Goal: Information Seeking & Learning: Check status

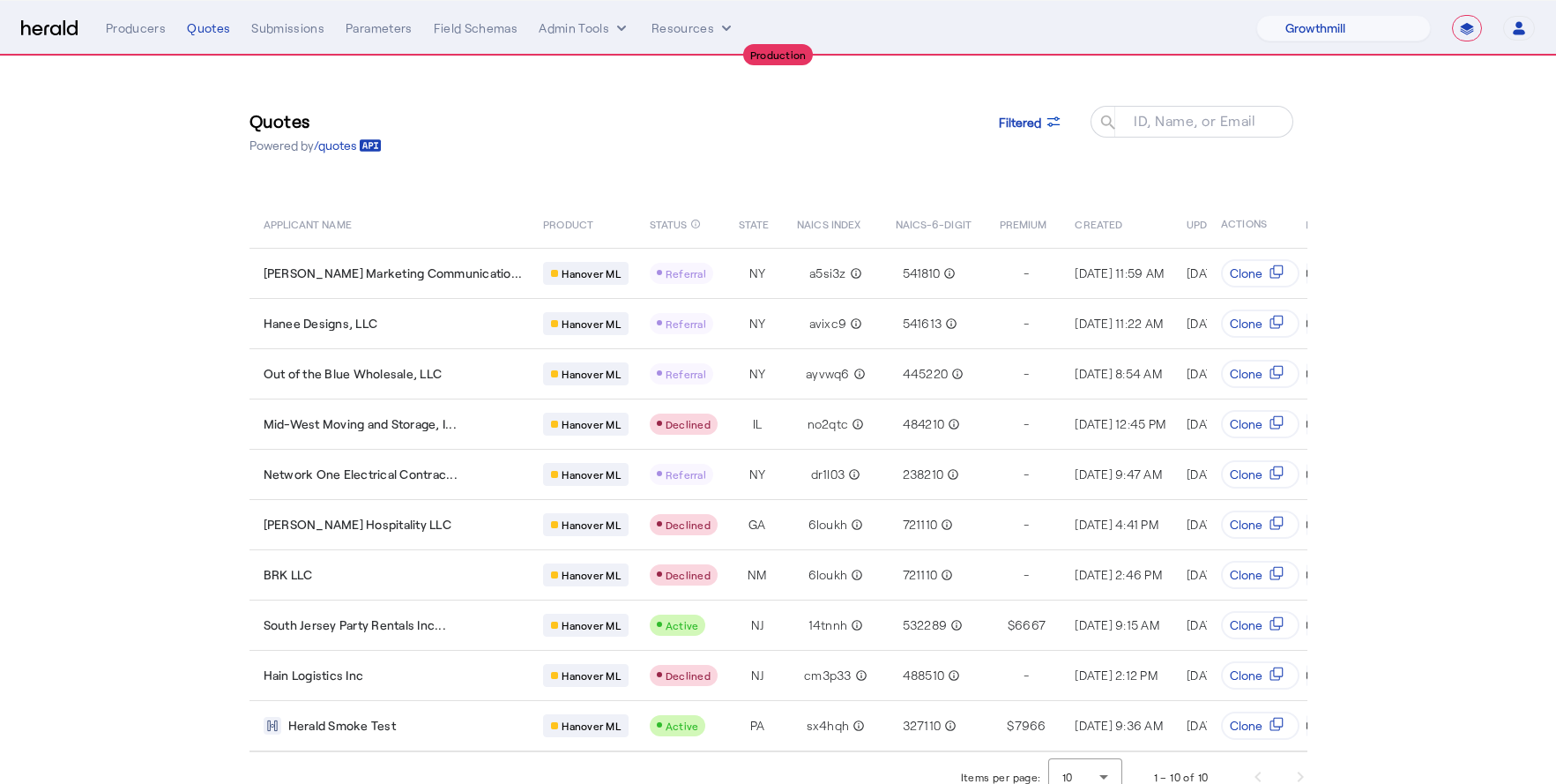
select select "pfm_z9k1_growthmill"
select select "**********"
select select "pfm_lx2v_founder_shield"
click at [1257, 15] on select "1Fort Affinity Risk [PERSON_NAME] [PERSON_NAME] CRC Campus Coverage Citadel Fif…" at bounding box center [1344, 29] width 174 height 27
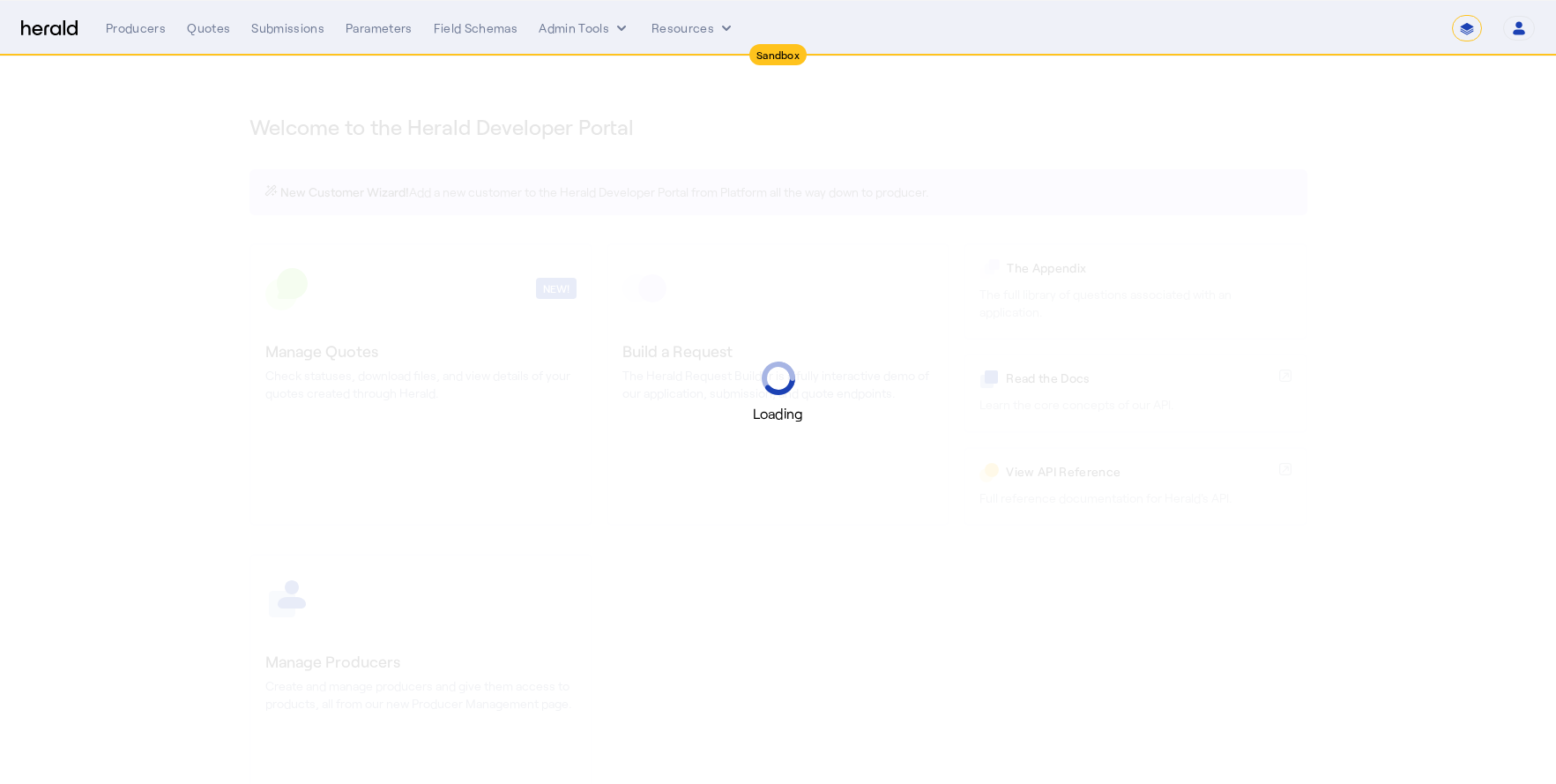
select select "*******"
select select "pfm_2v8p_herald_api"
click at [1330, 33] on select "1Fort Acrisure Acturis Affinity Advisors Affinity Risk Agentero AmWins Anzen Ao…" at bounding box center [1311, 29] width 242 height 27
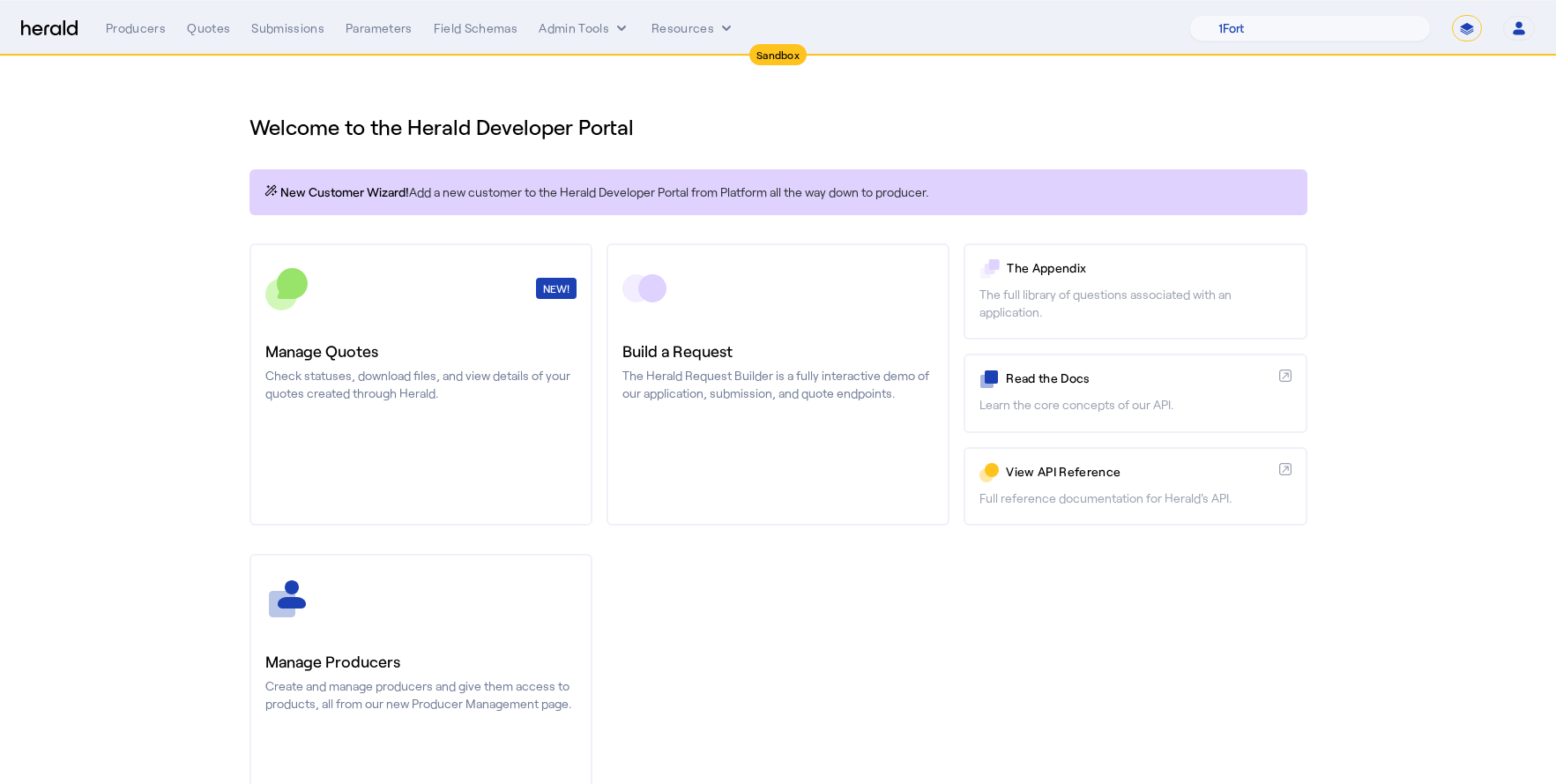
click at [1471, 17] on select "**********" at bounding box center [1467, 29] width 30 height 27
select select "**********"
click at [1453, 15] on select "**********" at bounding box center [1467, 29] width 30 height 27
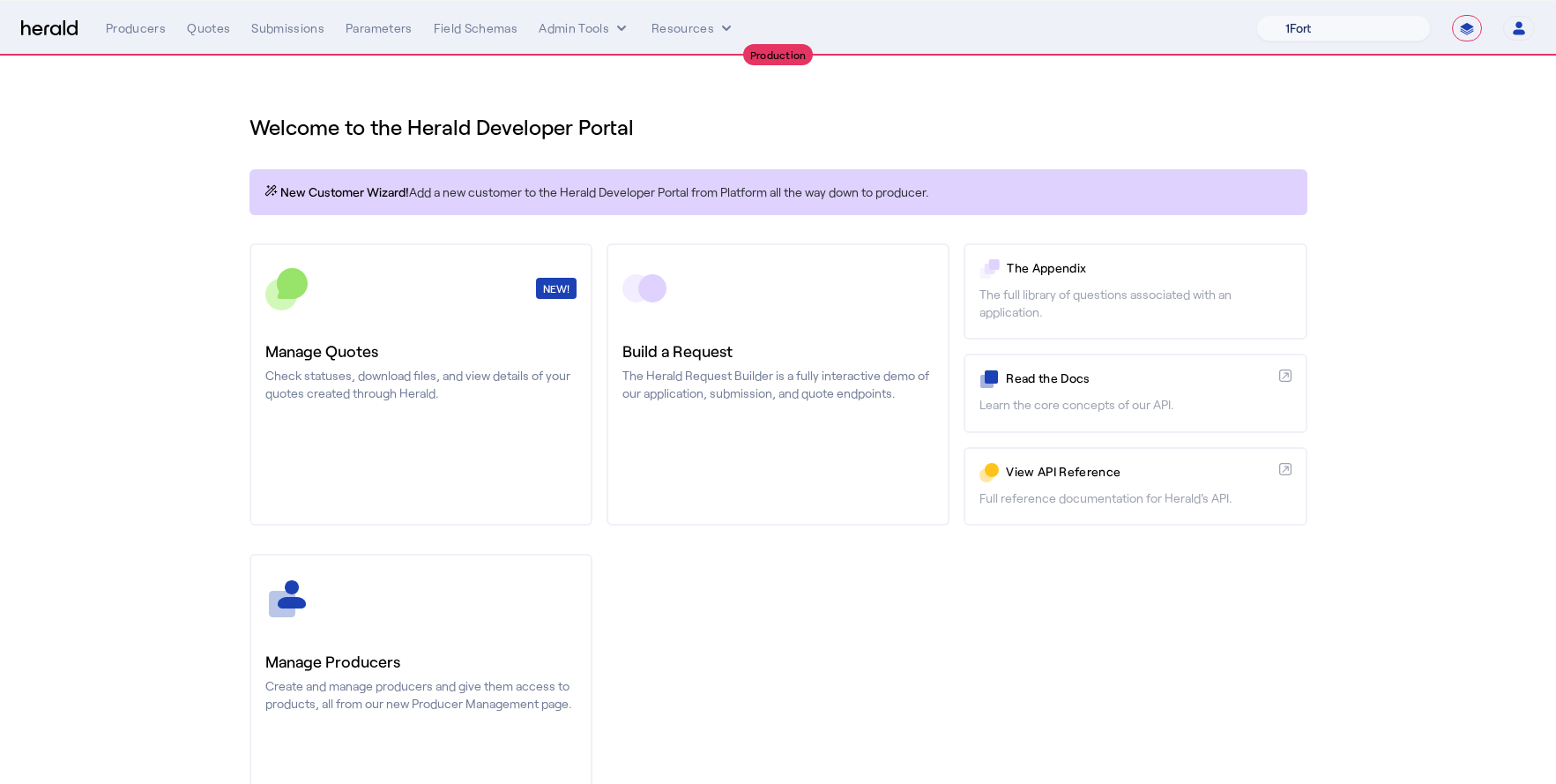
click at [1347, 30] on select "1Fort Affinity Risk [PERSON_NAME] [PERSON_NAME] CRC Campus Coverage Citadel Fif…" at bounding box center [1344, 29] width 174 height 27
select select "pfm_lx2v_founder_shield"
click at [1257, 15] on select "1Fort Affinity Risk [PERSON_NAME] [PERSON_NAME] CRC Campus Coverage Citadel Fif…" at bounding box center [1344, 29] width 174 height 27
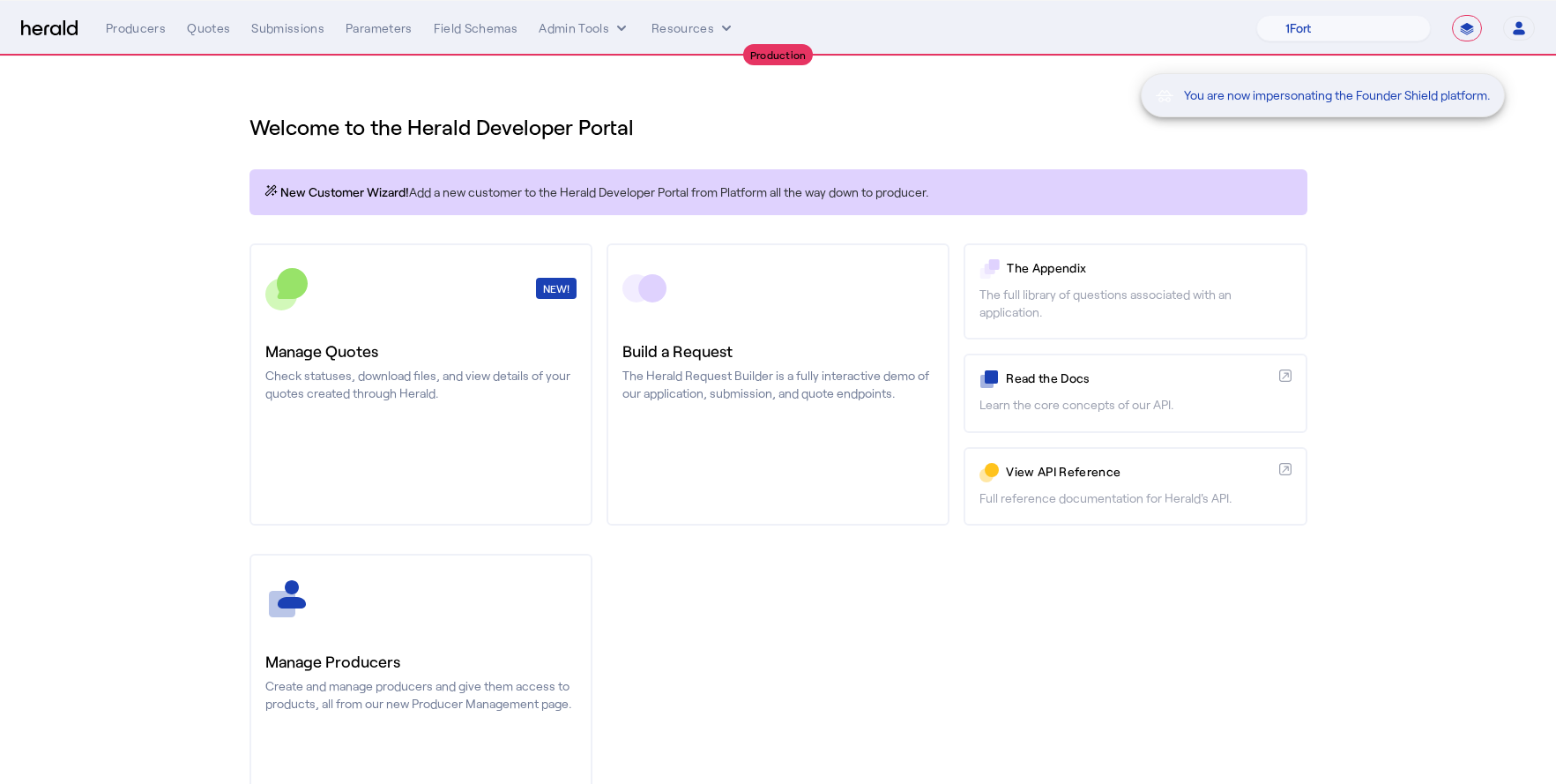
click at [247, 158] on div "You are now impersonating the Founder Shield platform." at bounding box center [778, 392] width 1556 height 784
click at [209, 30] on div "You are now impersonating the Founder Shield platform." at bounding box center [778, 392] width 1556 height 784
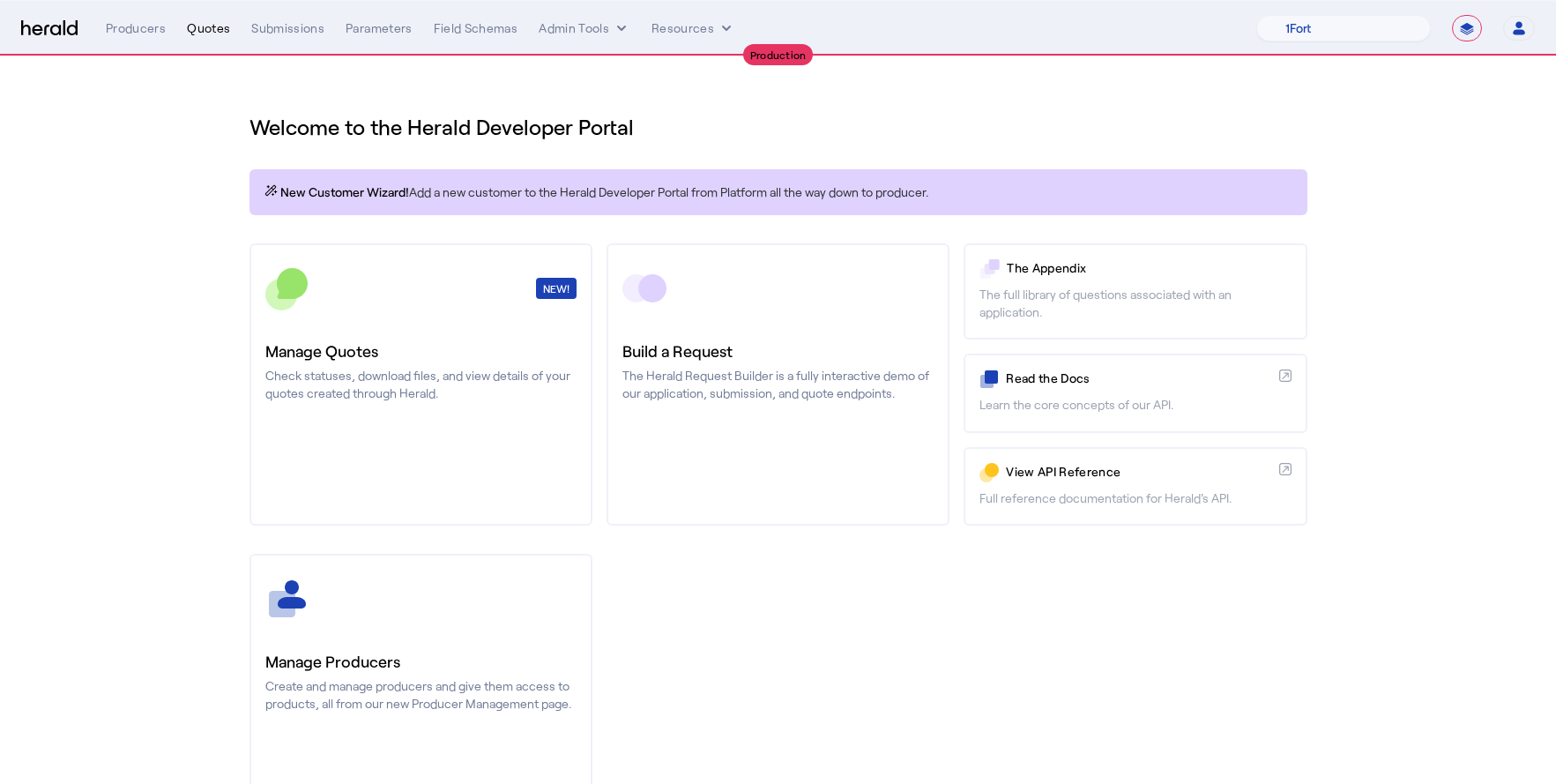
click at [193, 26] on div "Quotes" at bounding box center [208, 28] width 43 height 17
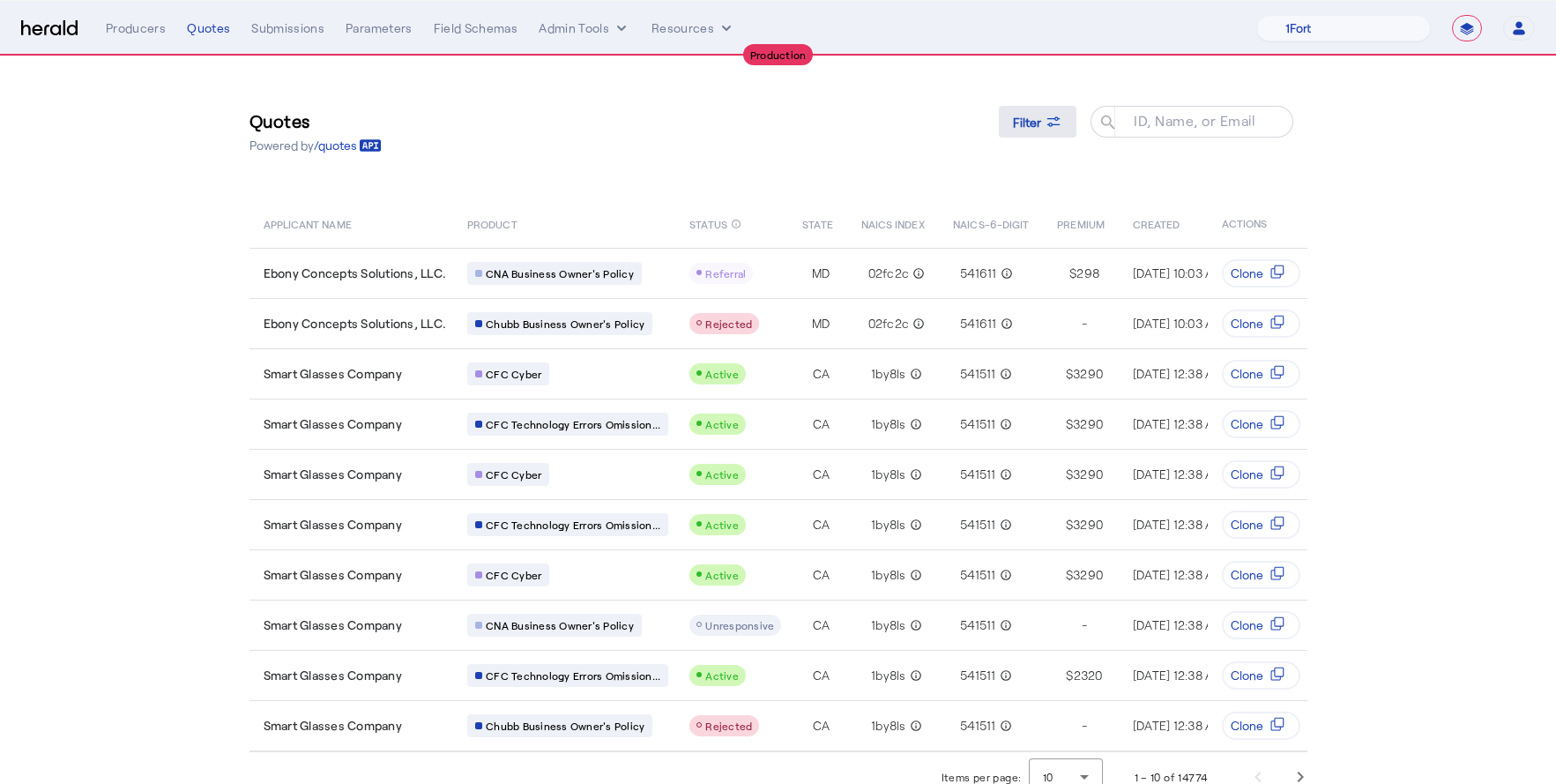
click at [1025, 120] on span "Filter" at bounding box center [1027, 122] width 28 height 18
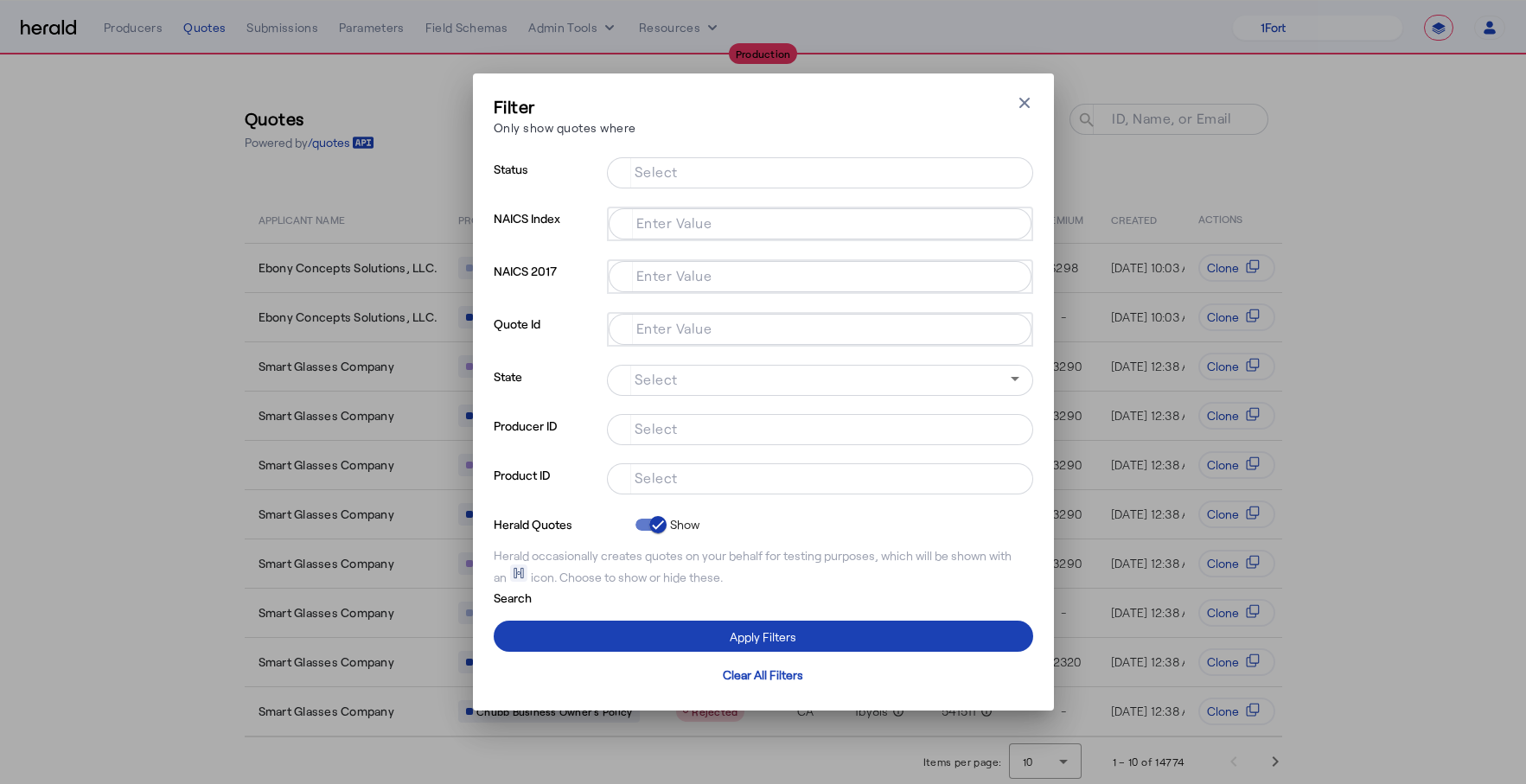
click at [701, 482] on input "Select" at bounding box center [816, 478] width 392 height 21
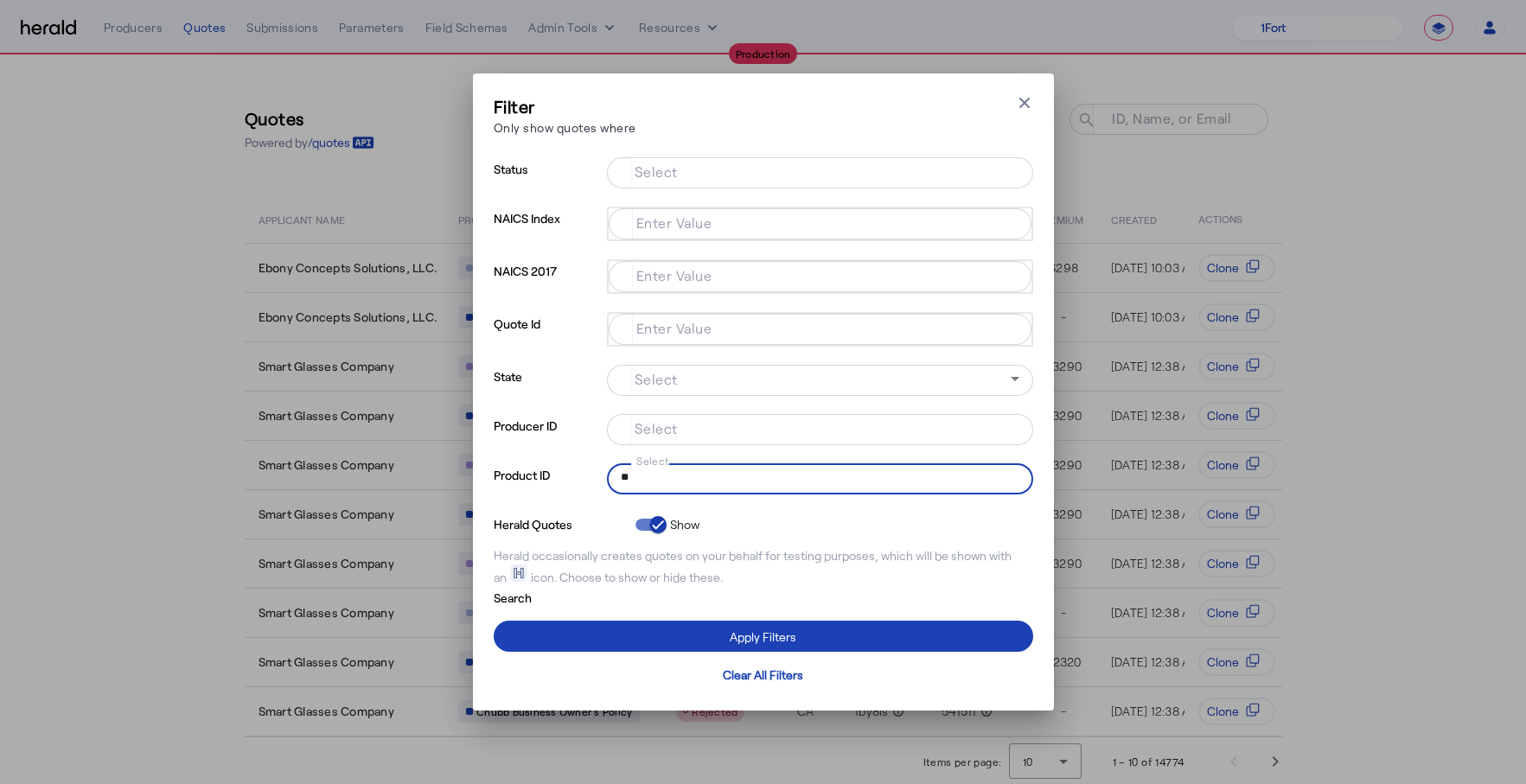
type input "*"
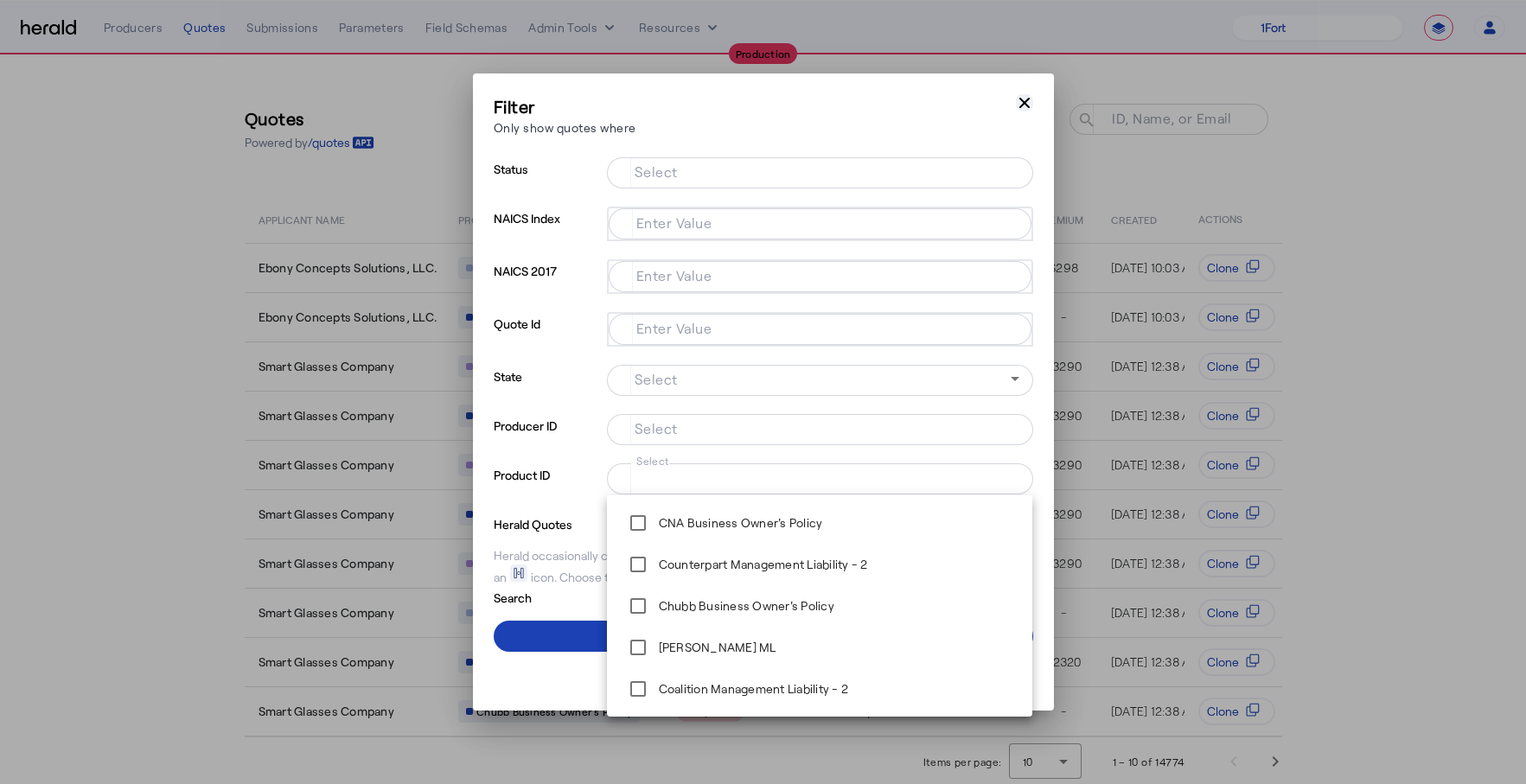
click at [1027, 94] on icon "button" at bounding box center [1025, 102] width 17 height 17
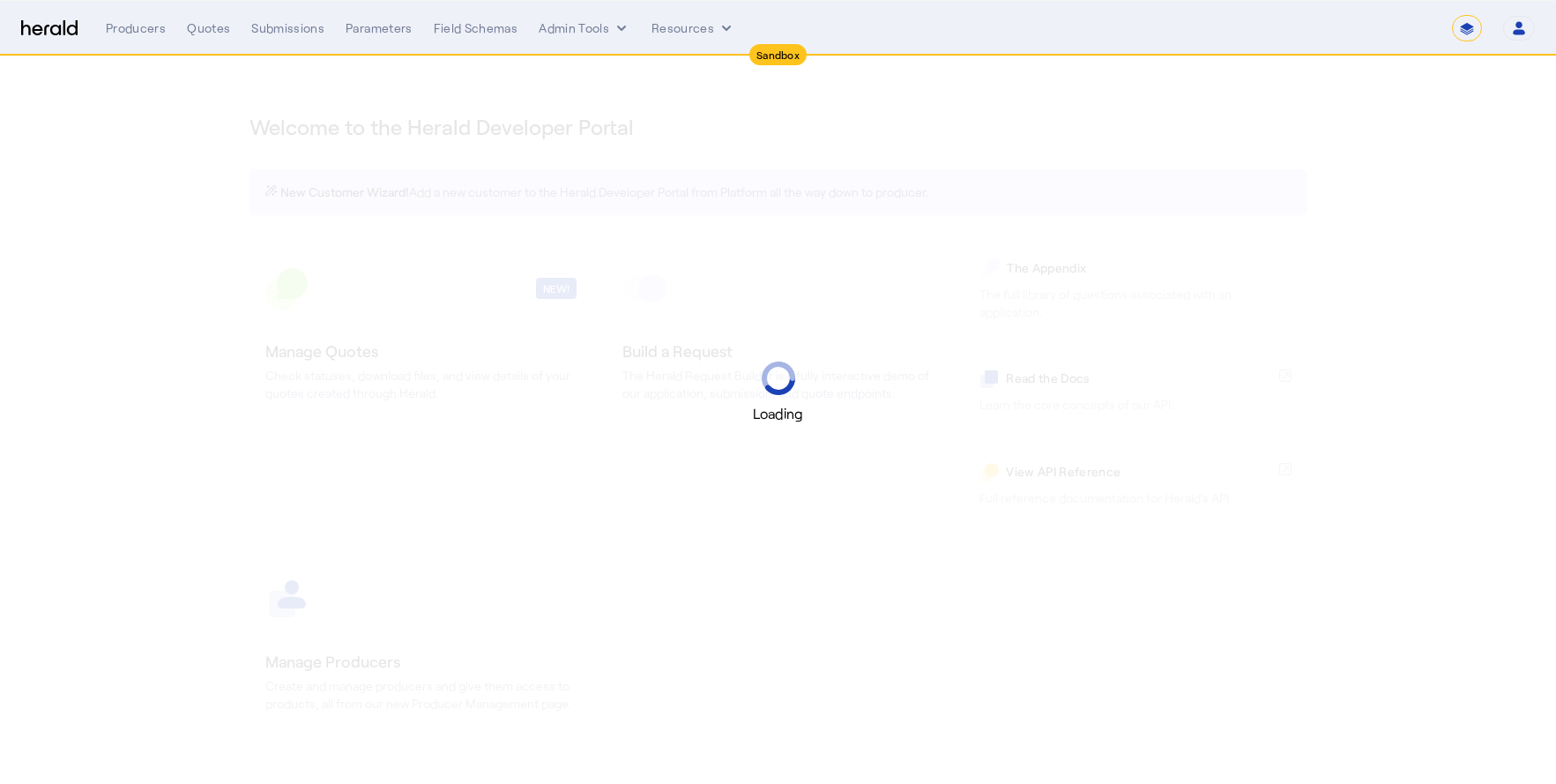
select select "*******"
select select "pfm_2v8p_herald_api"
click at [1468, 16] on select "**********" at bounding box center [1467, 29] width 30 height 27
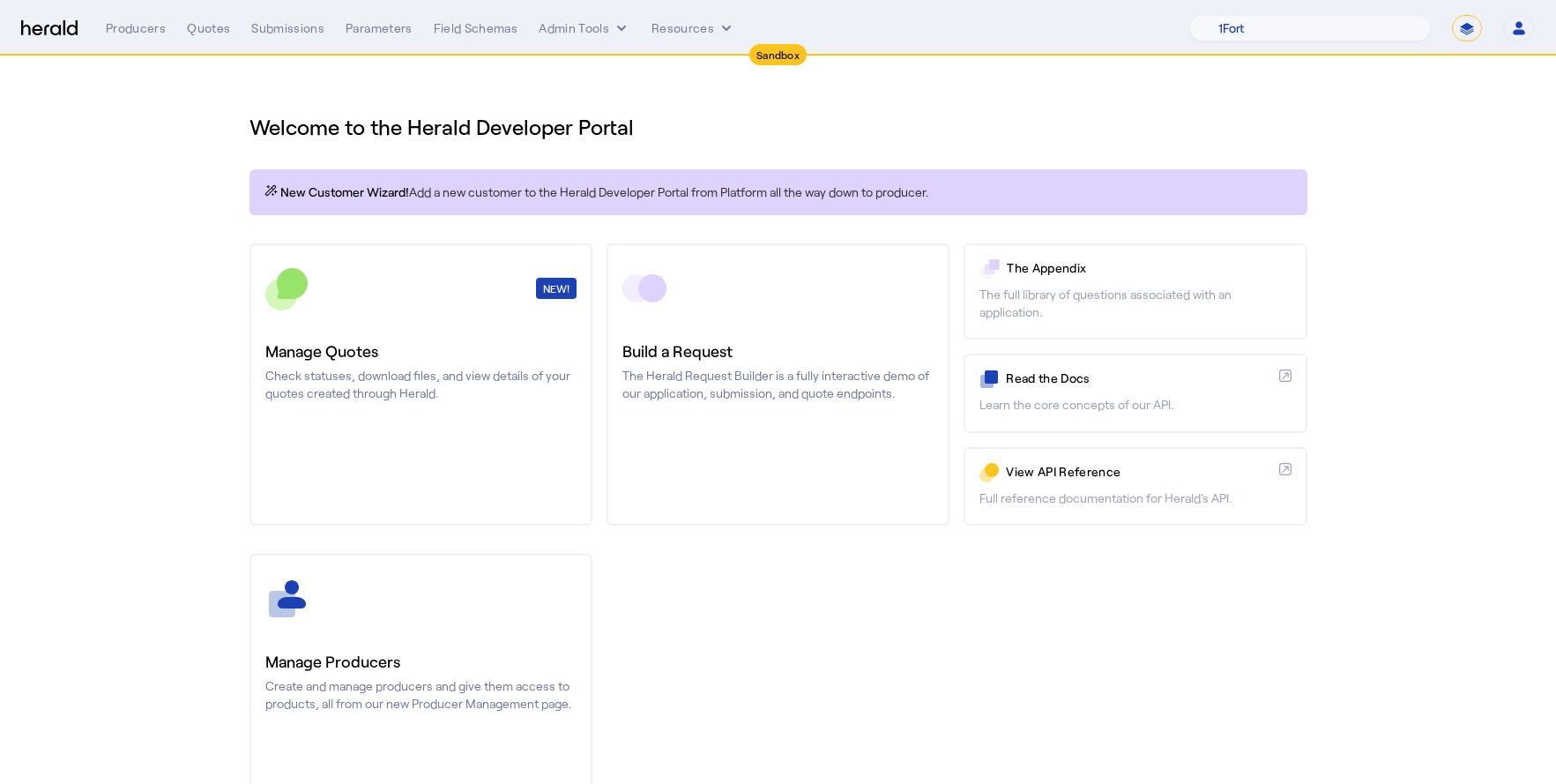
select select "**********"
click at [1453, 15] on select "**********" at bounding box center [1467, 29] width 30 height 27
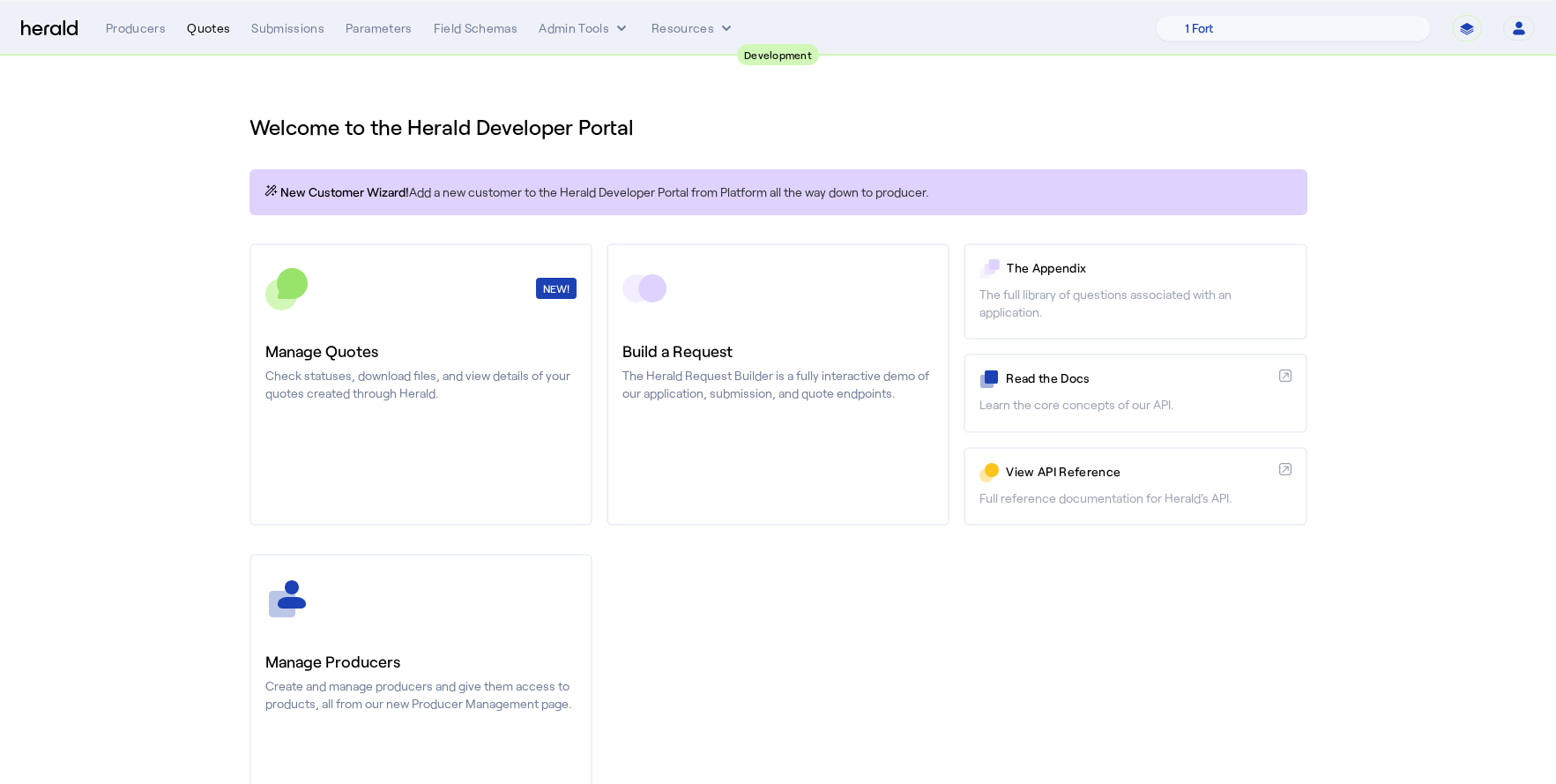
click at [206, 32] on div "Quotes" at bounding box center [208, 28] width 43 height 17
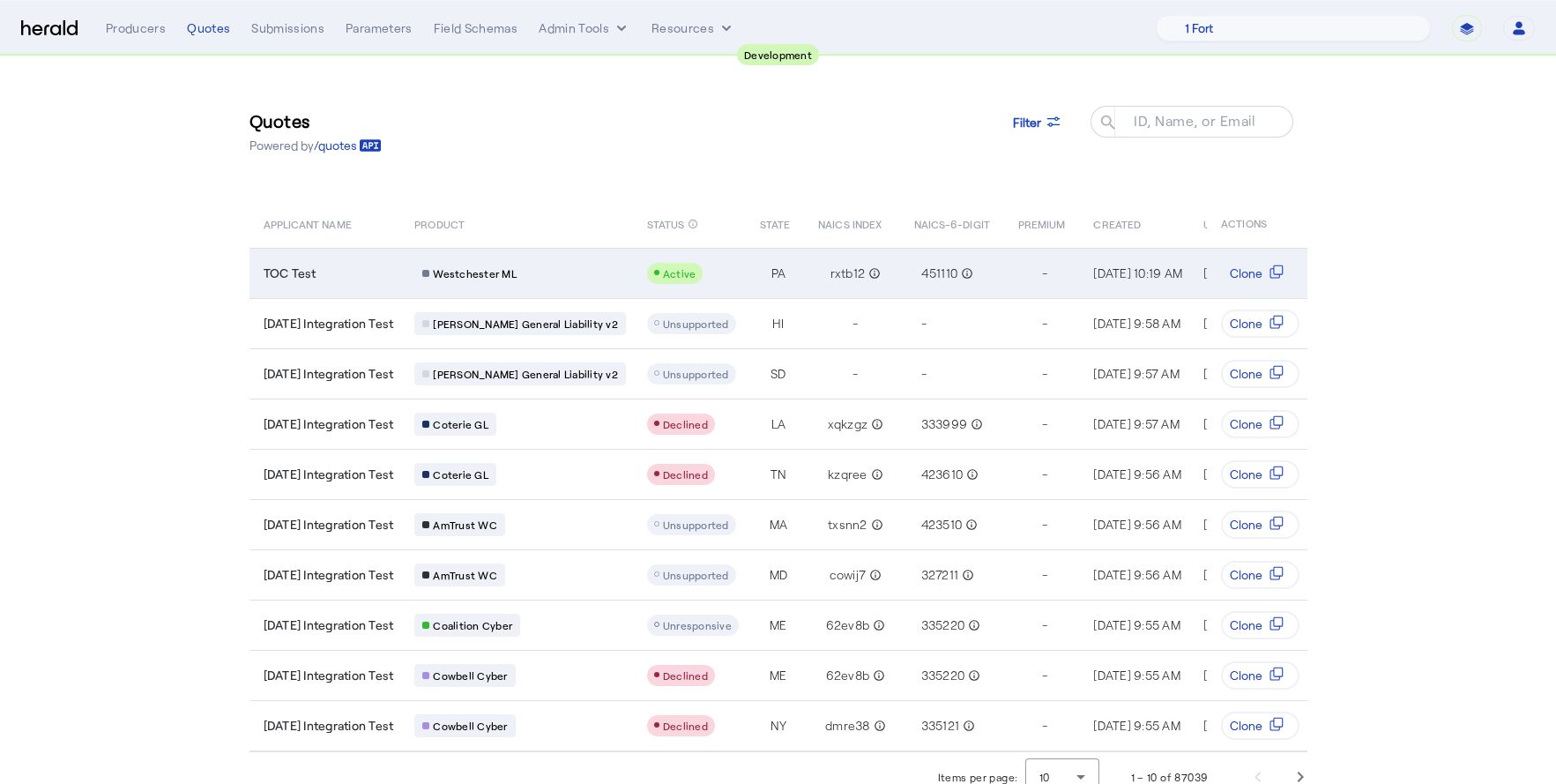
click at [401, 288] on td "TOC Test" at bounding box center [325, 272] width 151 height 50
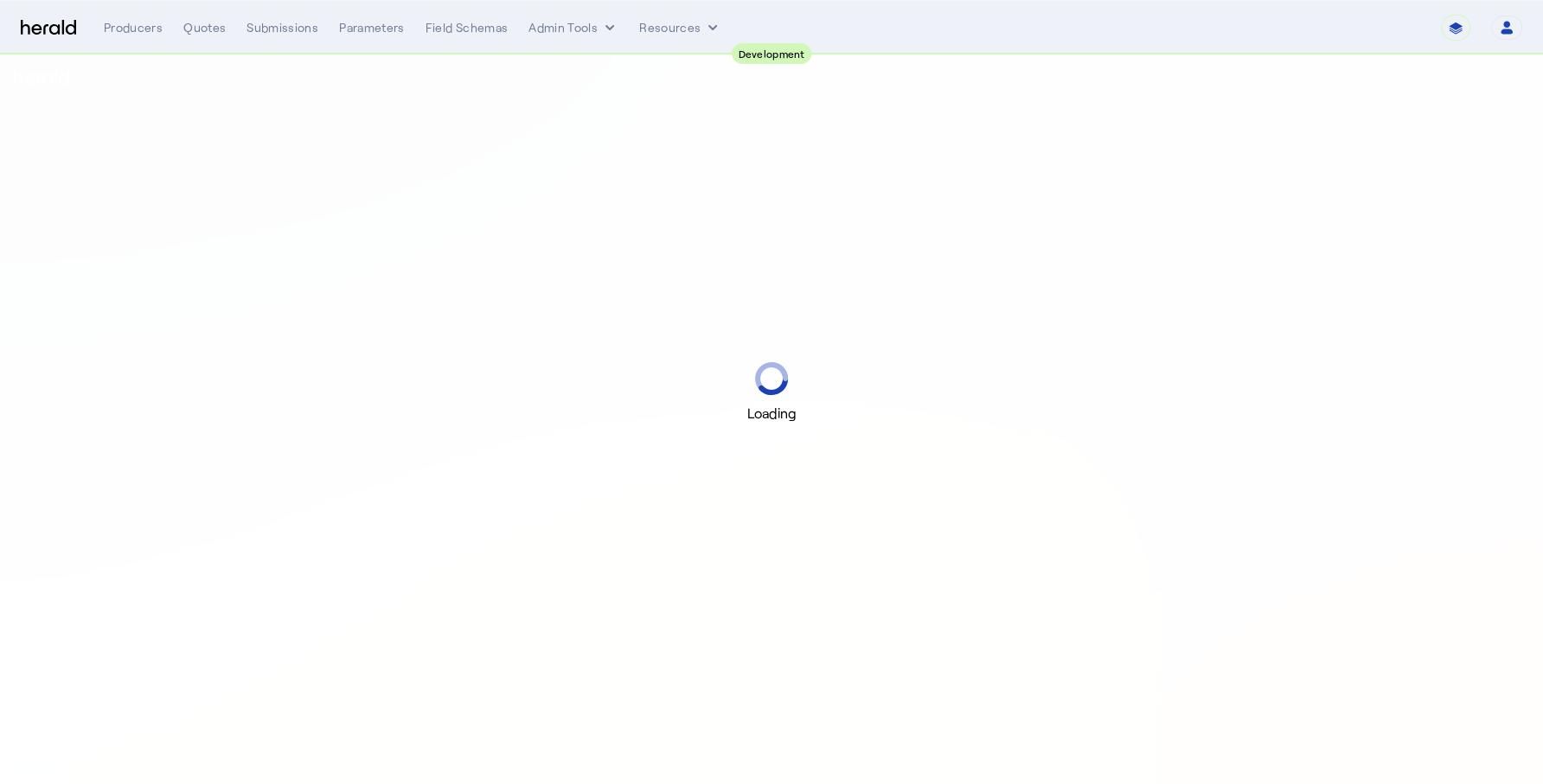
select select "pfm_2v8p_herald_api"
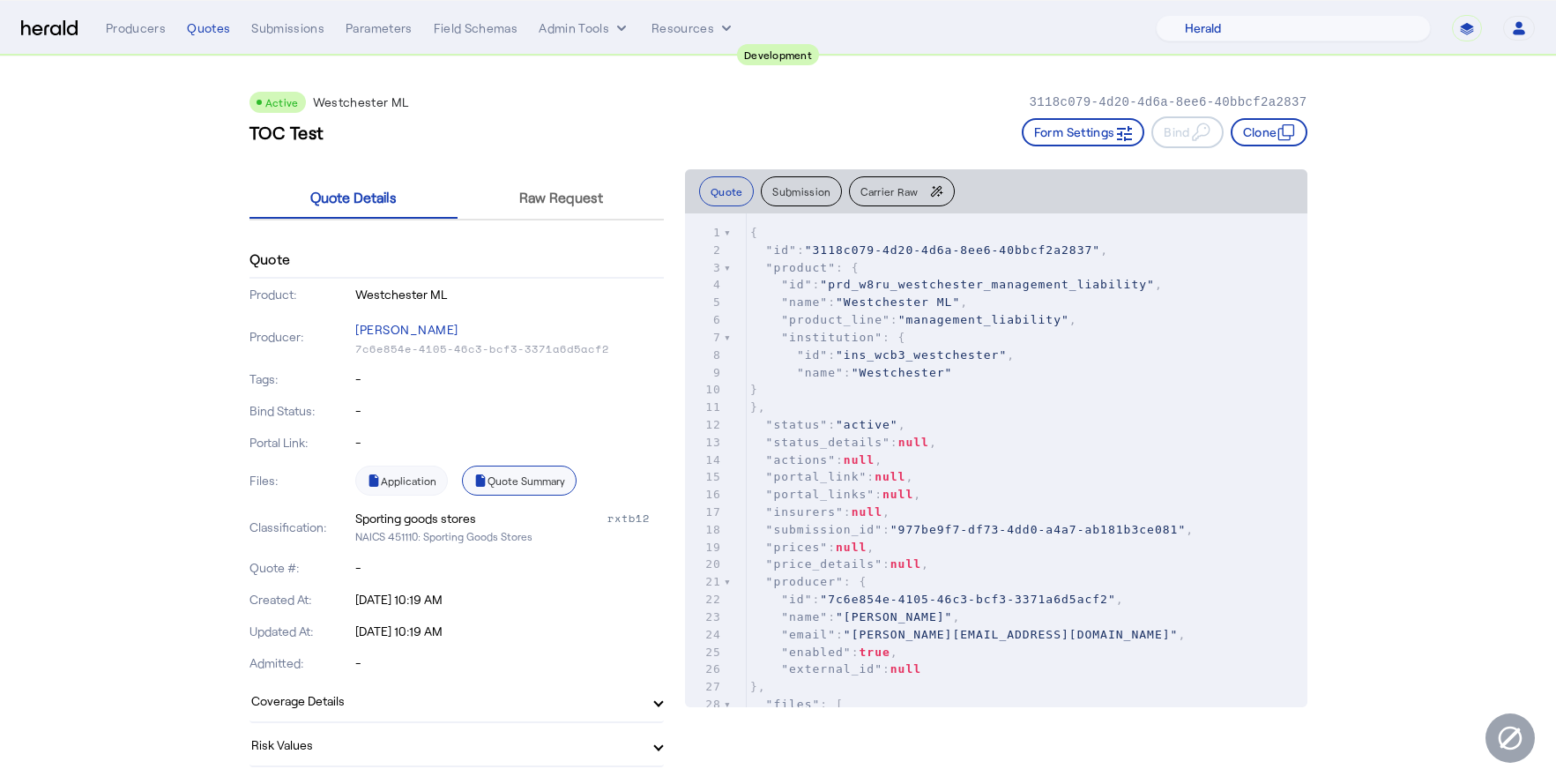
click at [520, 473] on link "Quote Summary" at bounding box center [520, 480] width 115 height 30
click at [557, 213] on span "Raw Request" at bounding box center [561, 197] width 83 height 42
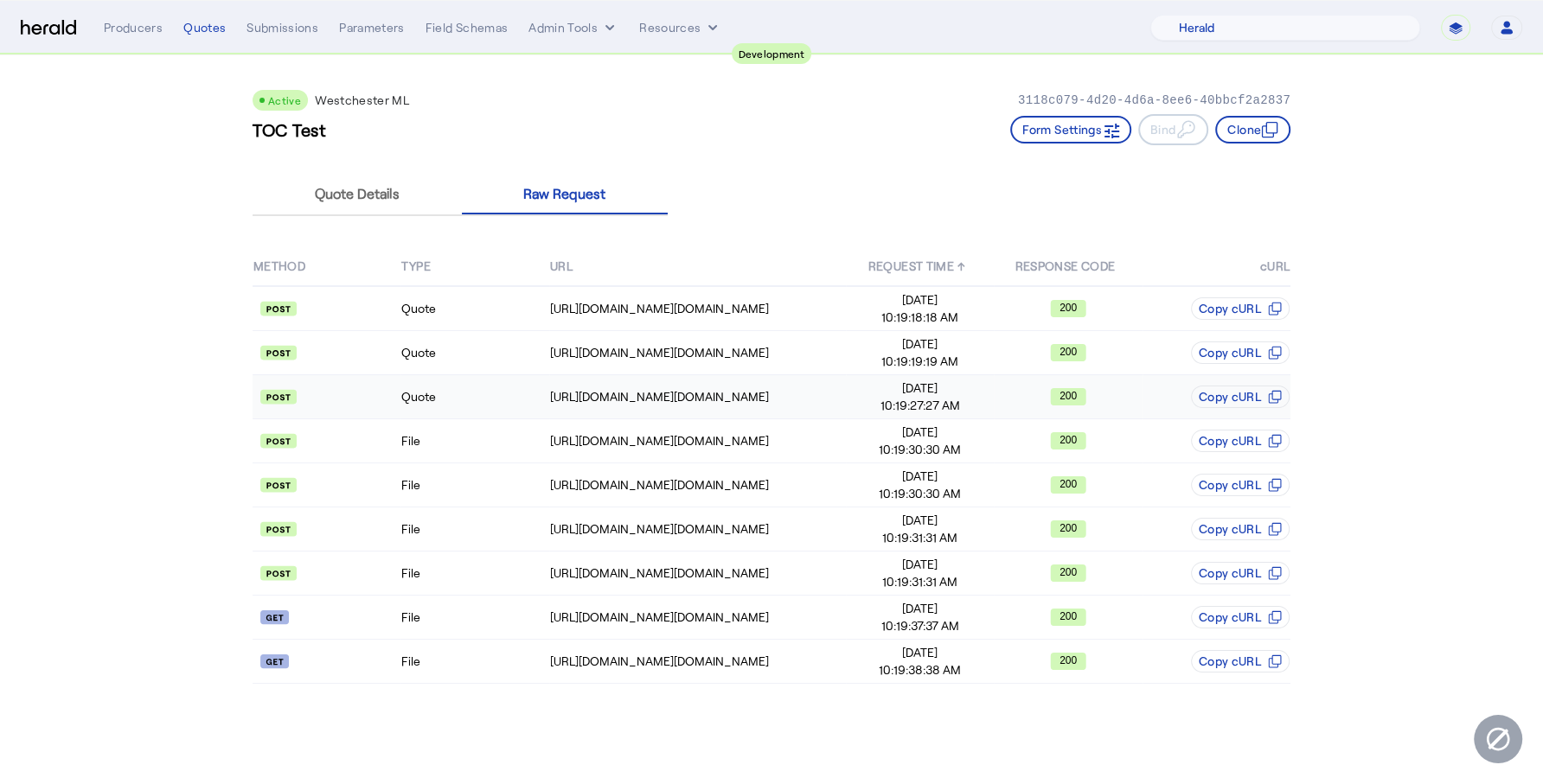
click at [488, 381] on td "Quote" at bounding box center [474, 397] width 148 height 44
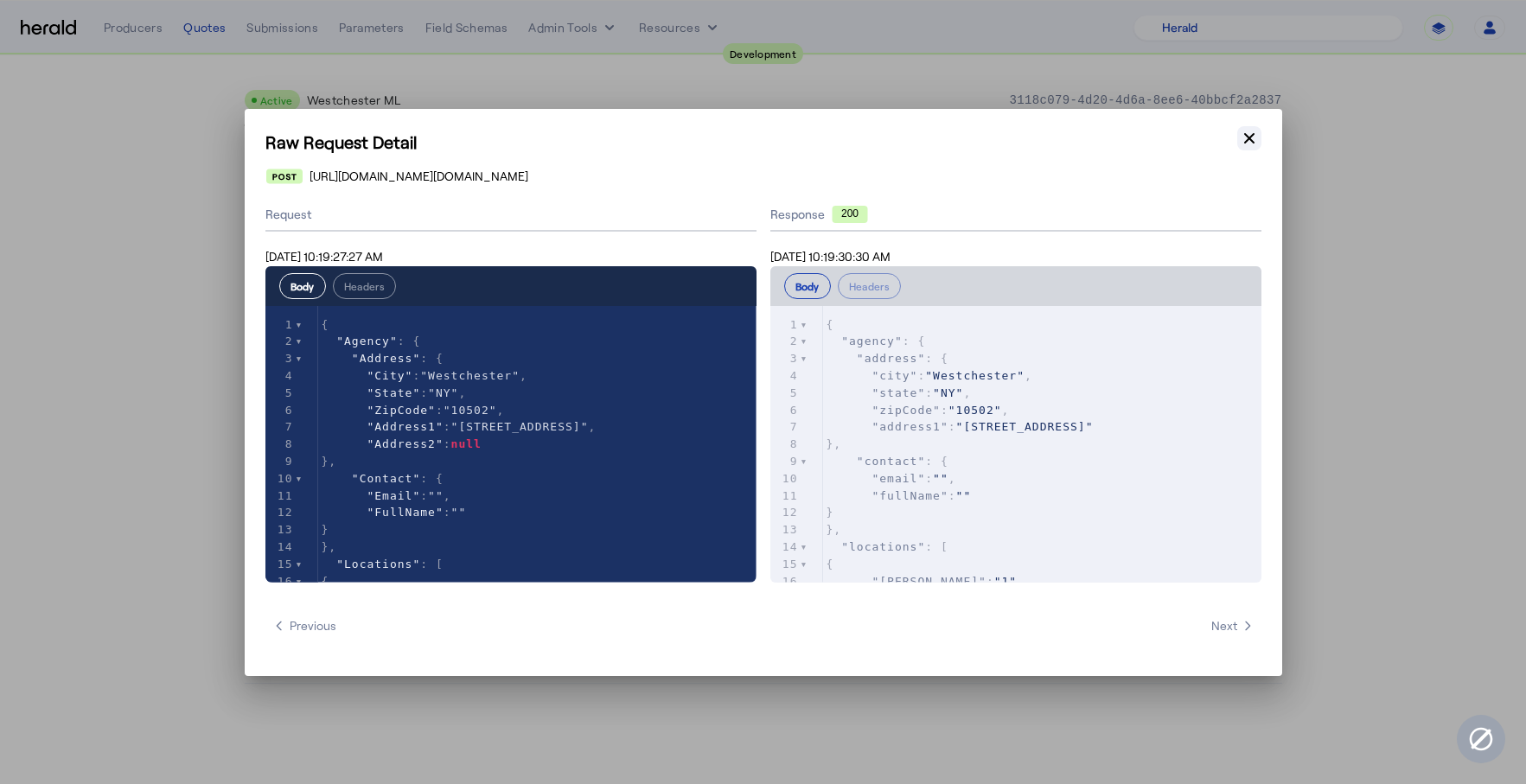
click at [1247, 144] on icon "button" at bounding box center [1250, 138] width 17 height 17
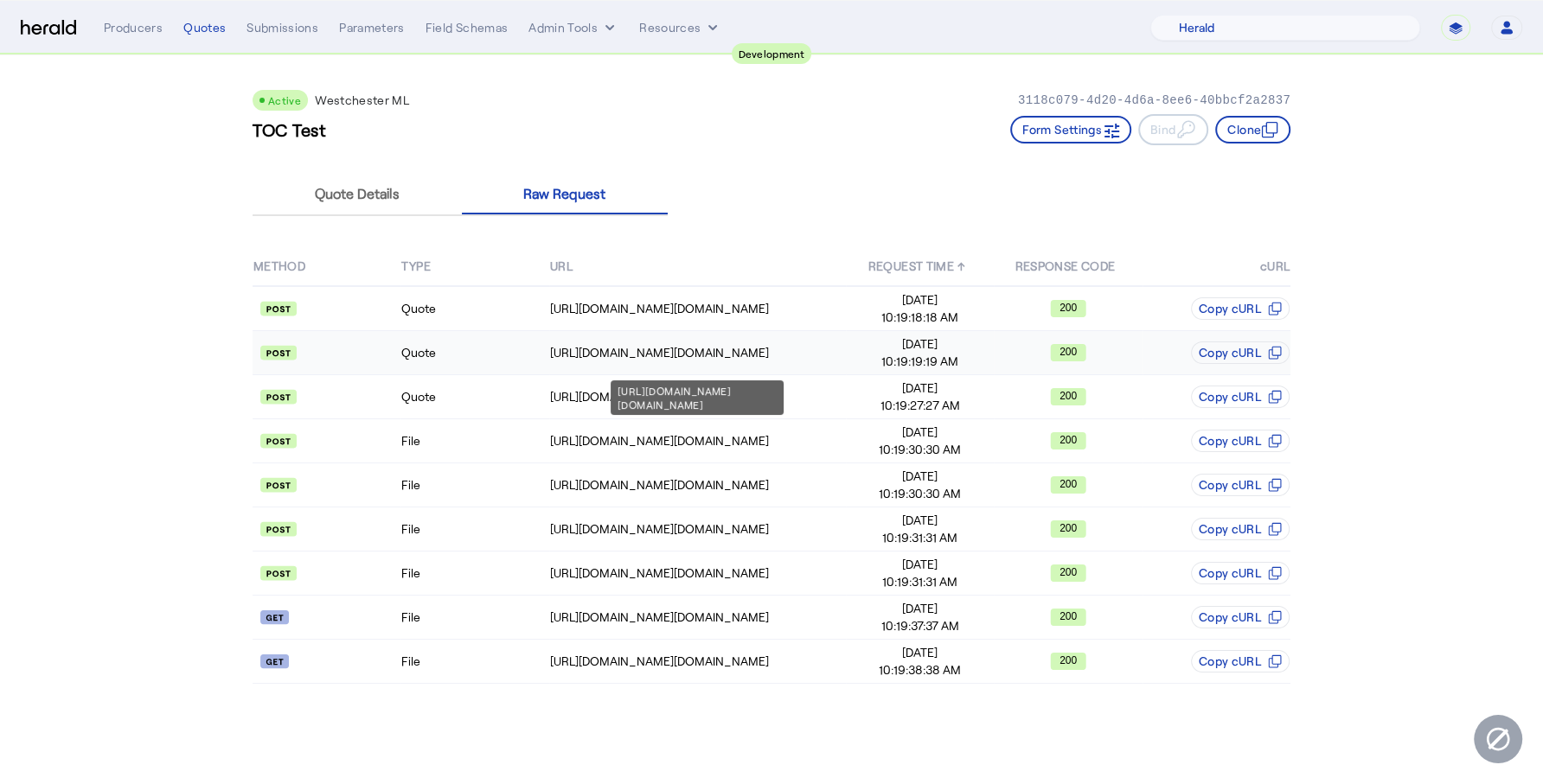
click at [623, 351] on div "[URL][DOMAIN_NAME][DOMAIN_NAME]" at bounding box center [698, 353] width 295 height 17
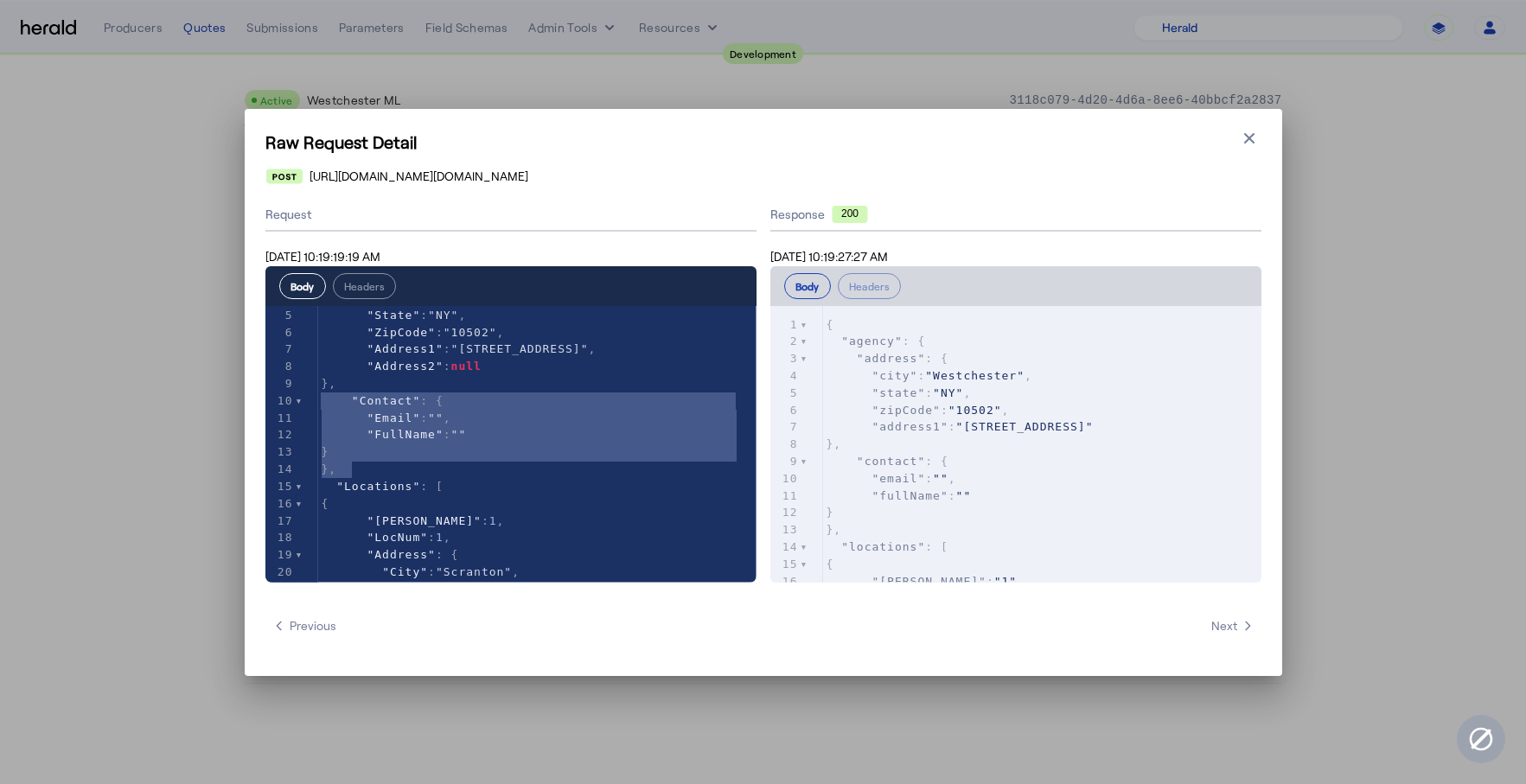
type textarea "**********"
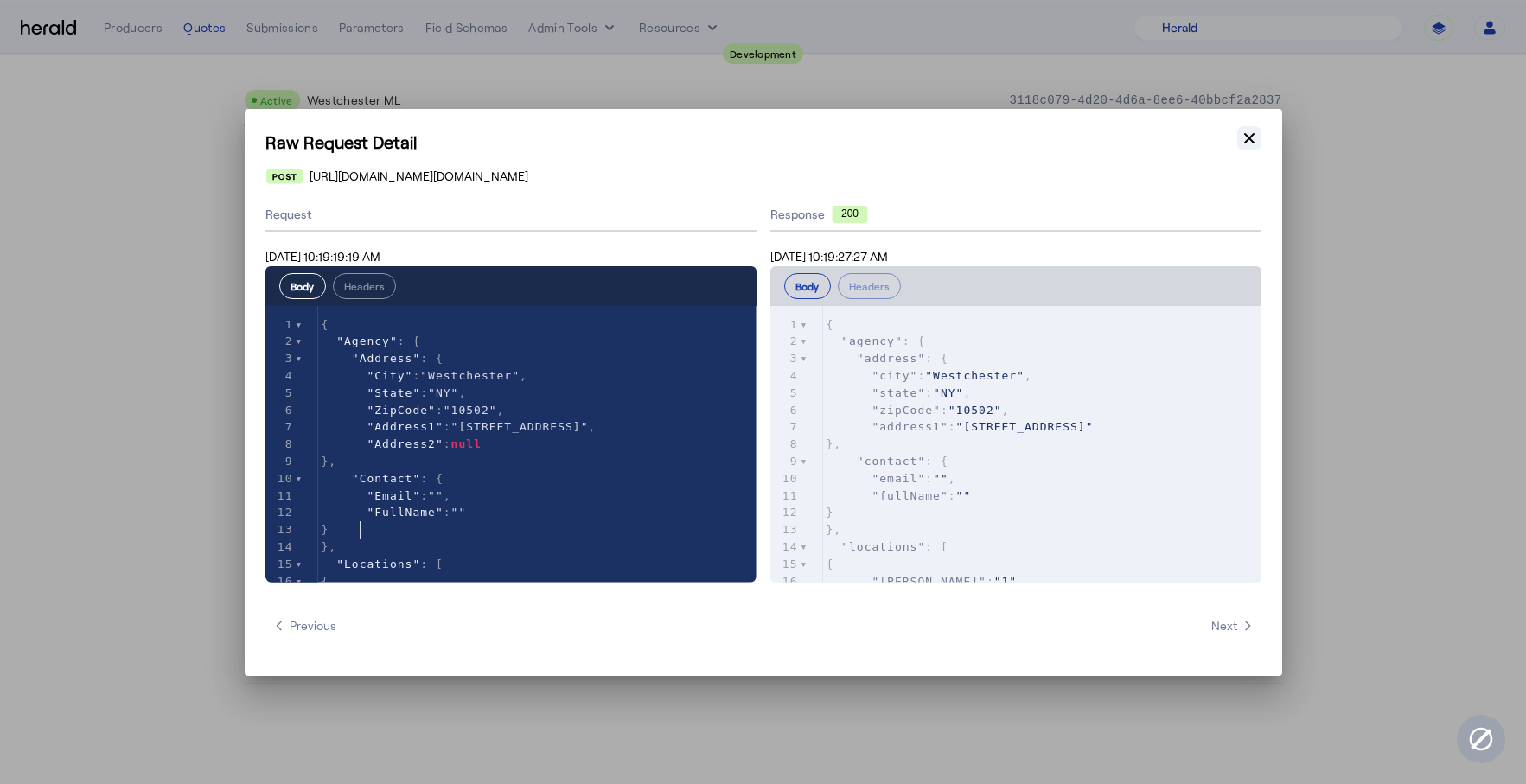
click at [1254, 130] on icon "button" at bounding box center [1250, 138] width 17 height 17
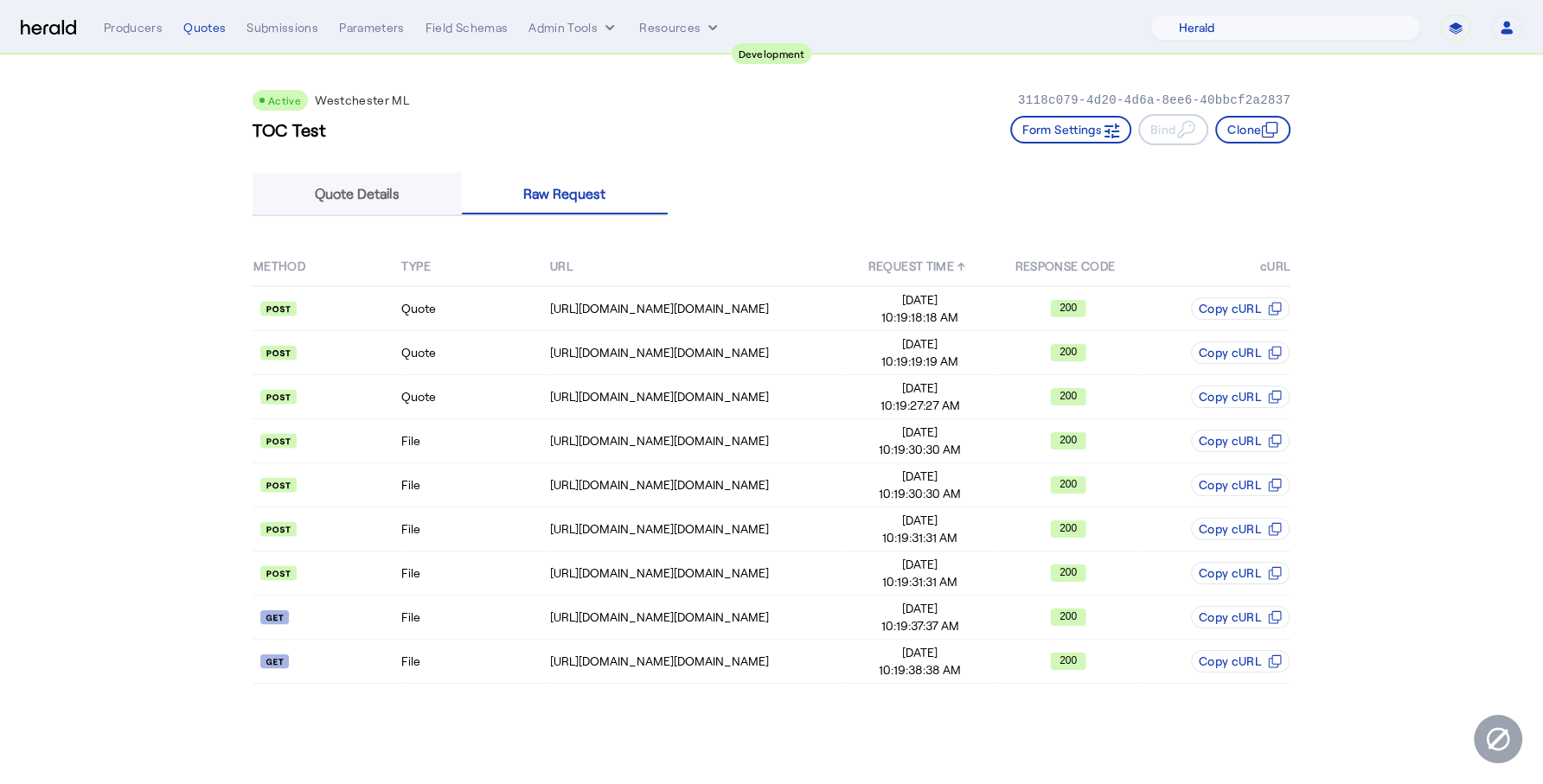
click at [363, 195] on span "Quote Details" at bounding box center [357, 194] width 85 height 14
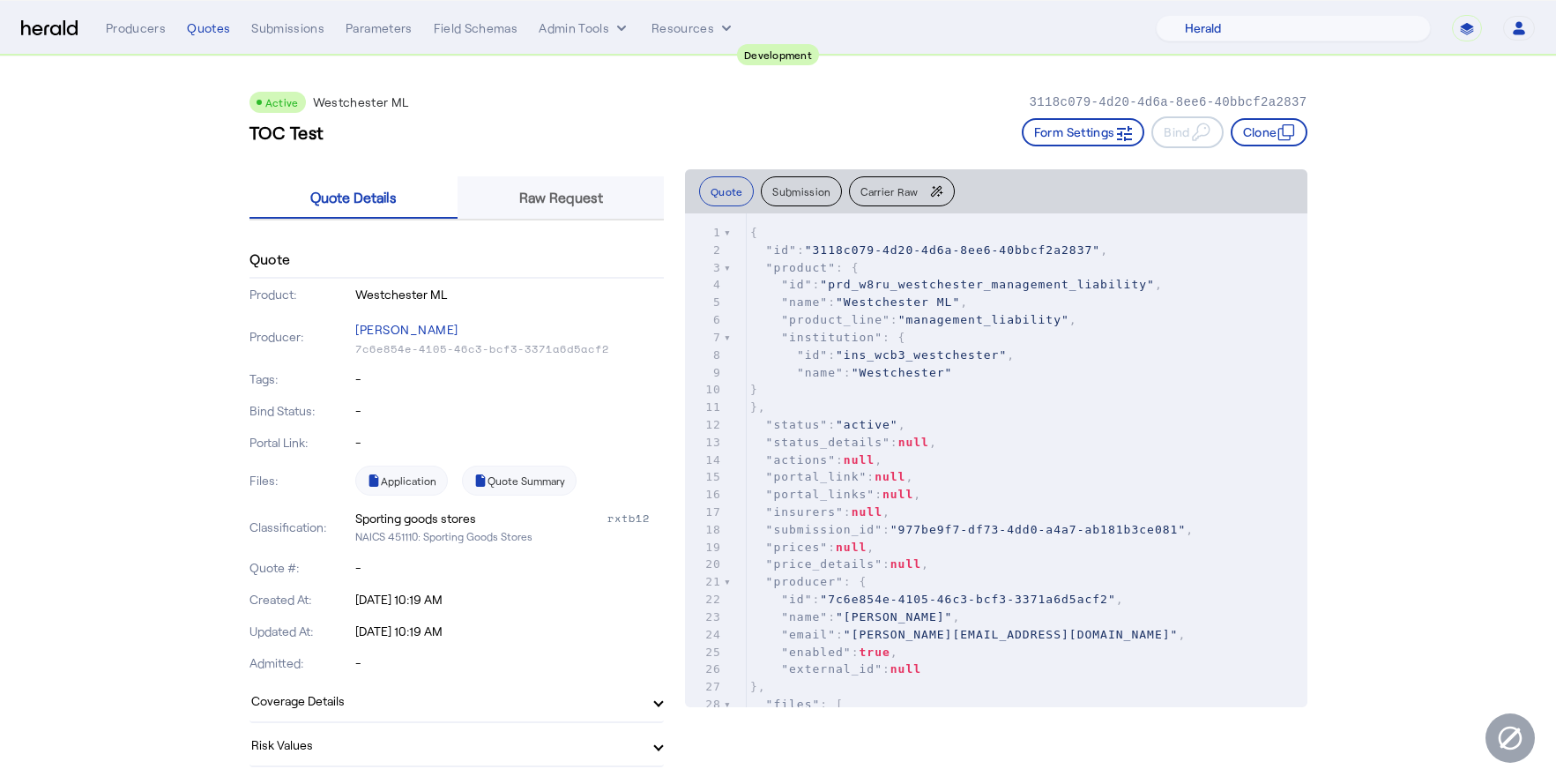
click at [560, 215] on span "Raw Request" at bounding box center [561, 197] width 83 height 42
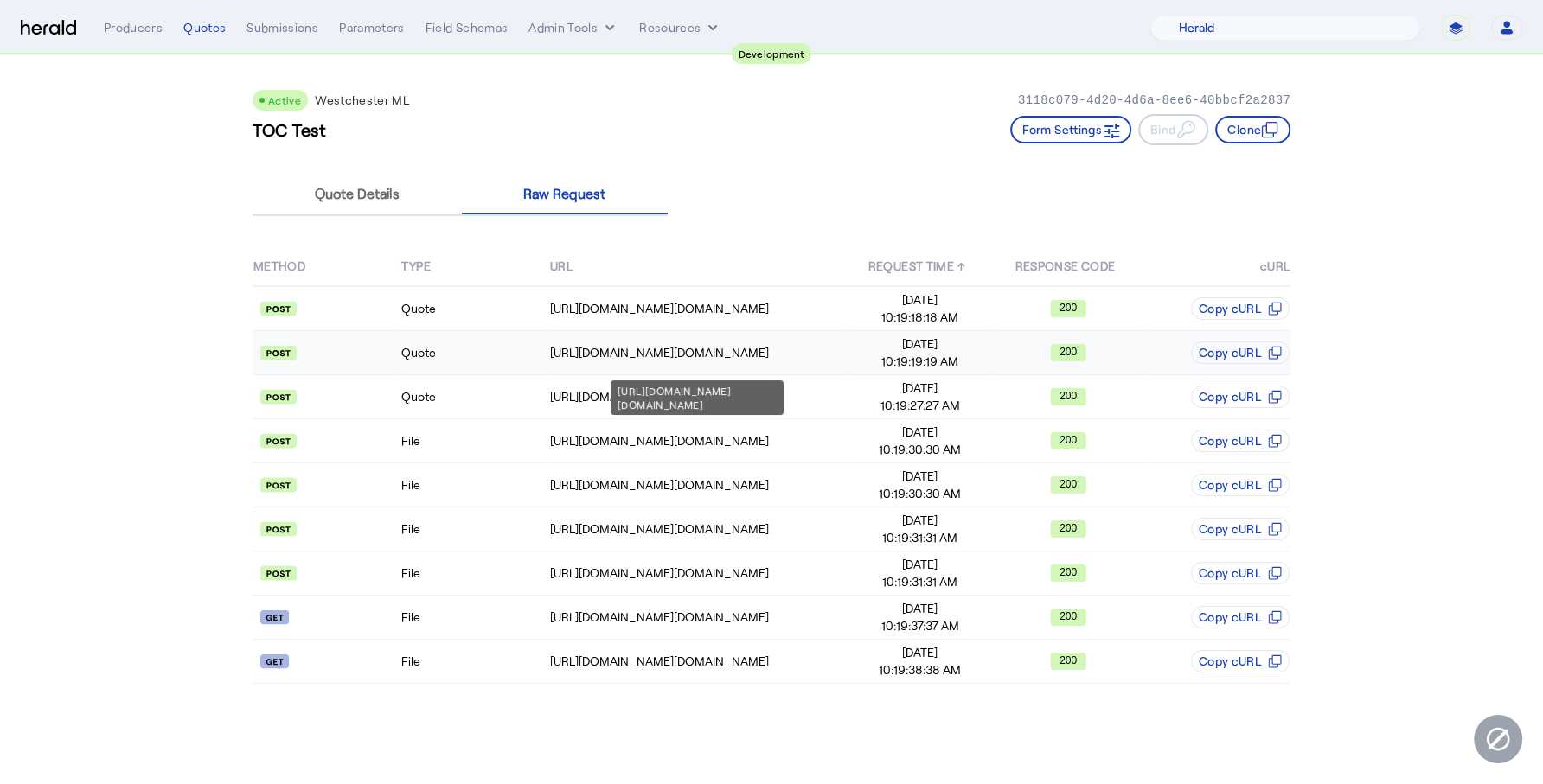
click at [622, 351] on div "[URL][DOMAIN_NAME][DOMAIN_NAME]" at bounding box center [698, 353] width 295 height 17
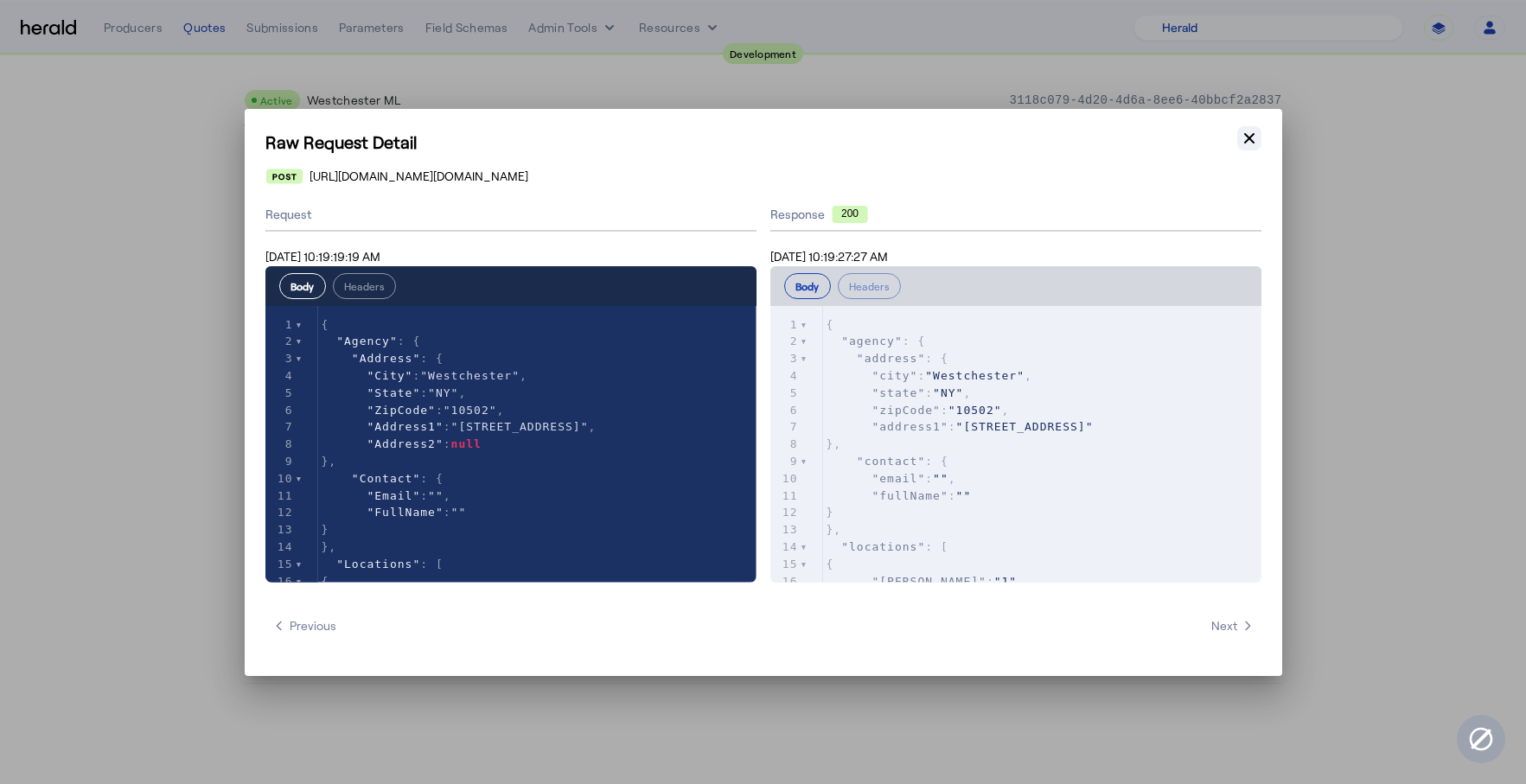
click at [1250, 139] on icon "button" at bounding box center [1249, 137] width 10 height 10
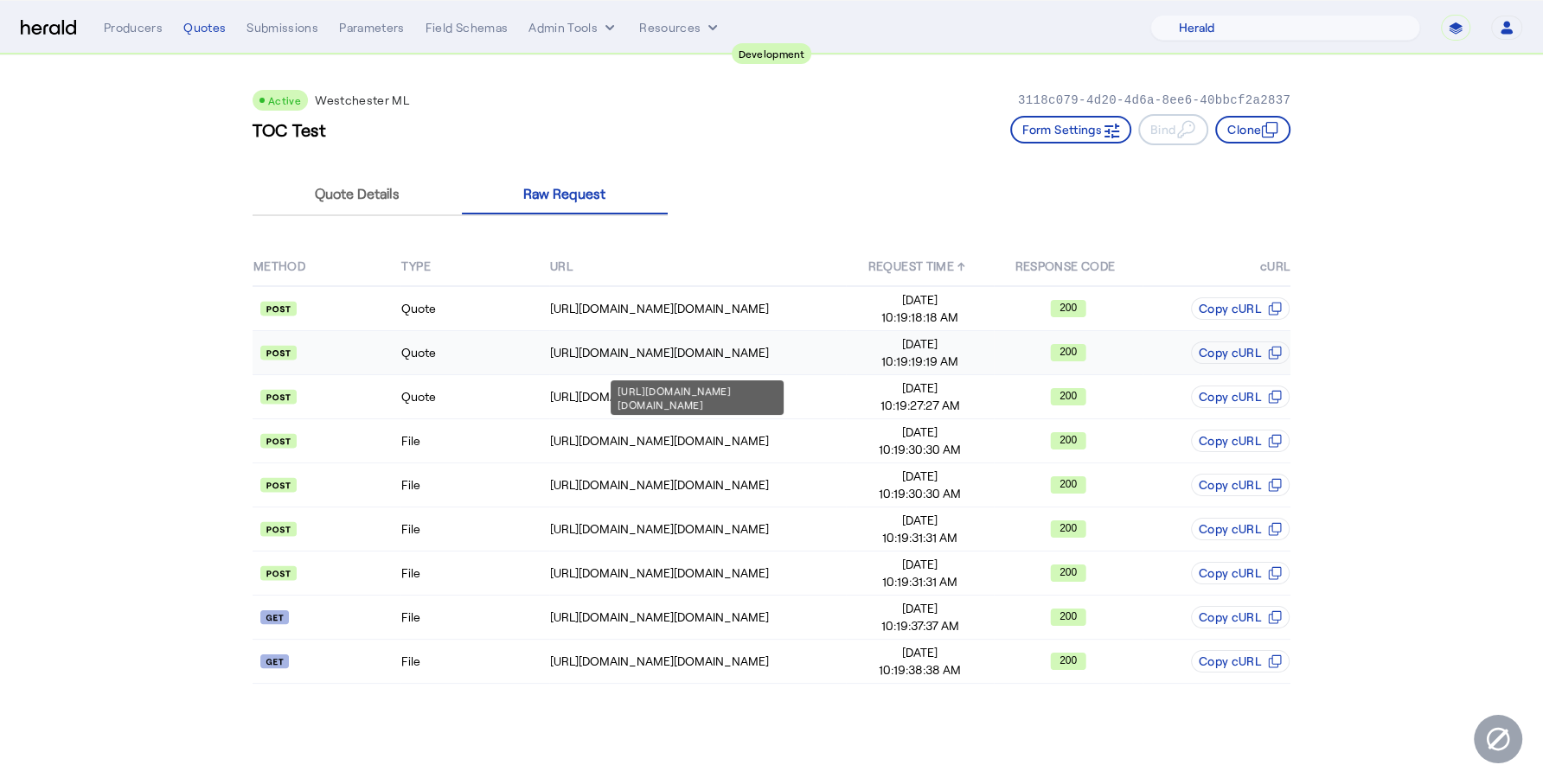
click at [633, 338] on td "[URL][DOMAIN_NAME][DOMAIN_NAME]" at bounding box center [697, 353] width 296 height 44
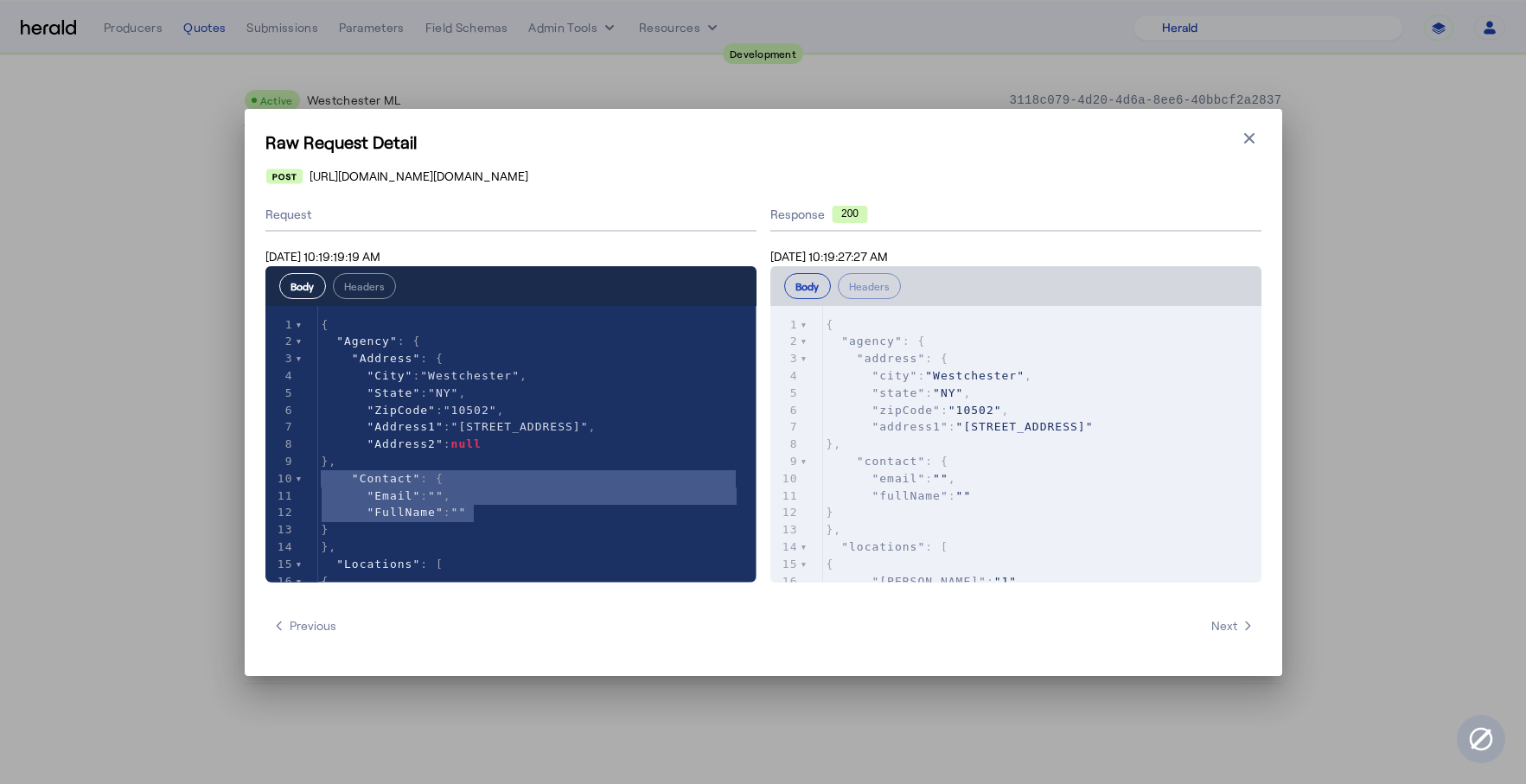
type textarea "**********"
drag, startPoint x: 507, startPoint y: 510, endPoint x: 302, endPoint y: 468, distance: 209.3
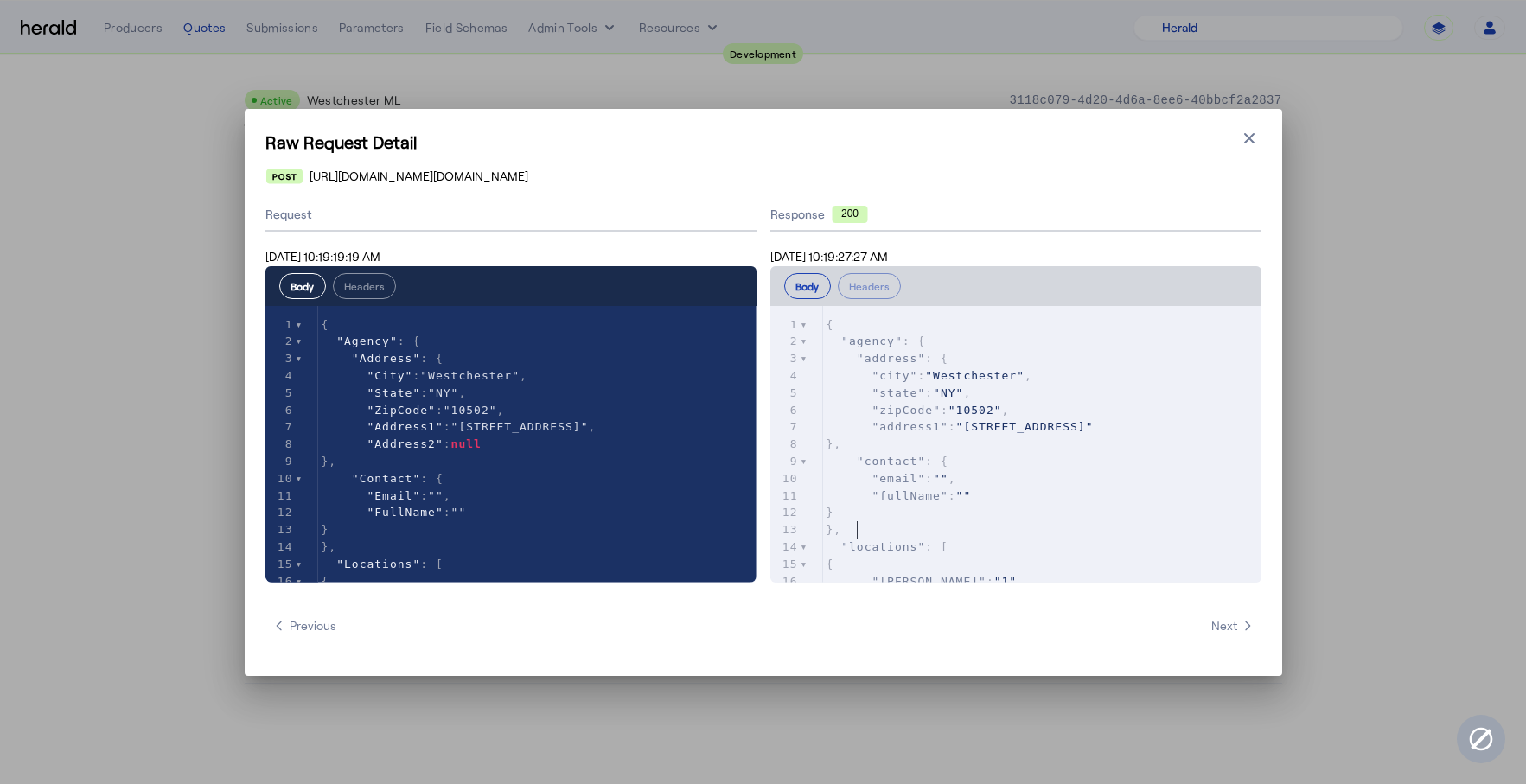
click at [988, 533] on pre "}," at bounding box center [1043, 530] width 438 height 17
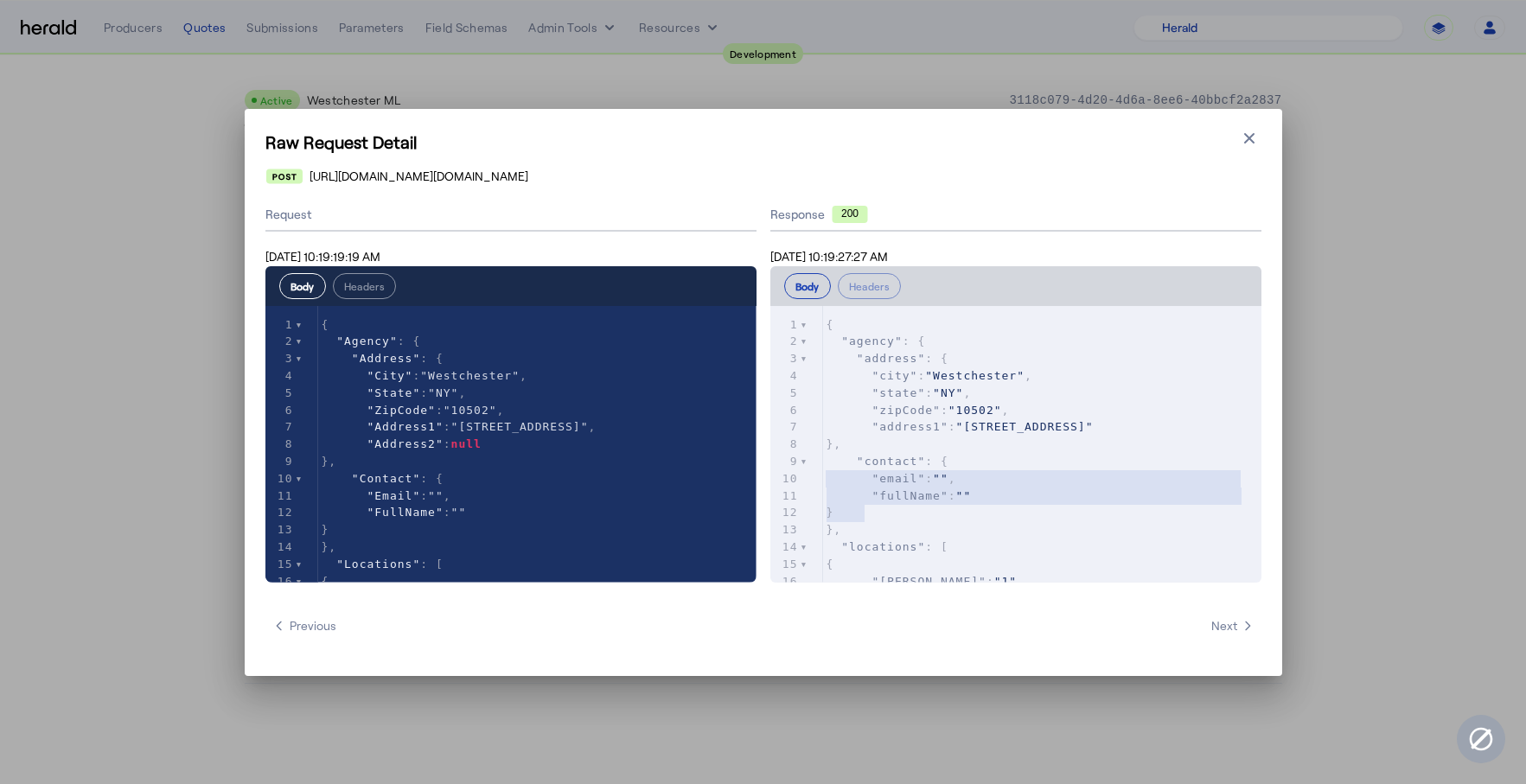
type textarea "**********"
drag, startPoint x: 997, startPoint y: 506, endPoint x: 814, endPoint y: 461, distance: 188.5
click at [814, 461] on div "x 1 { 2 "agency" : { 3 "address" : { 4 "city" : "[GEOGRAPHIC_DATA]" , 5 "state"…" at bounding box center [1037, 466] width 534 height 320
click at [1254, 137] on icon "button" at bounding box center [1250, 138] width 17 height 17
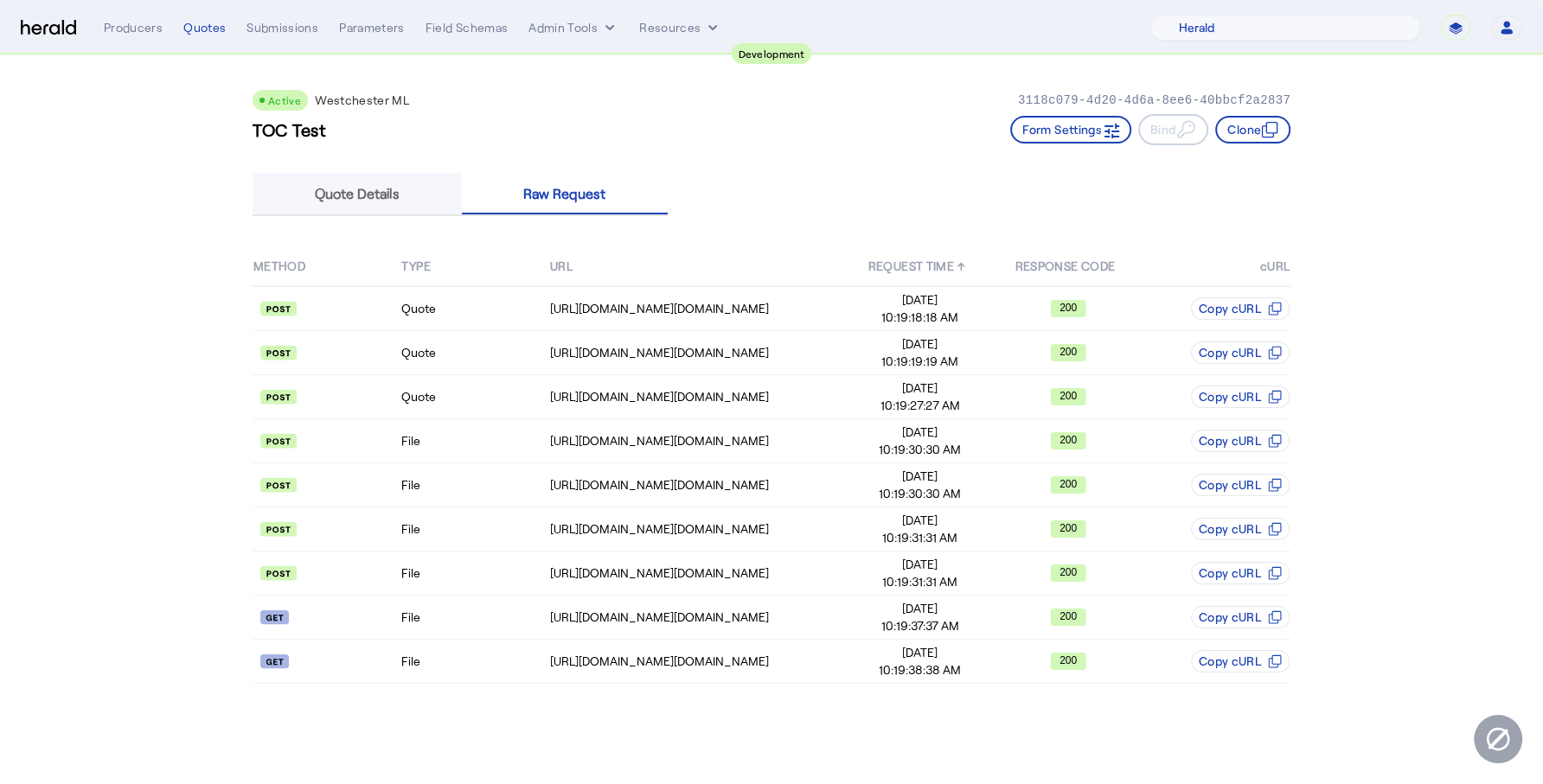
click at [395, 181] on span "Quote Details" at bounding box center [357, 194] width 85 height 41
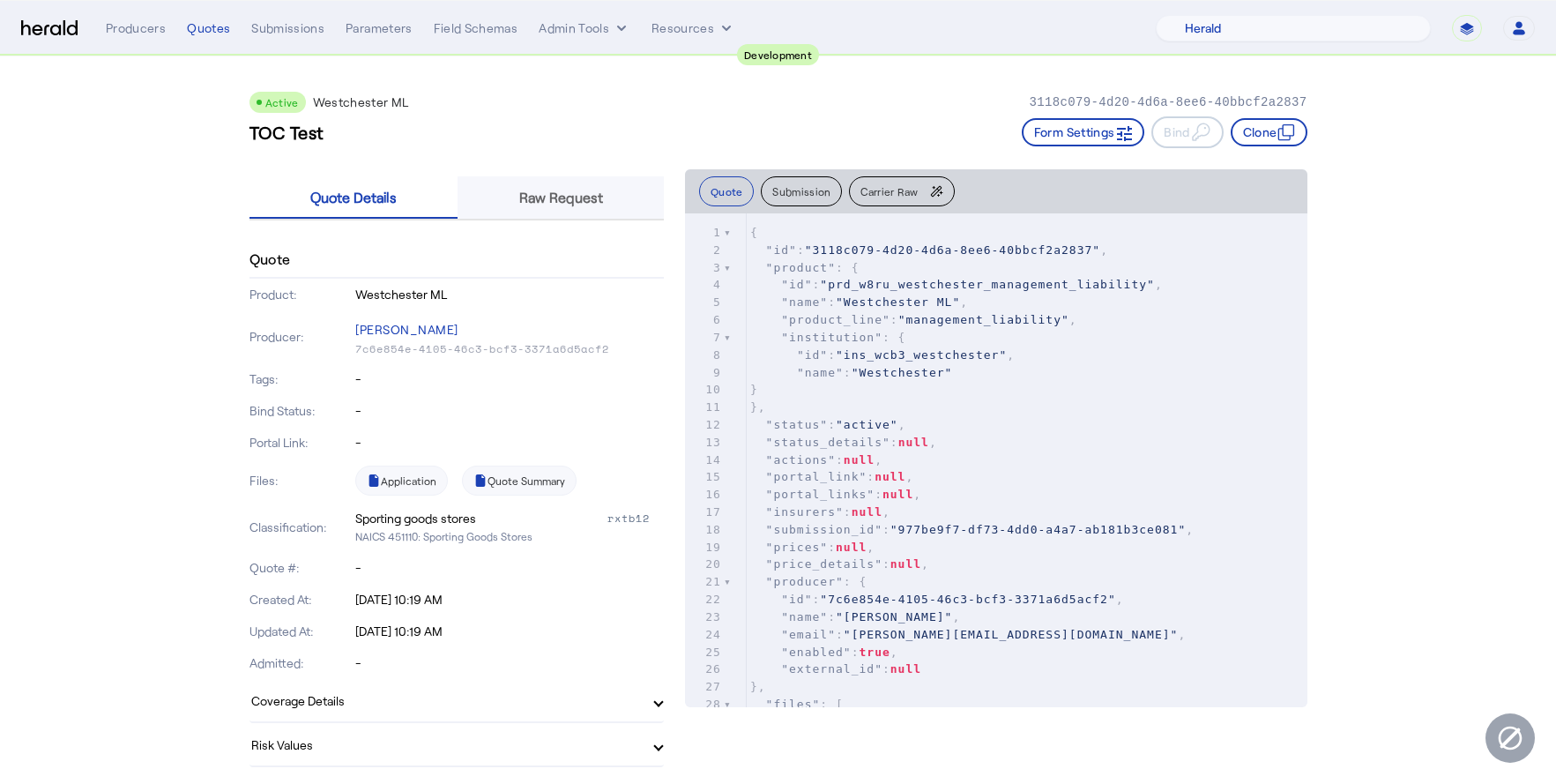
click at [560, 195] on span "Raw Request" at bounding box center [561, 197] width 83 height 14
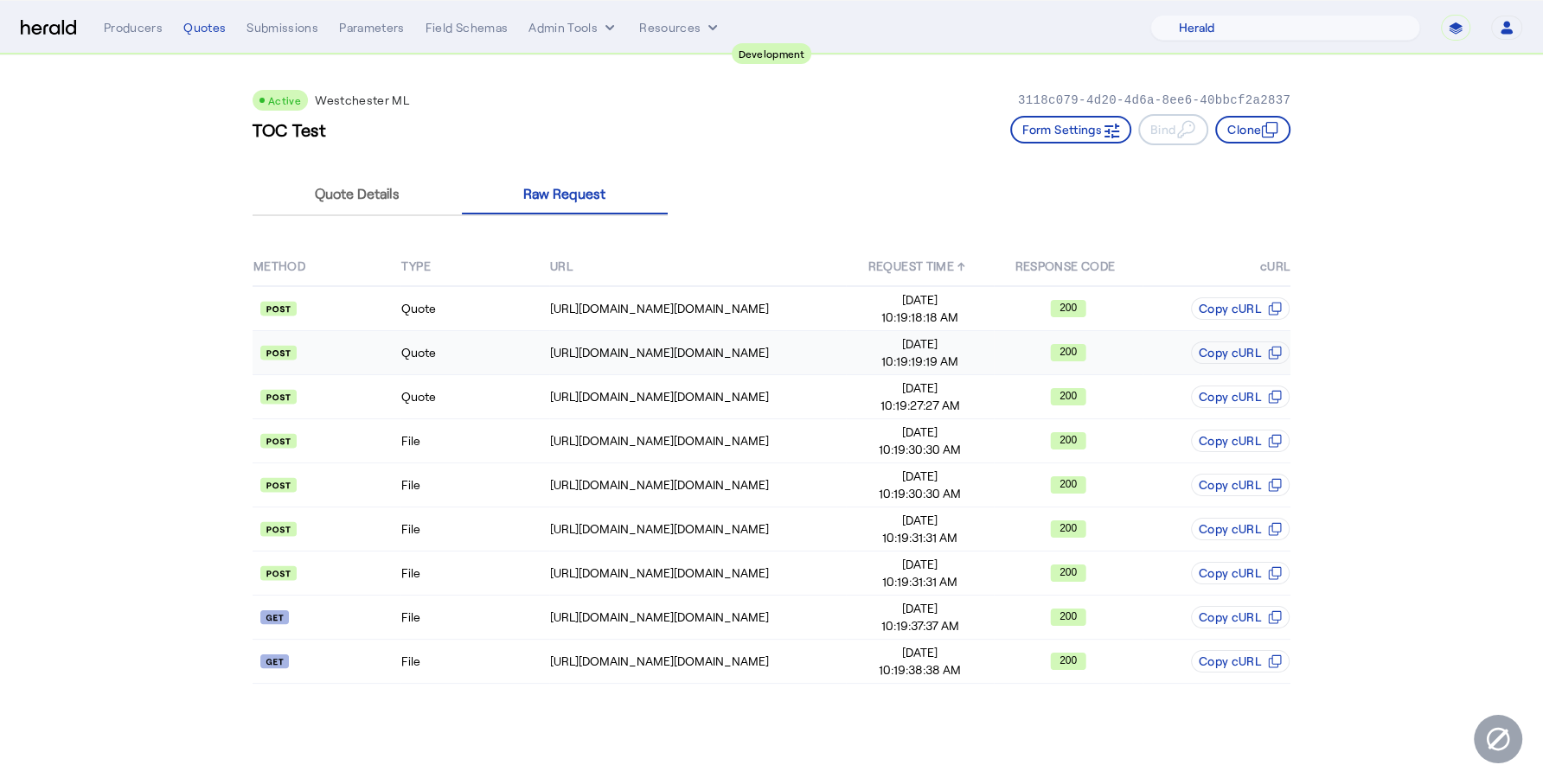
click at [521, 344] on td "Quote" at bounding box center [474, 353] width 148 height 44
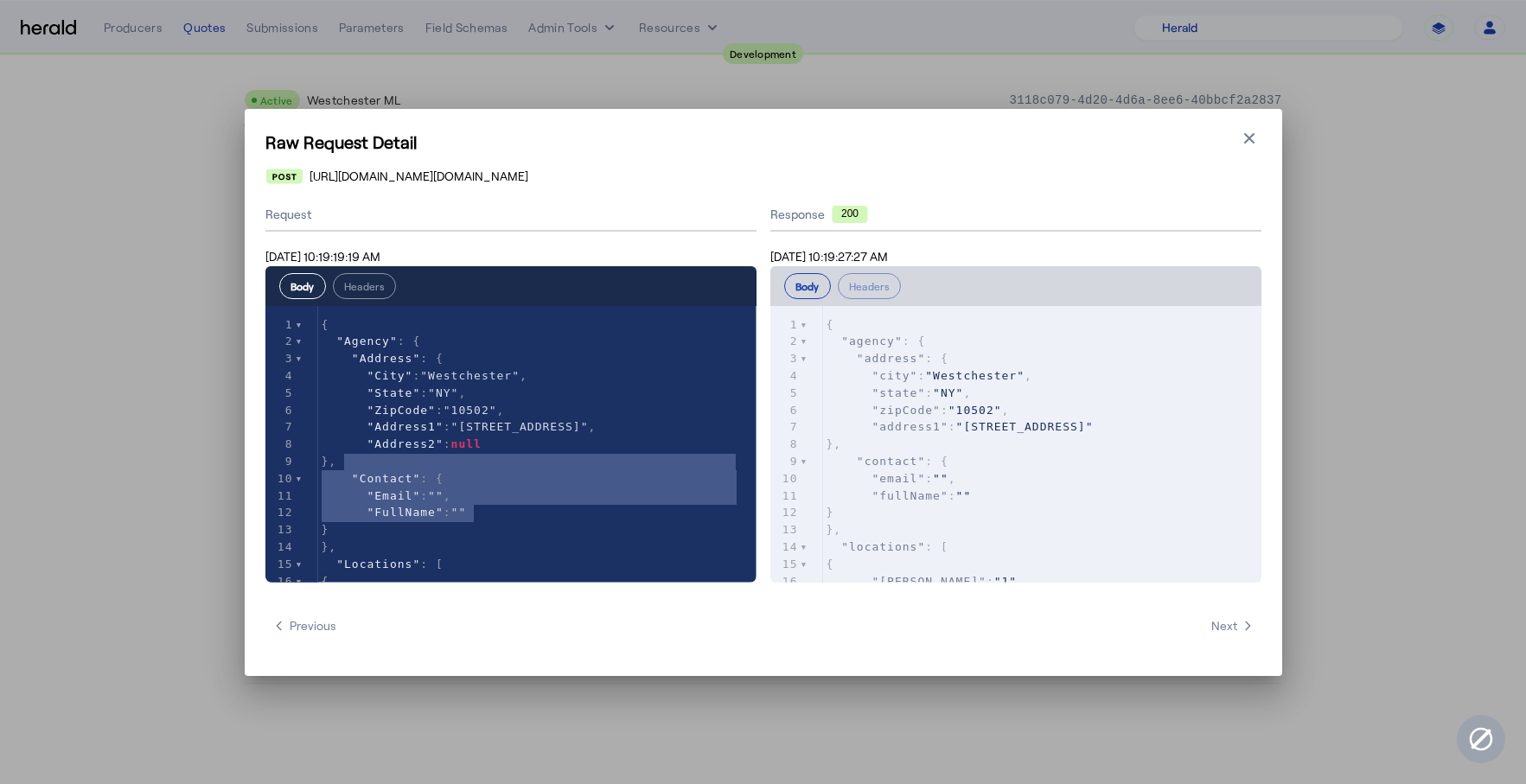
type textarea "**********"
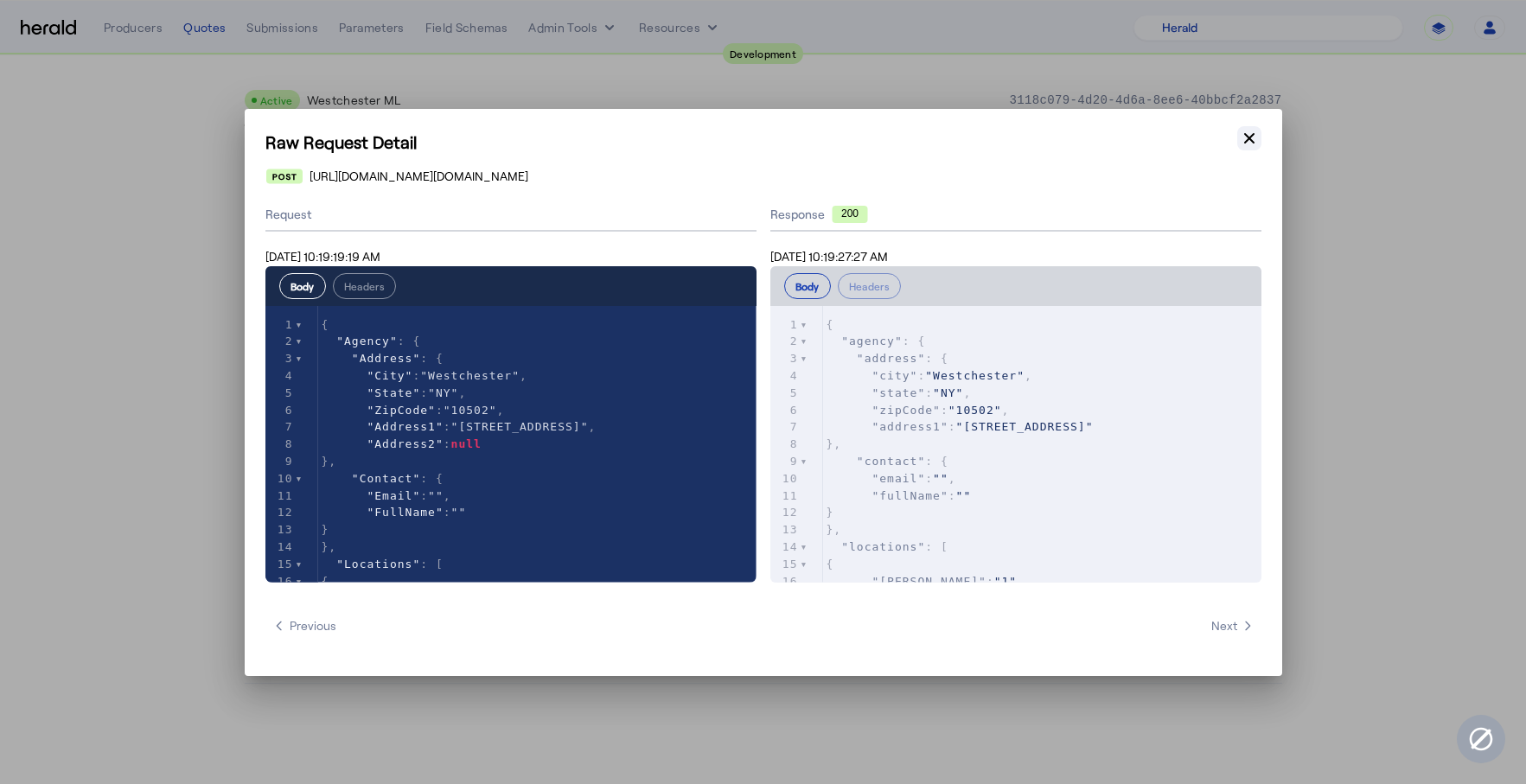
click at [1247, 143] on icon "button" at bounding box center [1250, 138] width 17 height 17
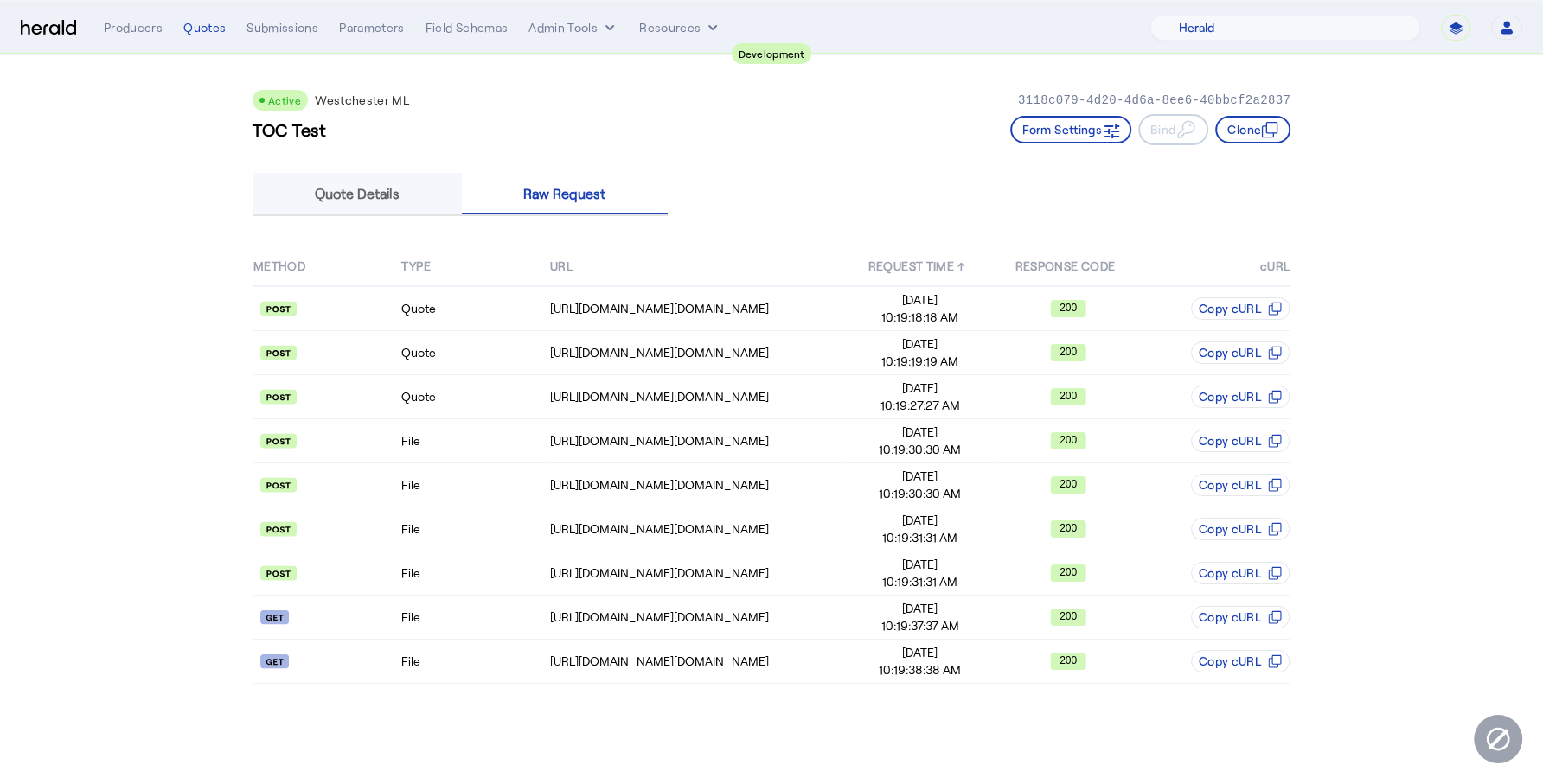
click at [374, 180] on span "Quote Details" at bounding box center [357, 194] width 85 height 41
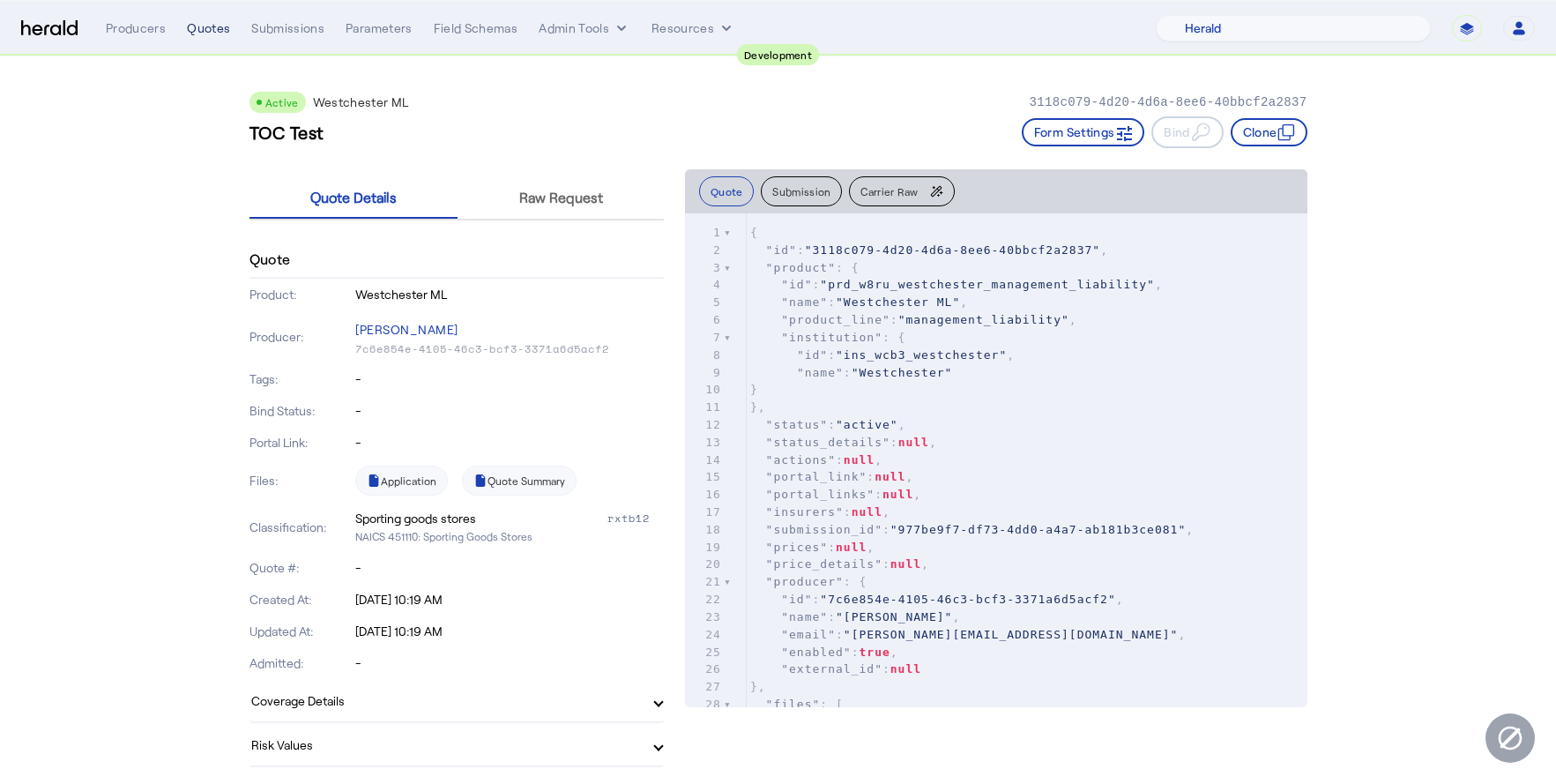
click at [212, 36] on div "Quotes" at bounding box center [208, 28] width 43 height 17
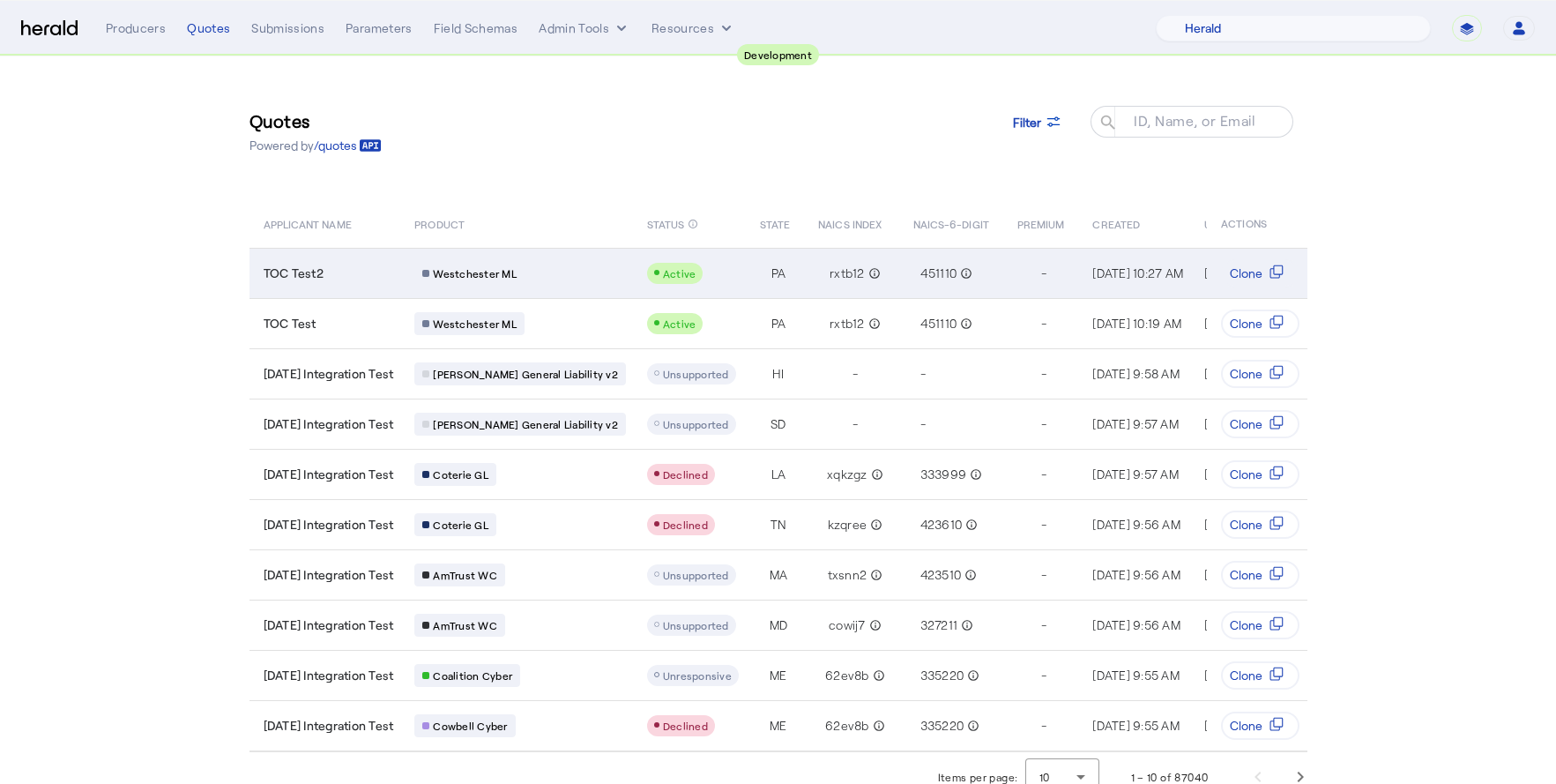
click at [772, 274] on span "PA" at bounding box center [779, 273] width 15 height 17
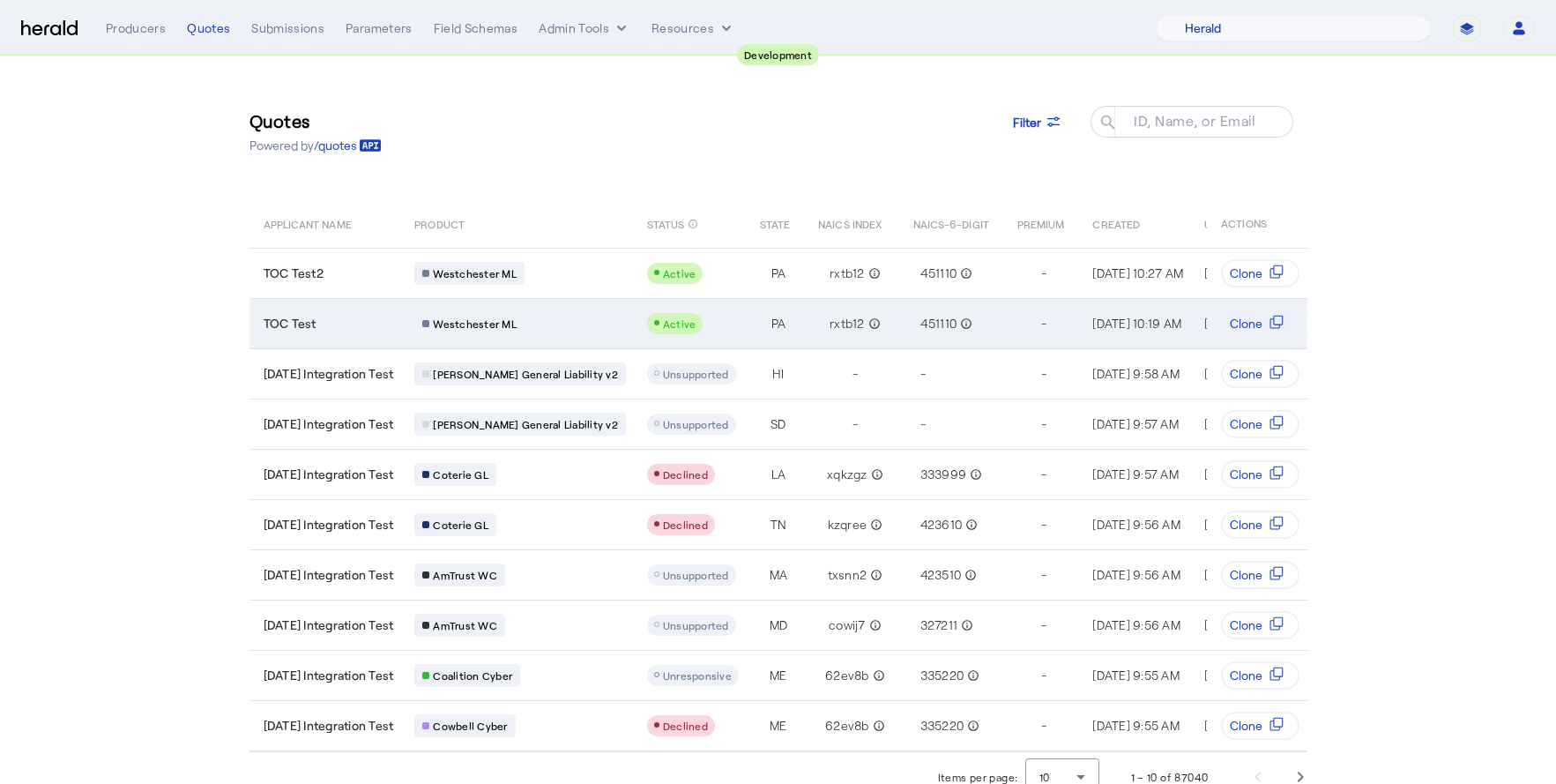
click at [394, 324] on div "TOC Test" at bounding box center [329, 323] width 130 height 17
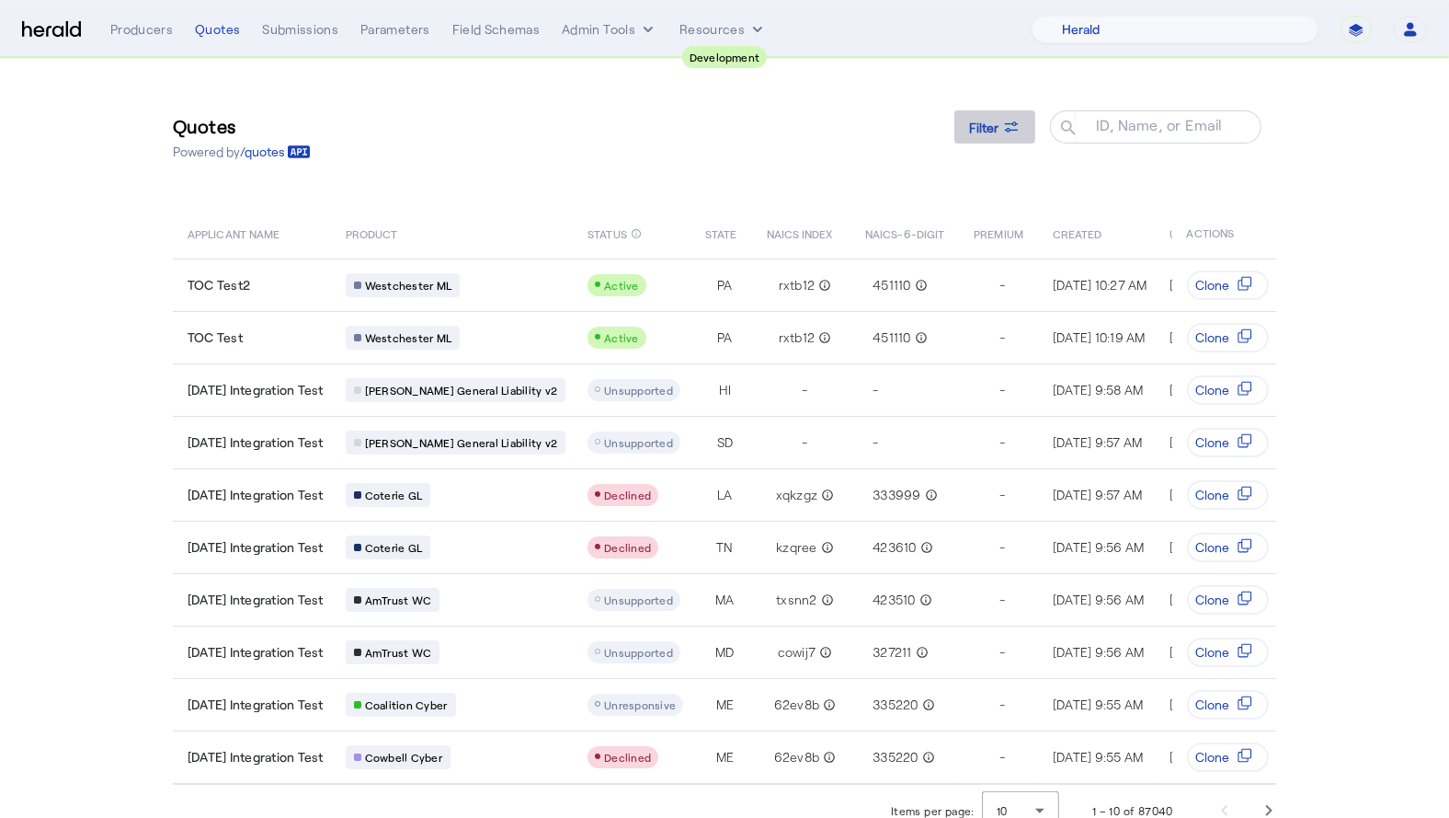
click at [981, 121] on span "Filter" at bounding box center [983, 127] width 29 height 19
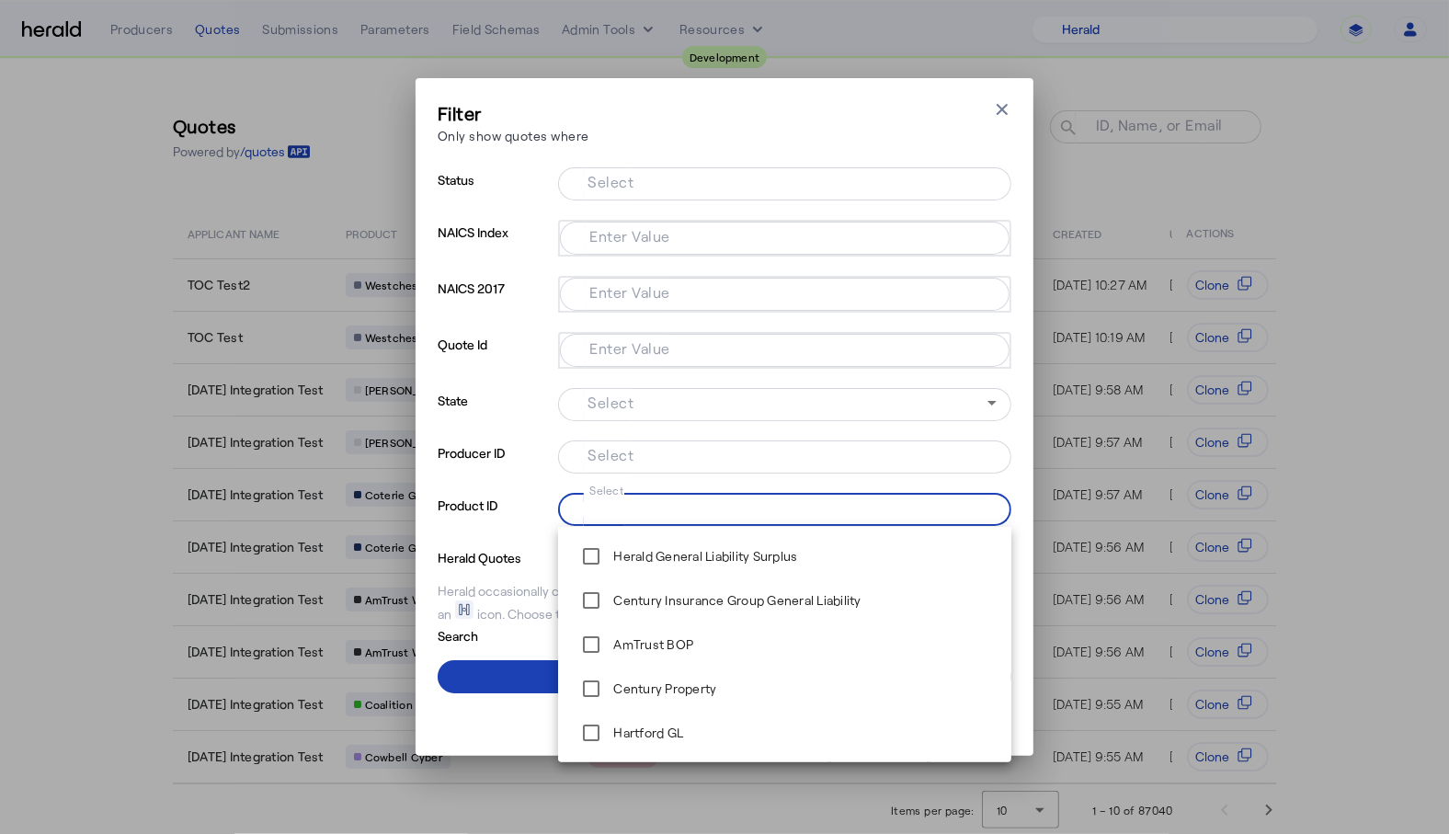
click at [660, 509] on input "Select" at bounding box center [781, 508] width 417 height 22
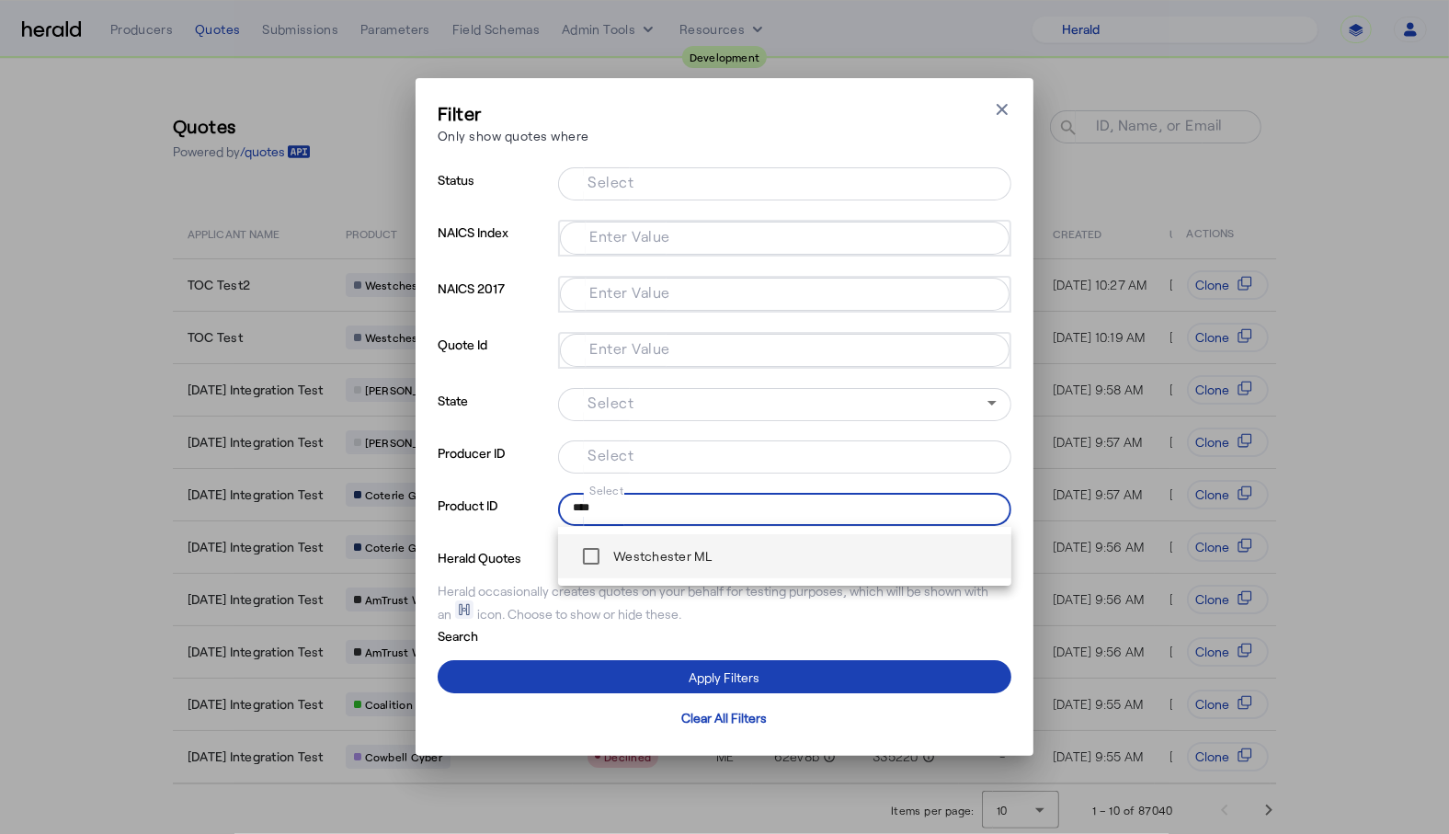
type input "****"
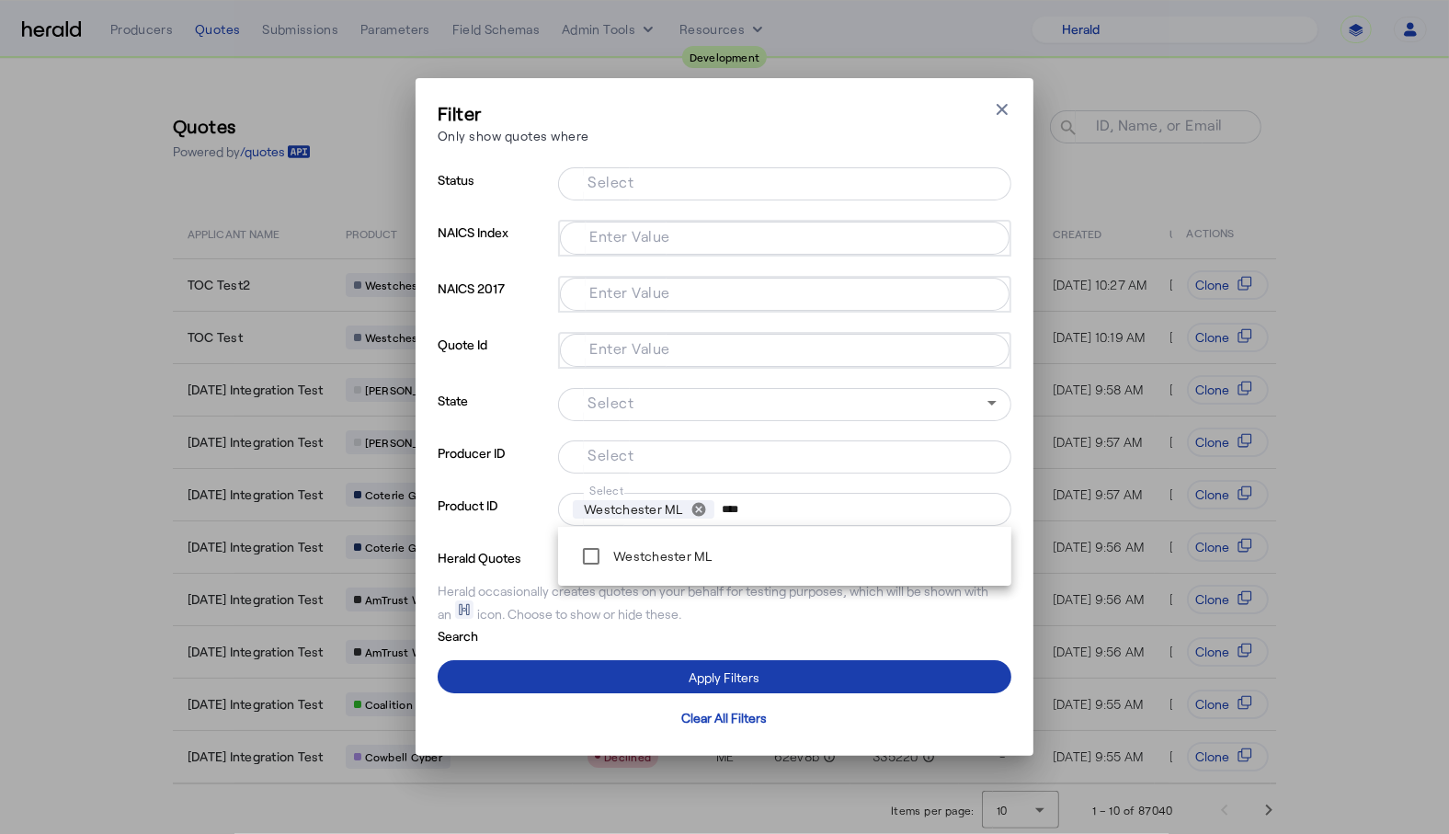
click at [581, 671] on span at bounding box center [725, 677] width 574 height 44
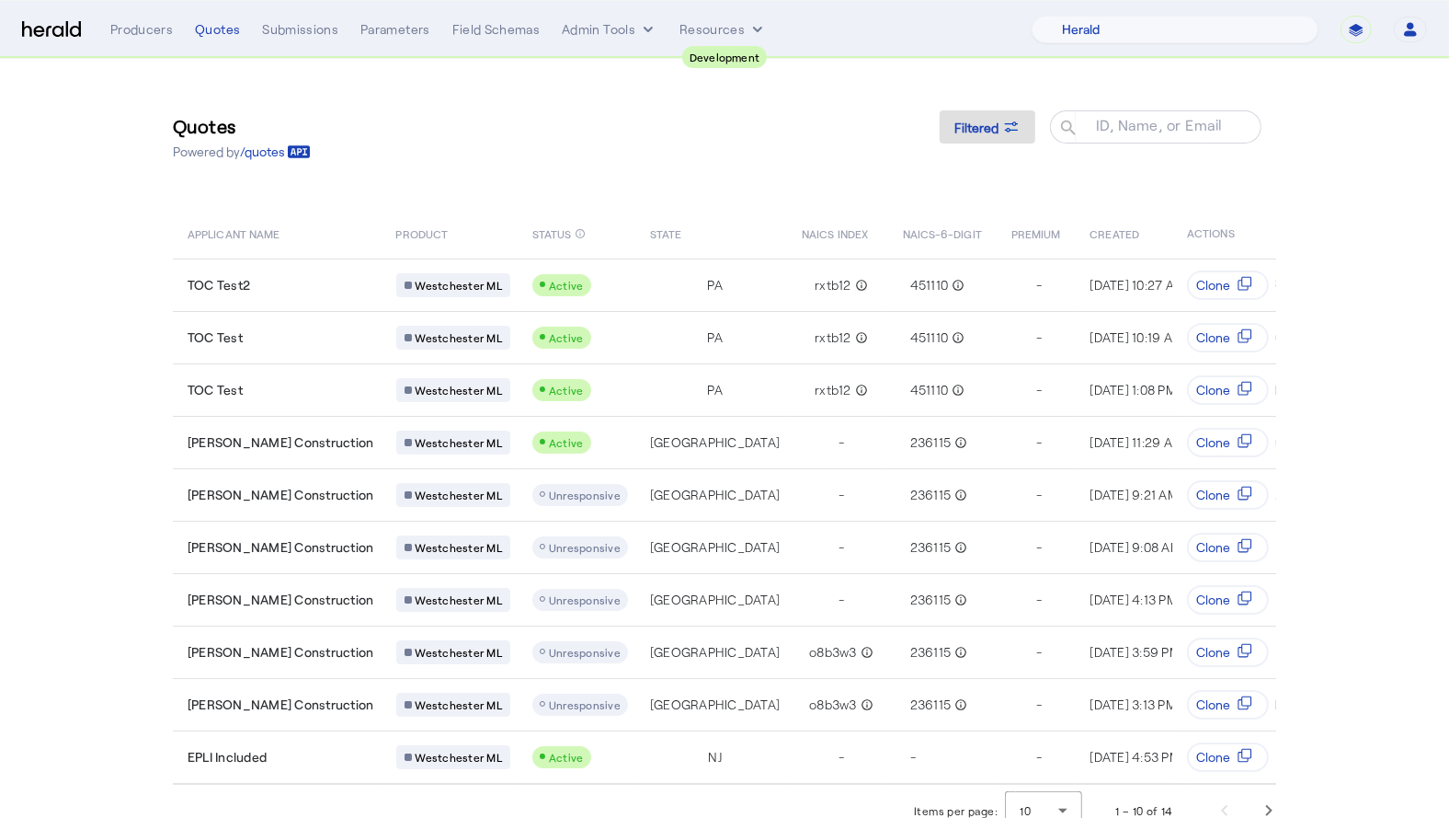
scroll to position [29, 0]
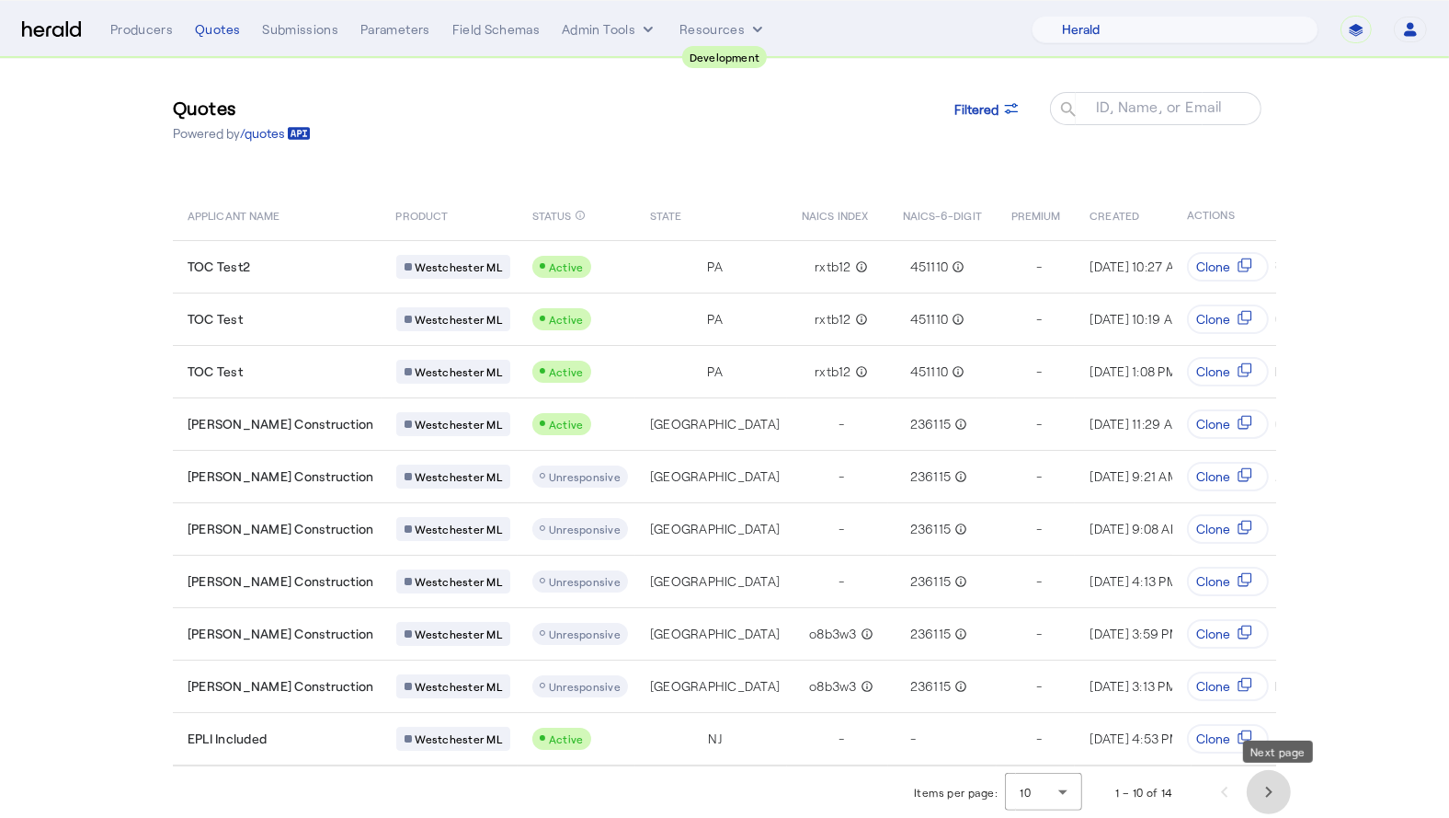
click at [1262, 781] on span "Next page" at bounding box center [1269, 792] width 44 height 44
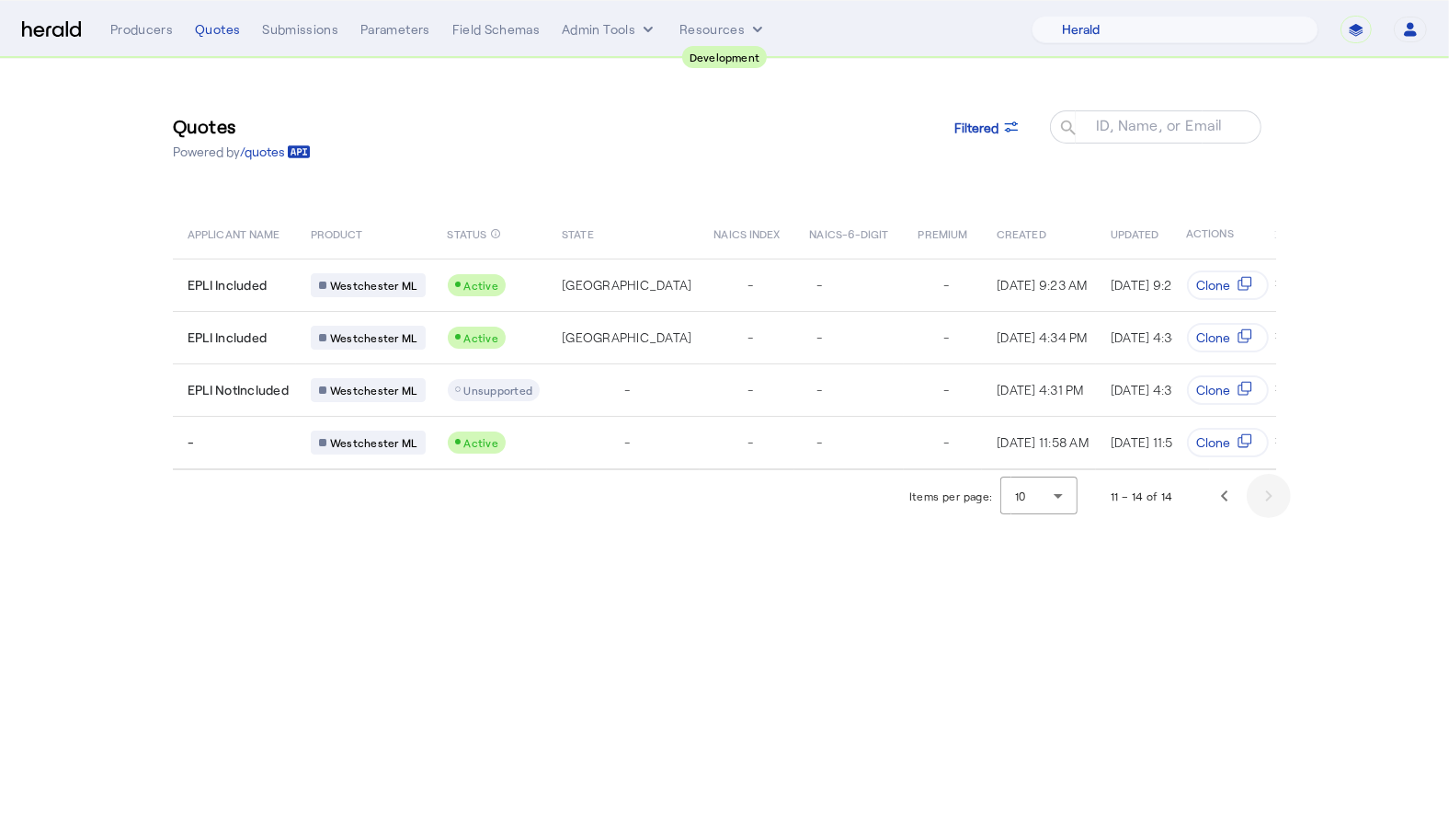
scroll to position [0, 0]
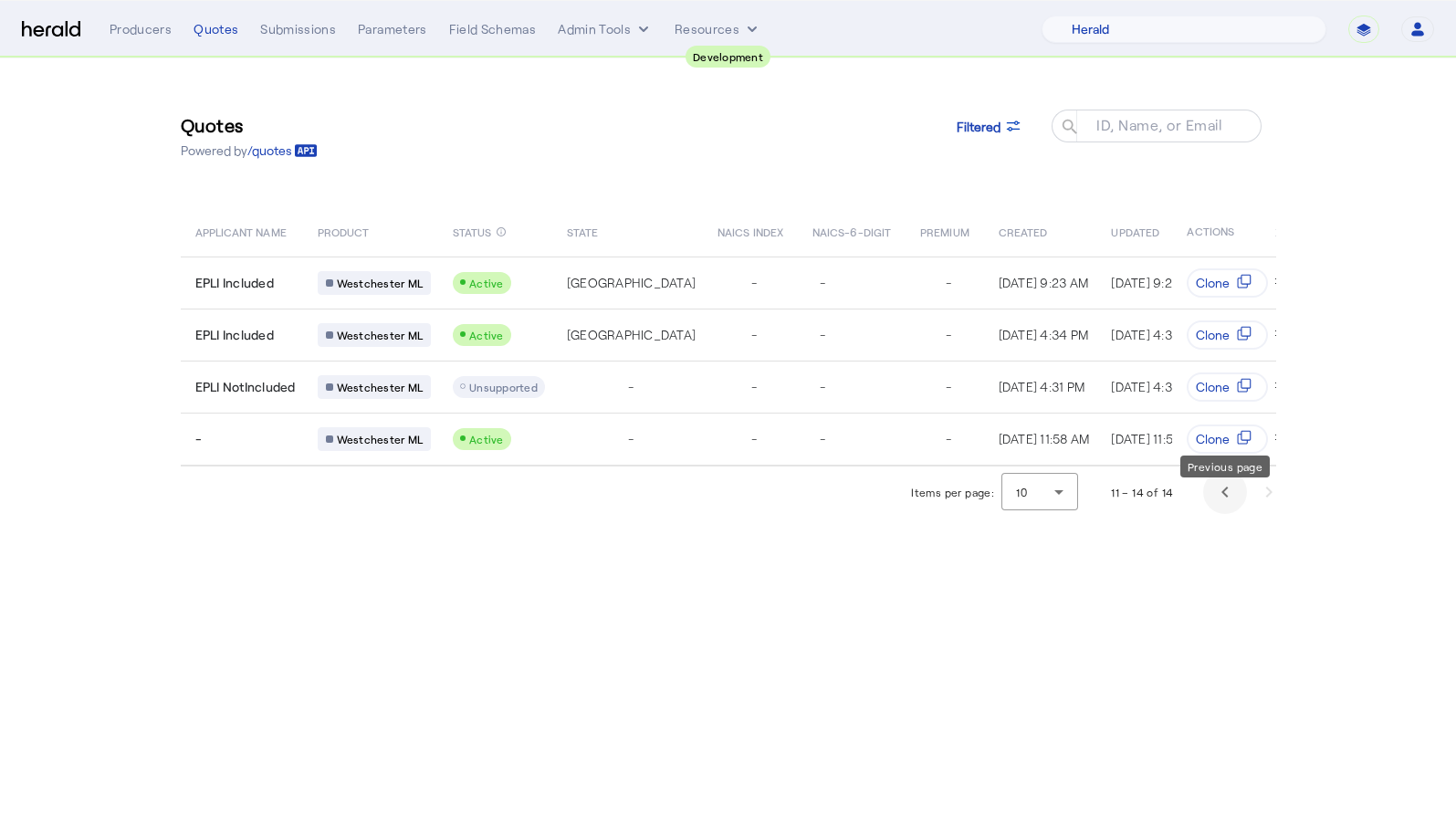
click at [1207, 506] on span "Previous page" at bounding box center [1225, 492] width 44 height 44
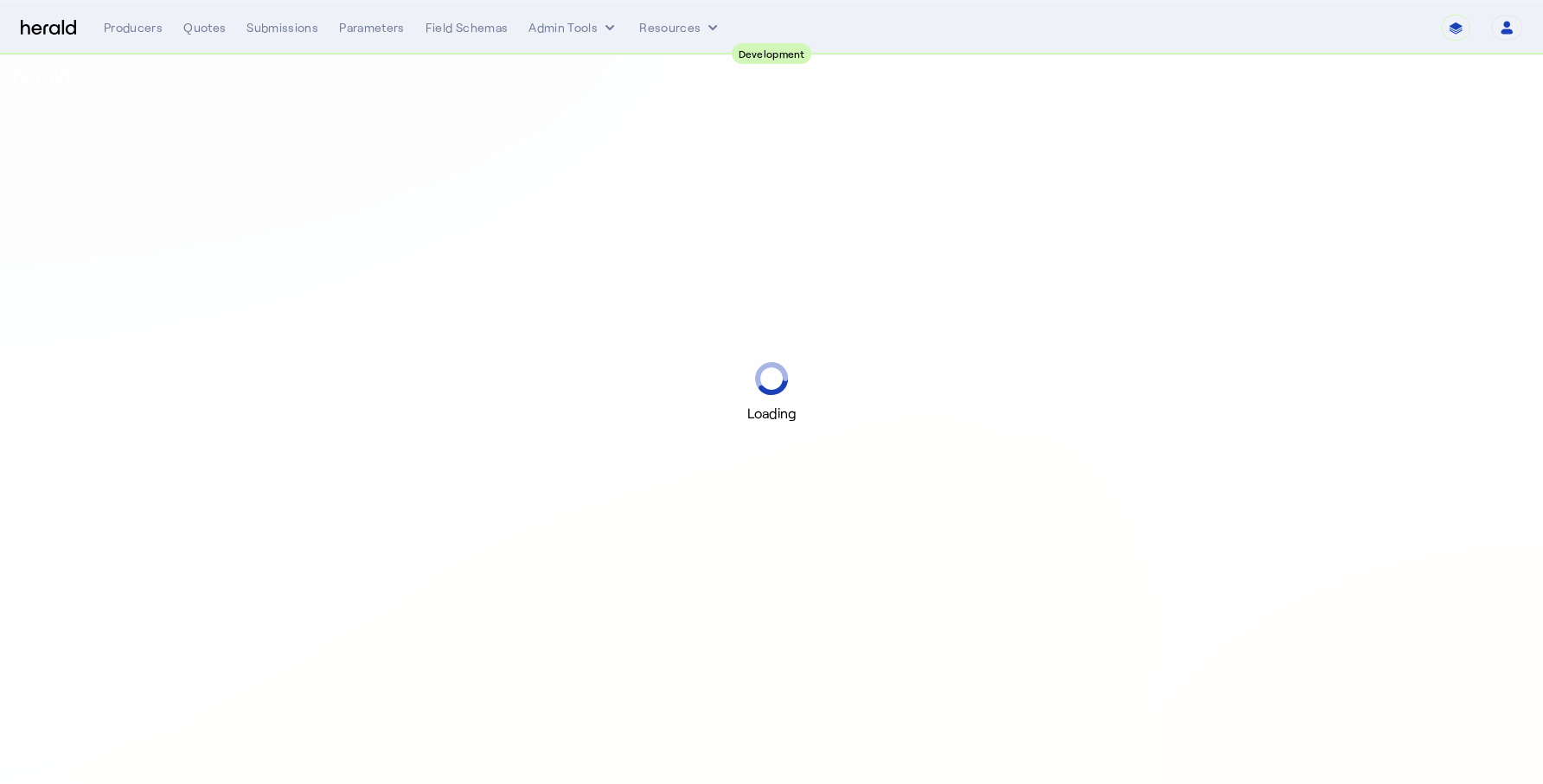
select select "pfm_2v8p_herald_api"
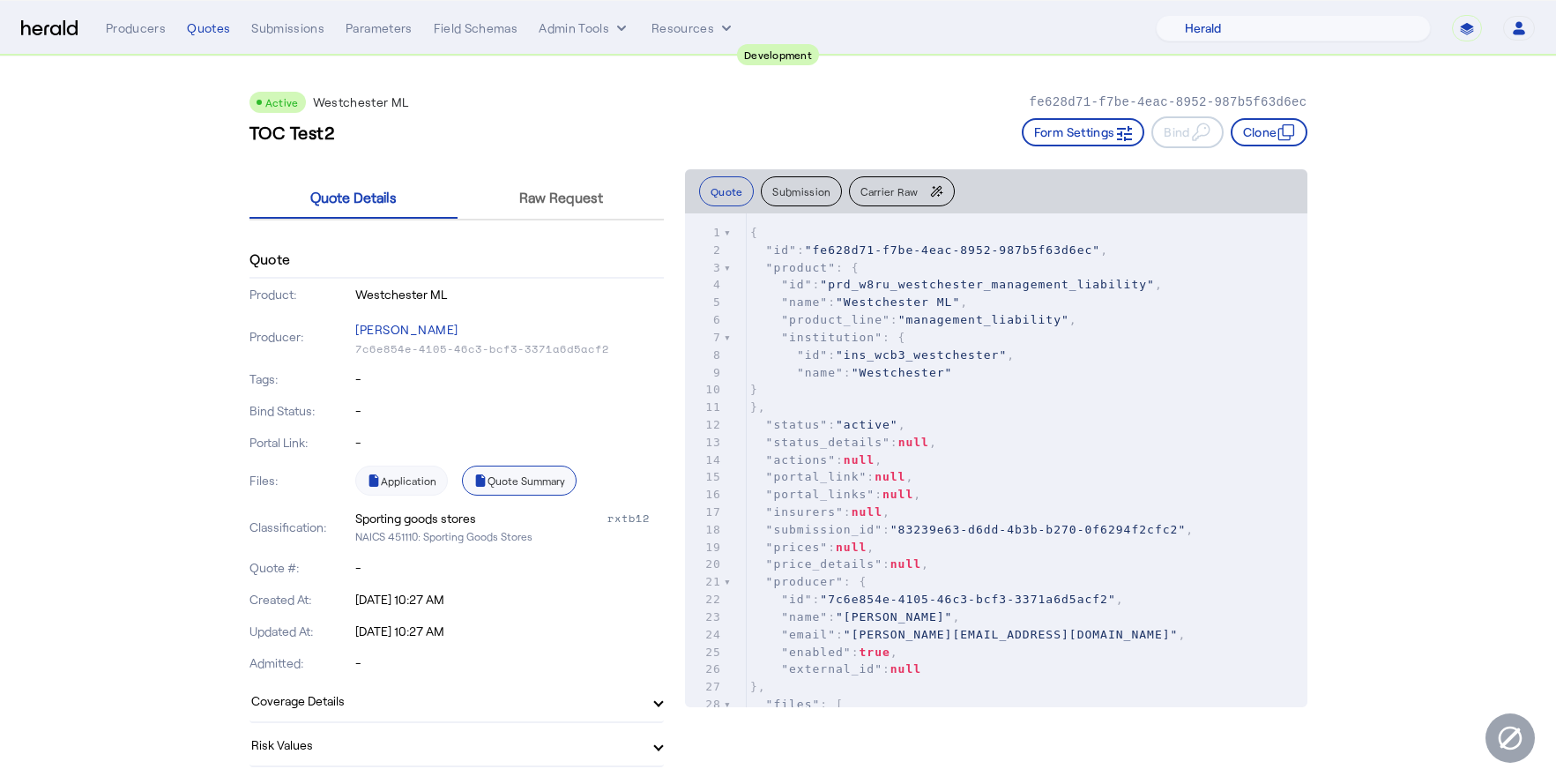
click at [561, 483] on link "Quote Summary" at bounding box center [520, 480] width 115 height 30
click at [577, 166] on div "Active Westchester ML fe628d71-f7be-4eac-8952-987b5f63d6ec TOC Test2 Form Setti…" at bounding box center [778, 113] width 1058 height 113
click at [575, 200] on span "Raw Request" at bounding box center [561, 197] width 83 height 14
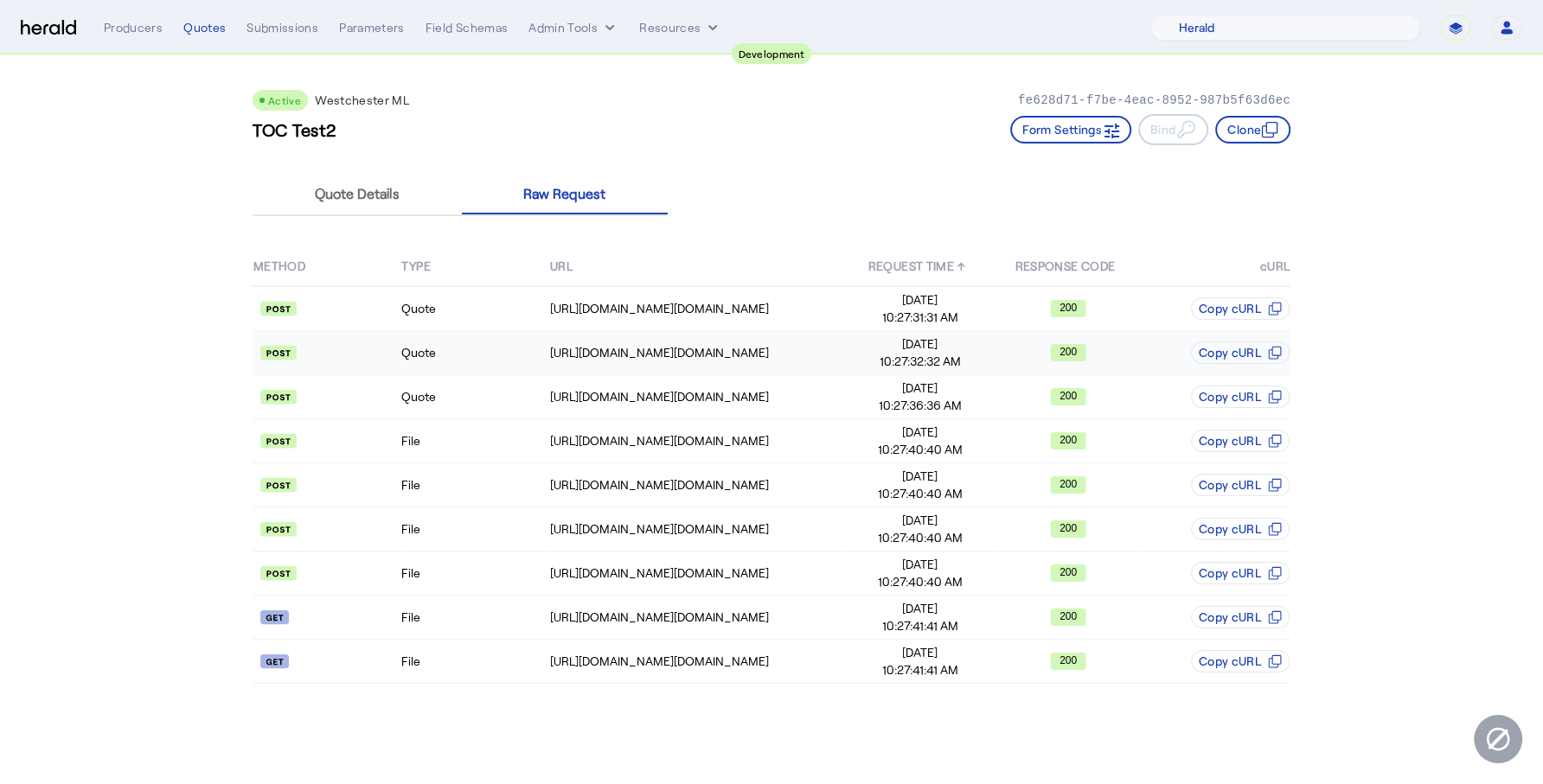
click at [513, 351] on td "Quote" at bounding box center [474, 353] width 148 height 44
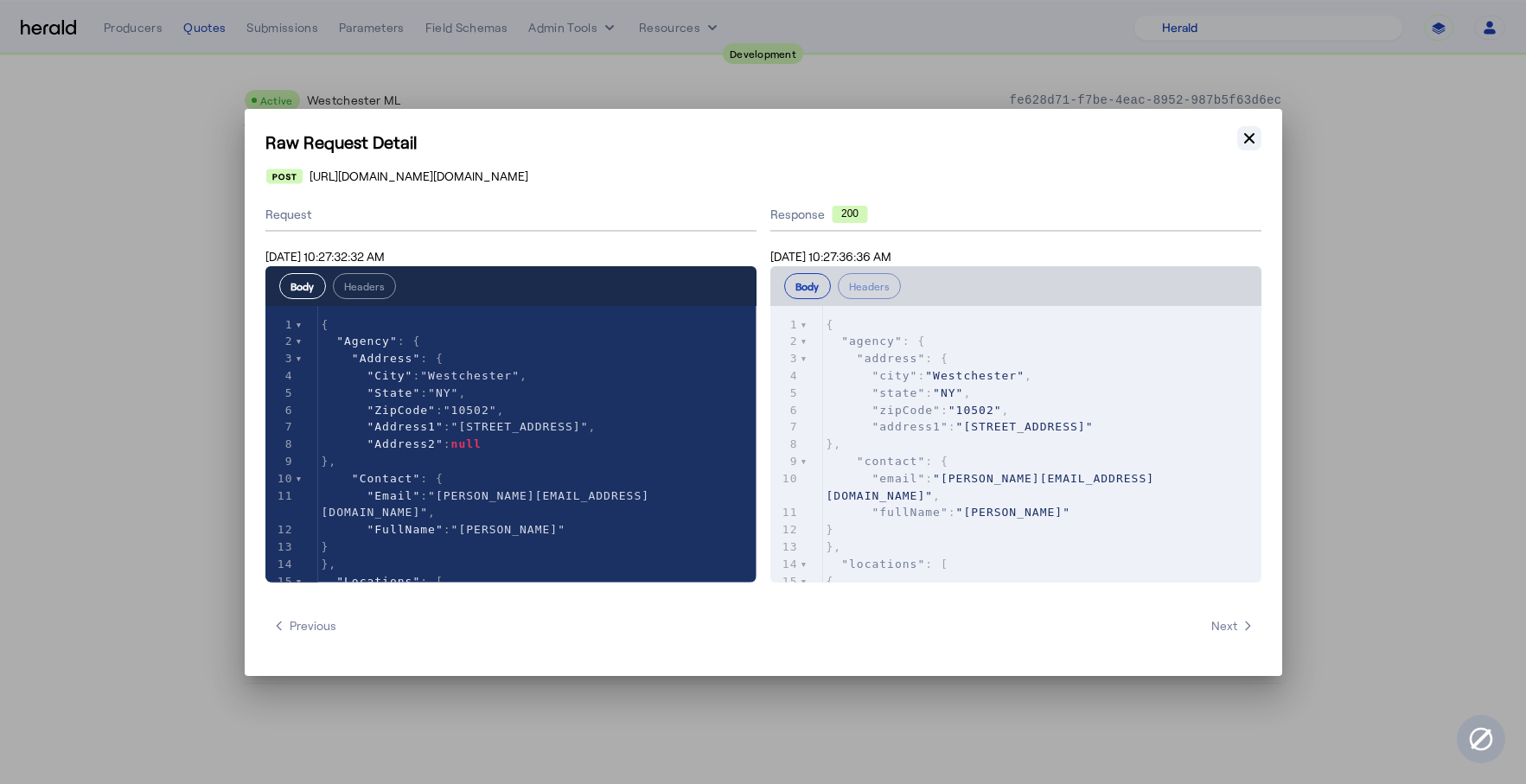
click at [1241, 144] on icon "button" at bounding box center [1250, 138] width 17 height 17
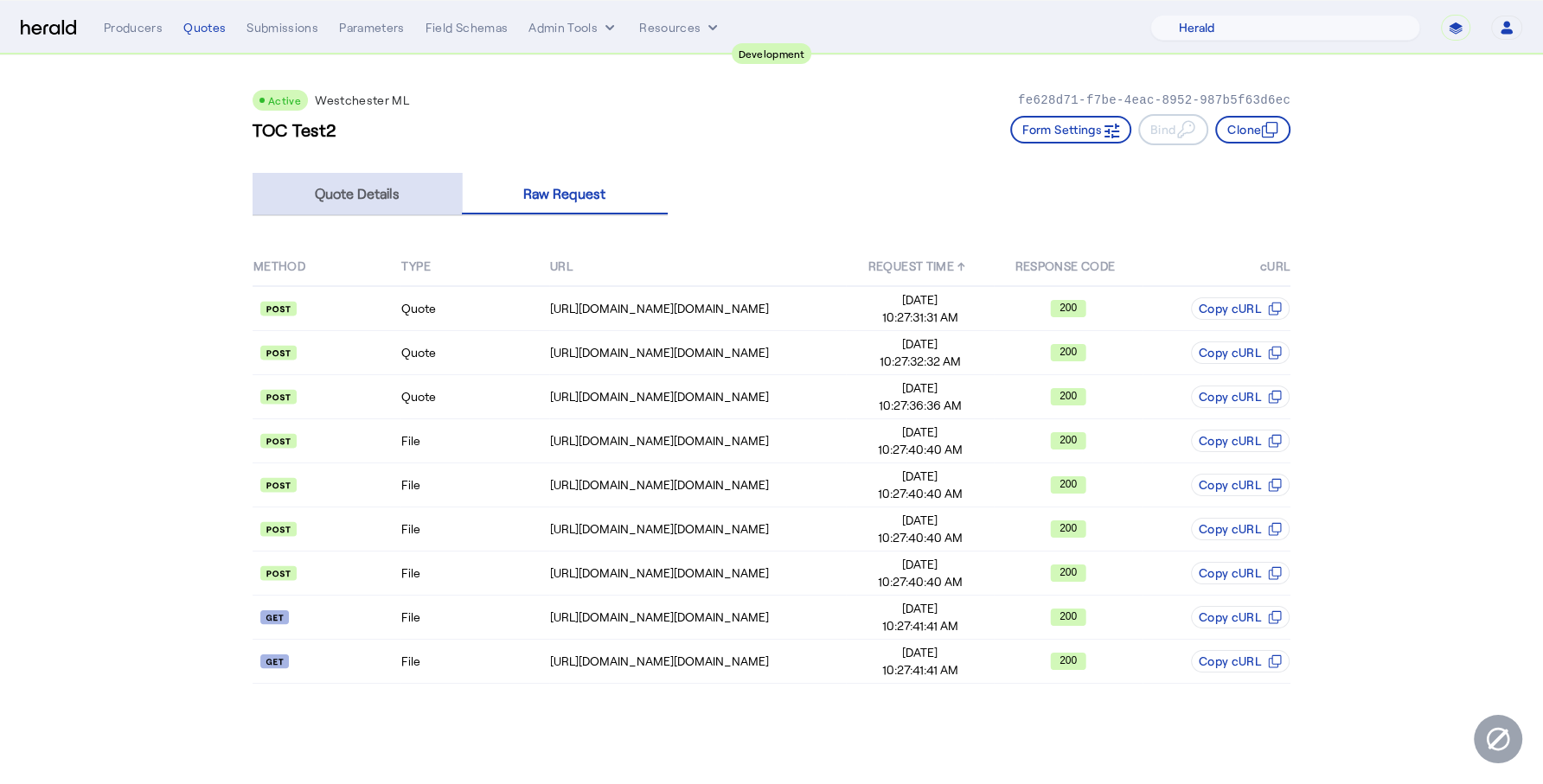
click at [387, 188] on span "Quote Details" at bounding box center [357, 194] width 85 height 14
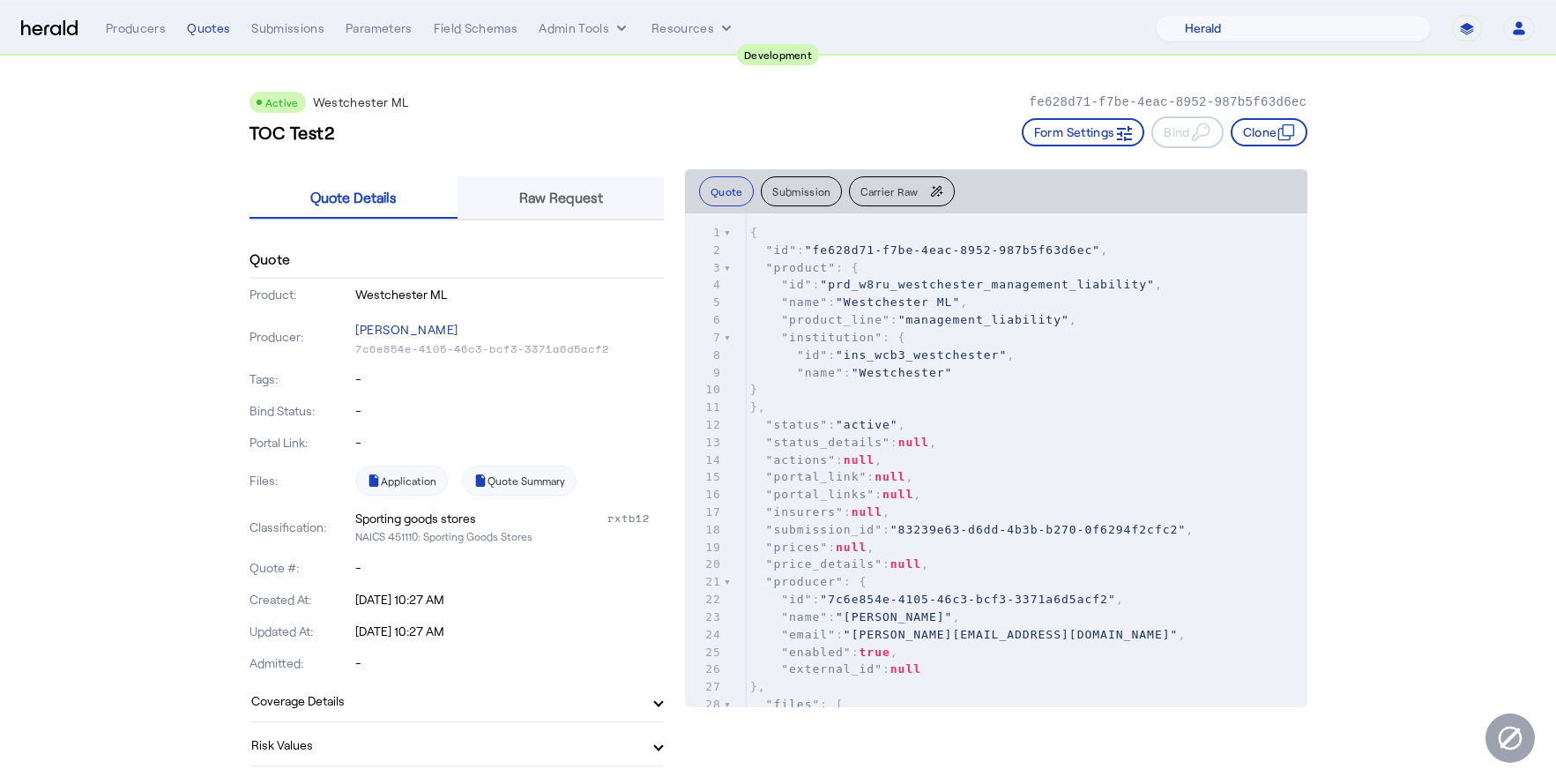
click at [540, 187] on span "Raw Request" at bounding box center [561, 197] width 83 height 42
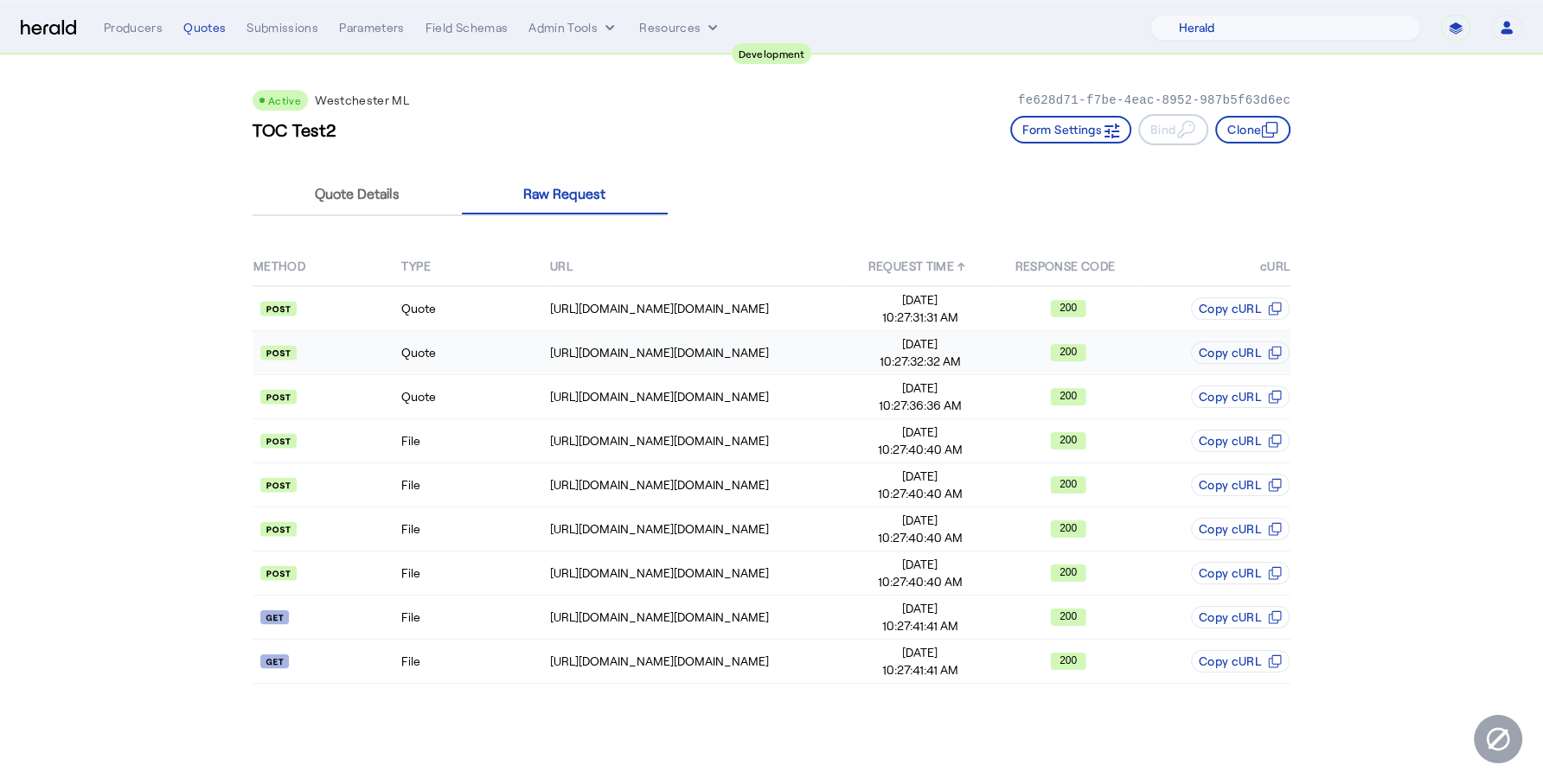
click at [443, 346] on td "Quote" at bounding box center [474, 353] width 148 height 44
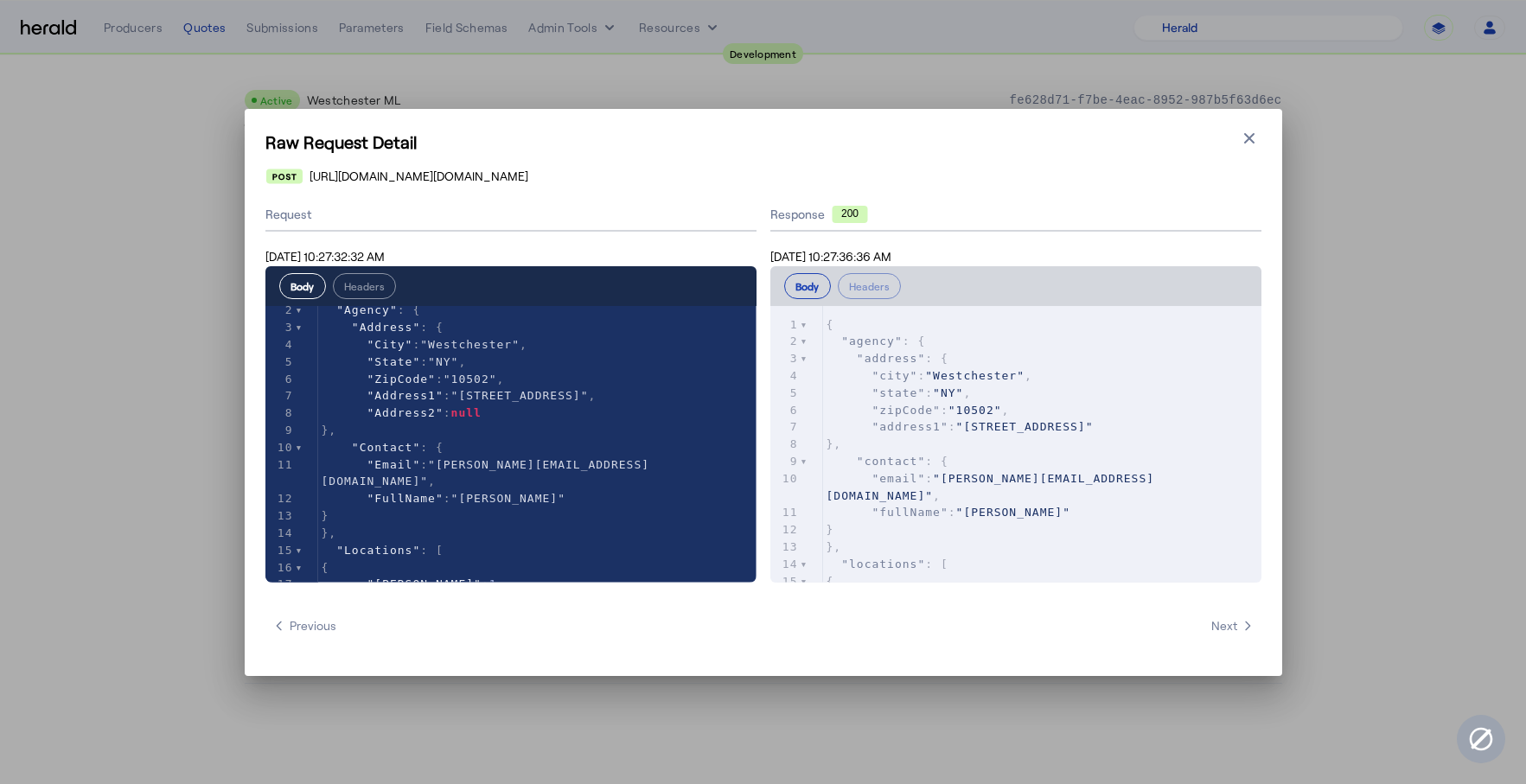
scroll to position [36, 0]
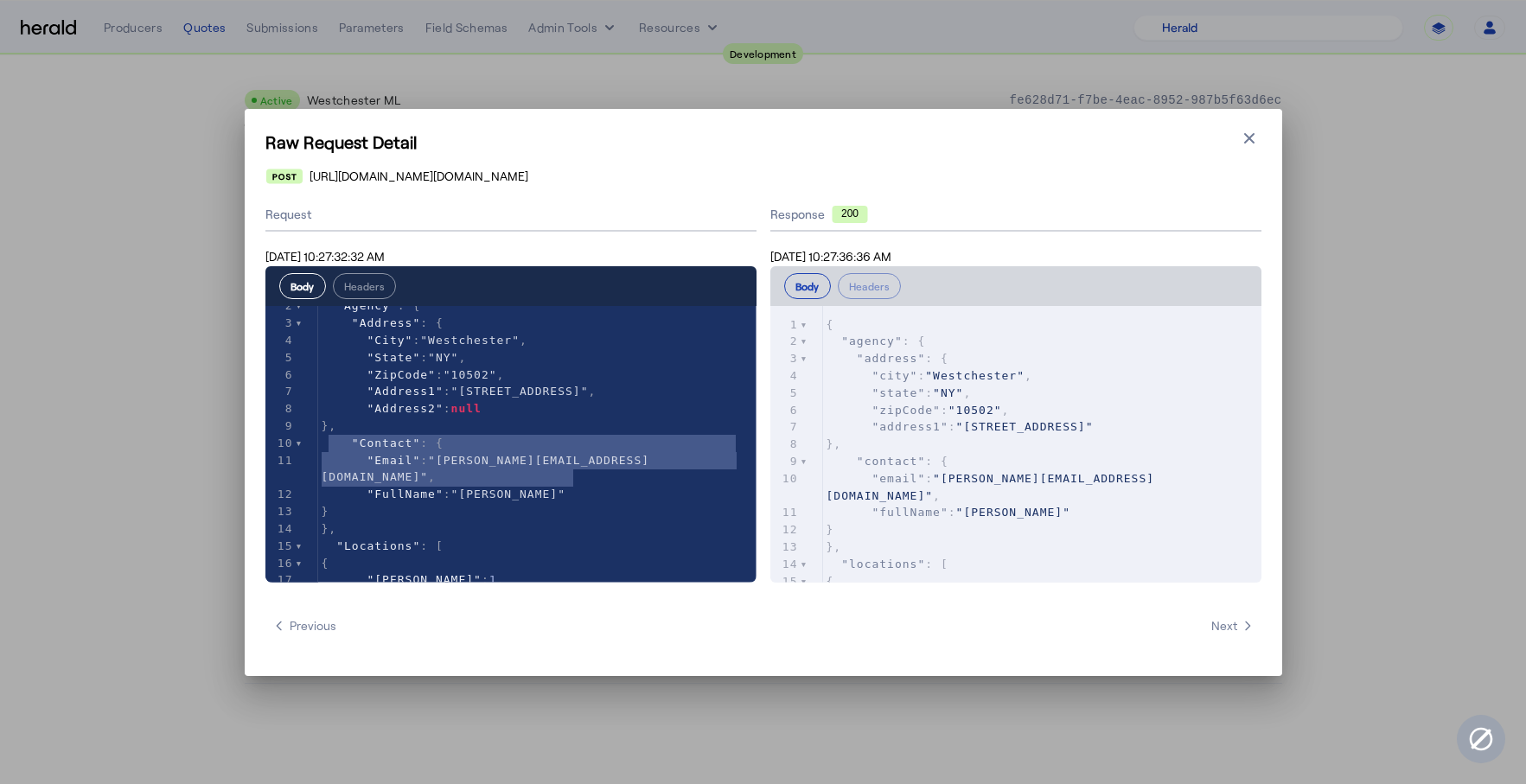
type textarea "**********"
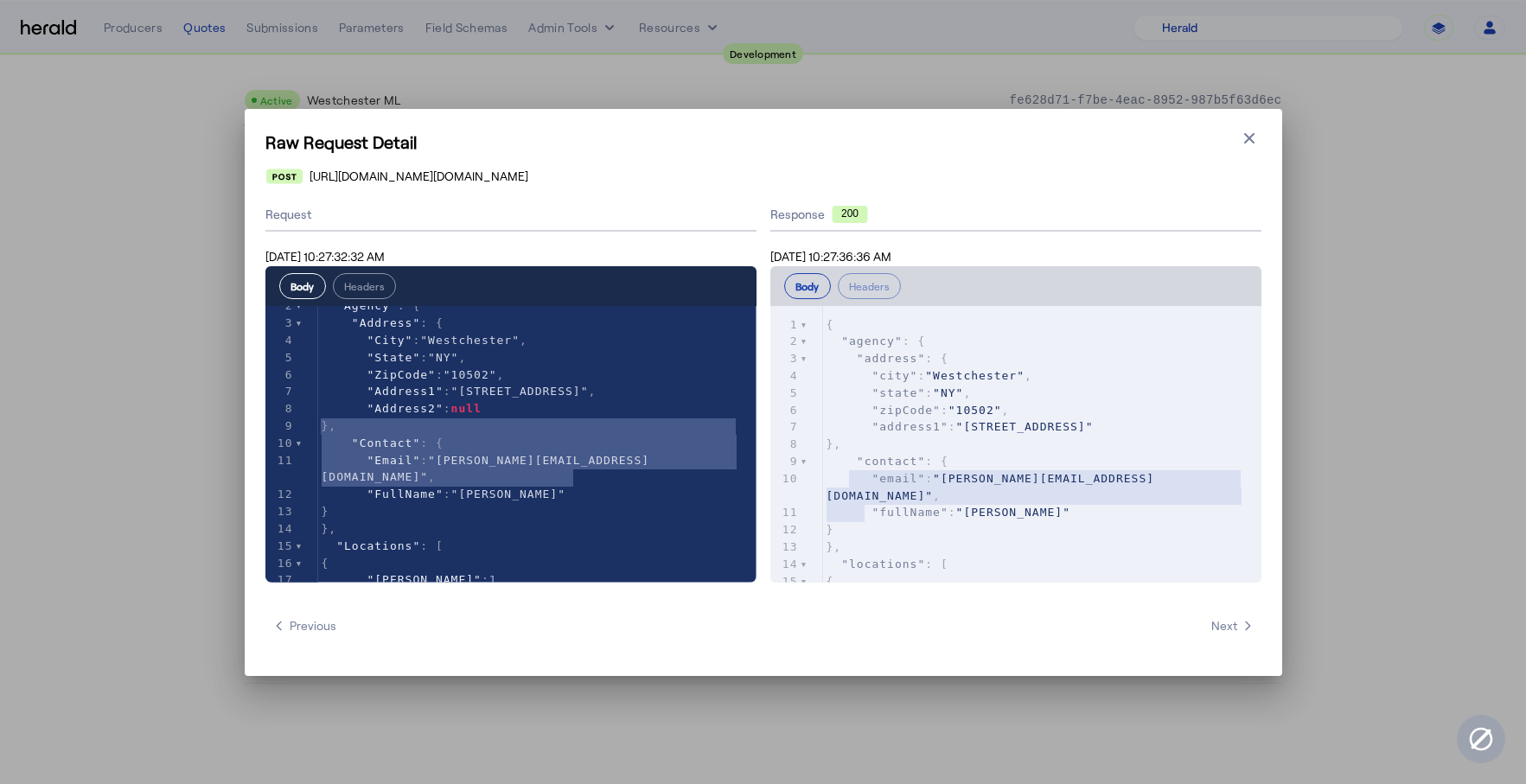
type textarea "**********"
drag, startPoint x: 1114, startPoint y: 508, endPoint x: 832, endPoint y: 459, distance: 286.2
click at [832, 459] on div "1 { 2 "agency" : { 3 "address" : { 4 "city" : "Westchester" , 5 "state" : "NY" …" at bounding box center [1043, 540] width 438 height 446
click at [1248, 144] on icon "button" at bounding box center [1250, 138] width 17 height 17
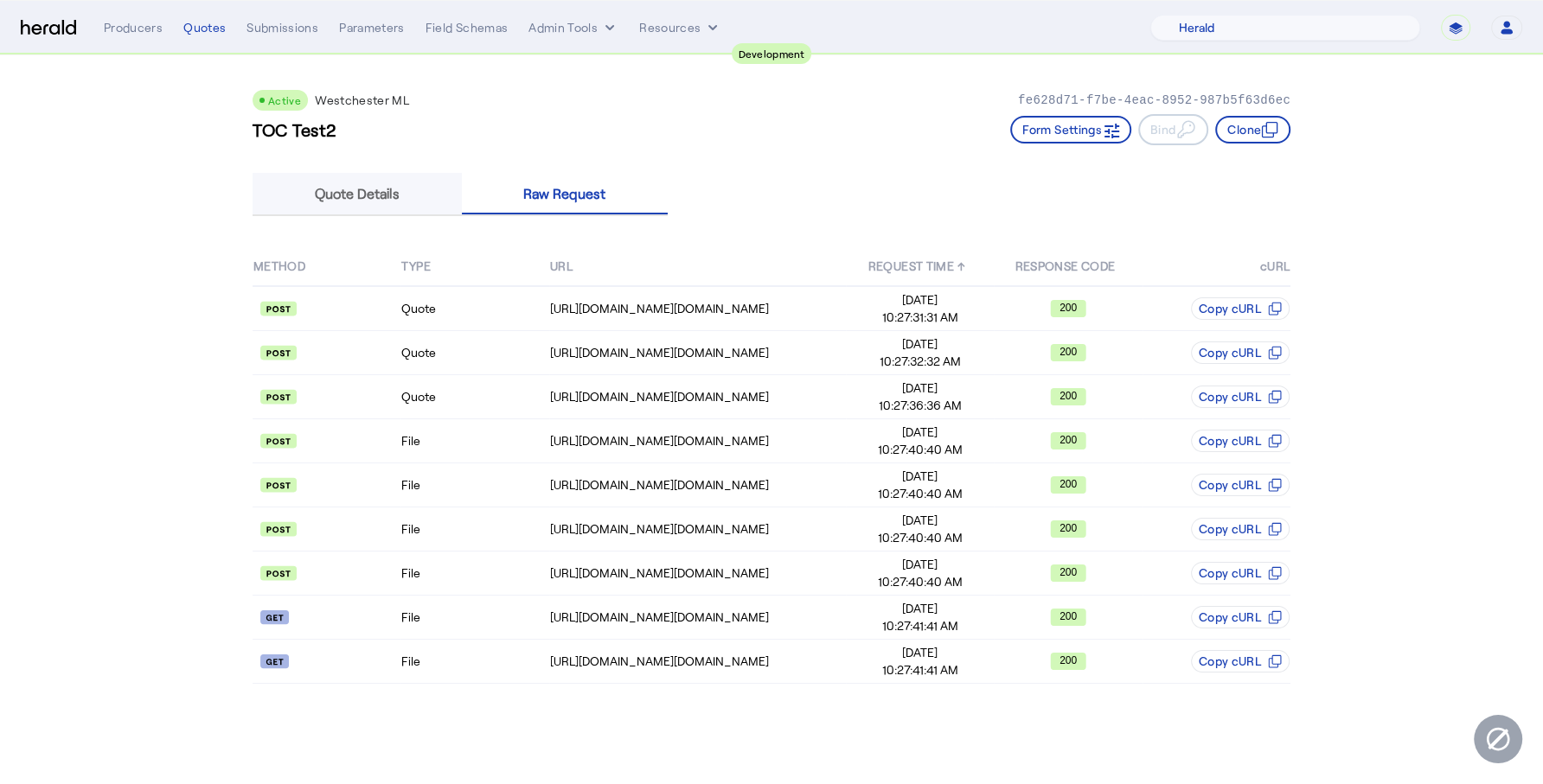
click at [353, 201] on span "Quote Details" at bounding box center [357, 194] width 85 height 41
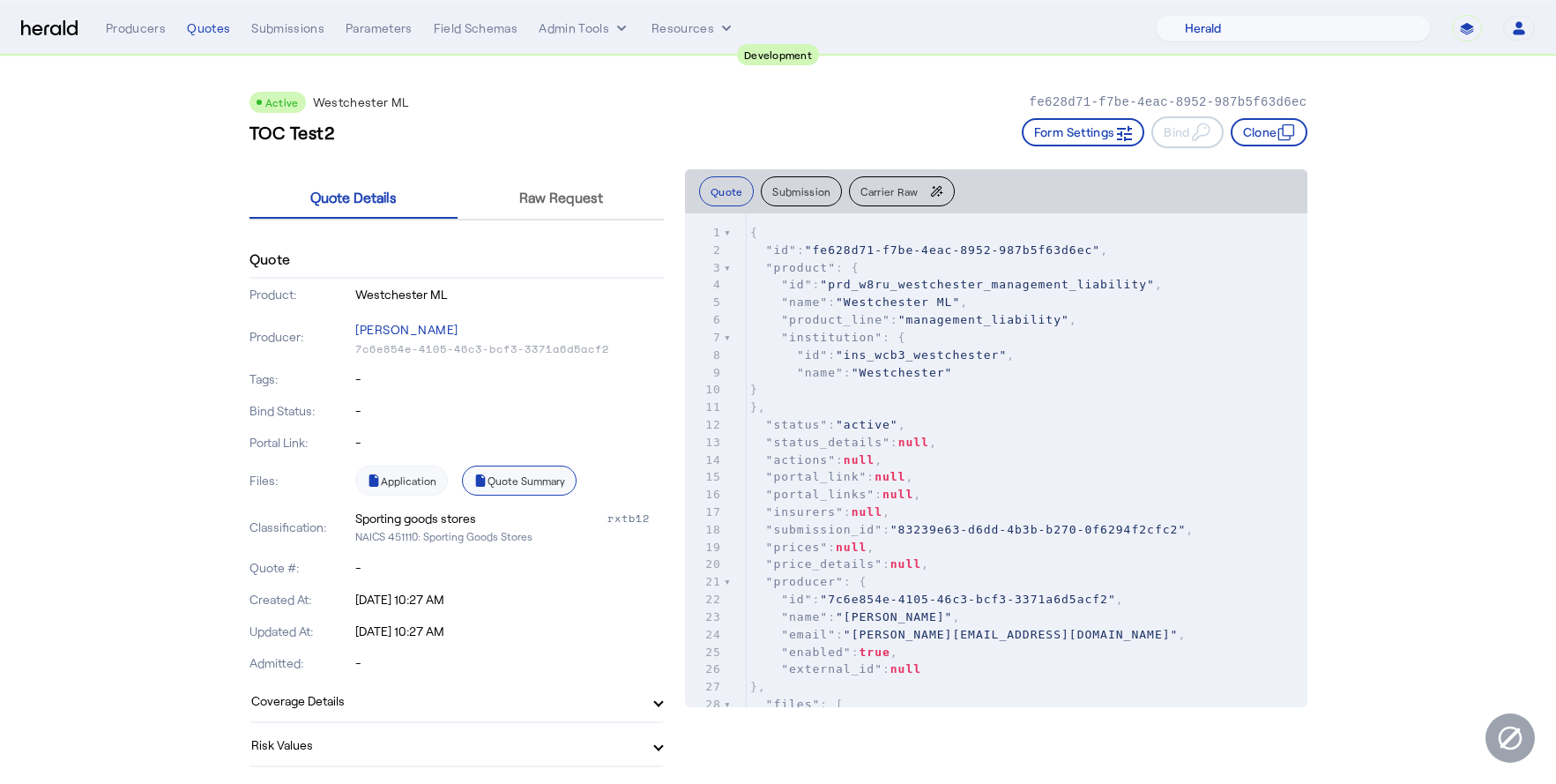
click at [529, 470] on link "Quote Summary" at bounding box center [520, 480] width 115 height 30
click at [322, 134] on h3 "TOC Test2" at bounding box center [291, 132] width 85 height 25
copy h3 "TOC Test2"
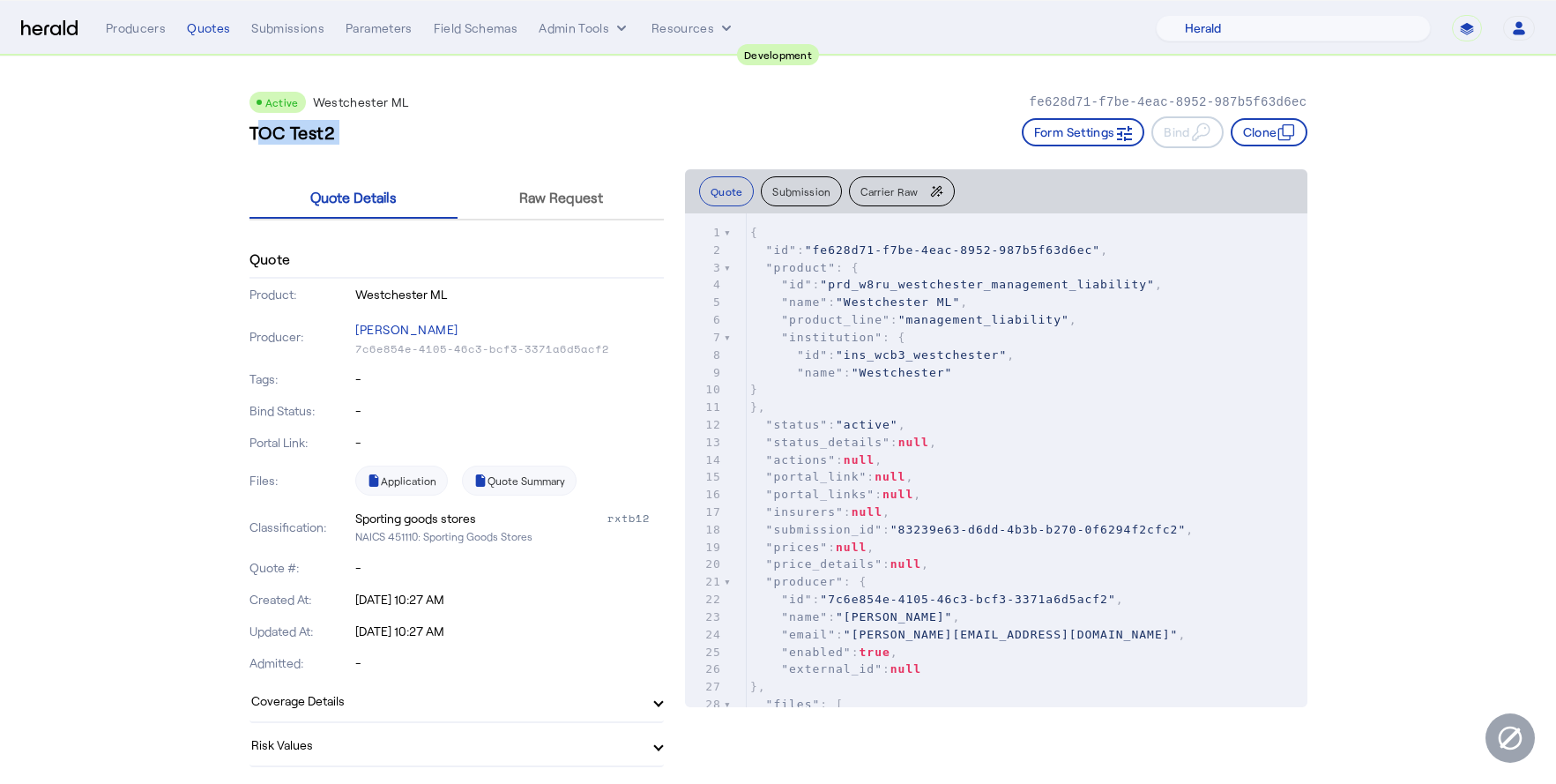
click at [547, 137] on div "TOC Test2 Form Settings Bind Clone" at bounding box center [778, 131] width 1058 height 32
click at [587, 212] on span "Raw Request" at bounding box center [561, 197] width 83 height 42
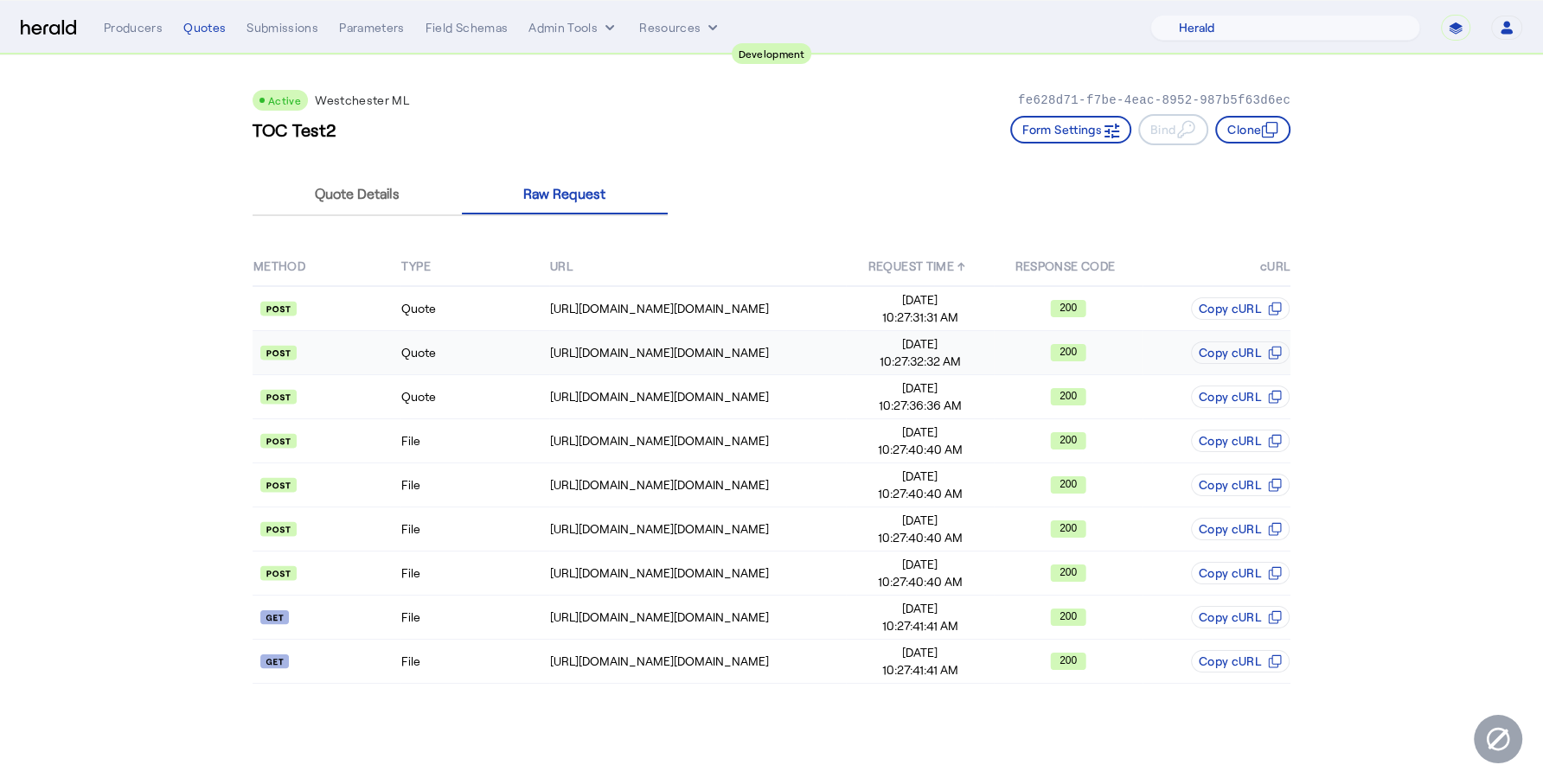
click at [545, 348] on td "Quote" at bounding box center [474, 353] width 148 height 44
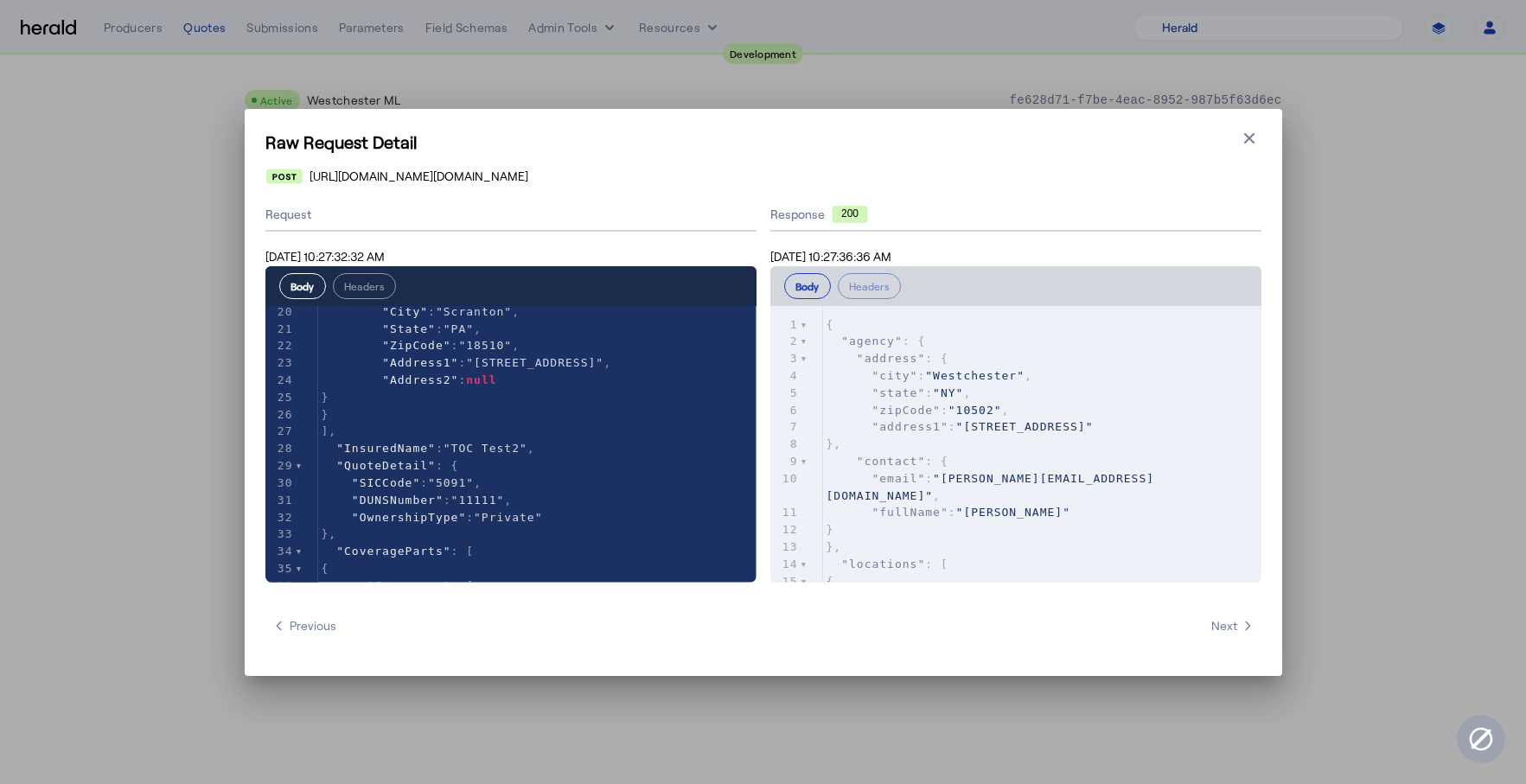
scroll to position [371, 0]
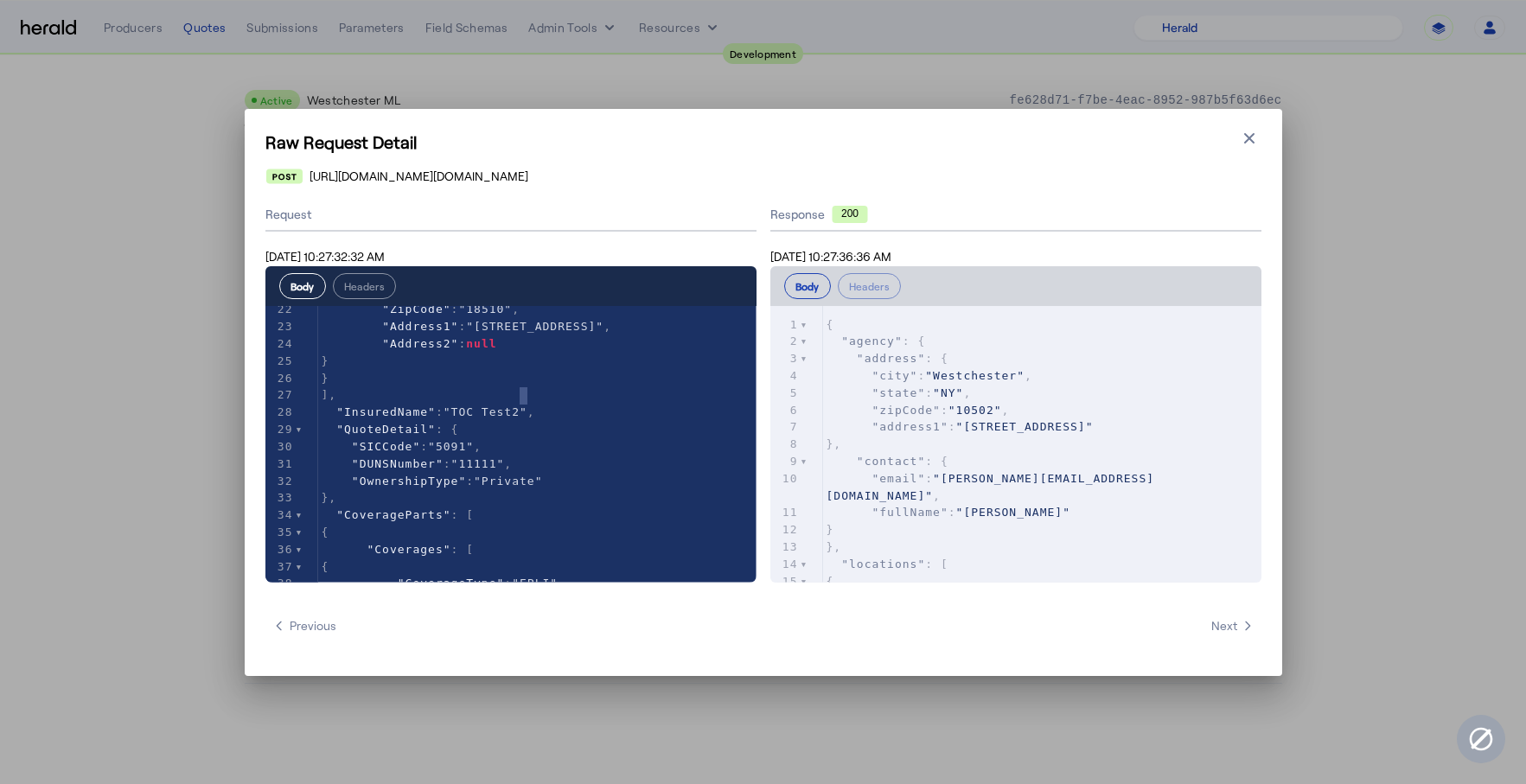
type textarea "*********"
drag, startPoint x: 530, startPoint y: 395, endPoint x: 460, endPoint y: 395, distance: 70.0
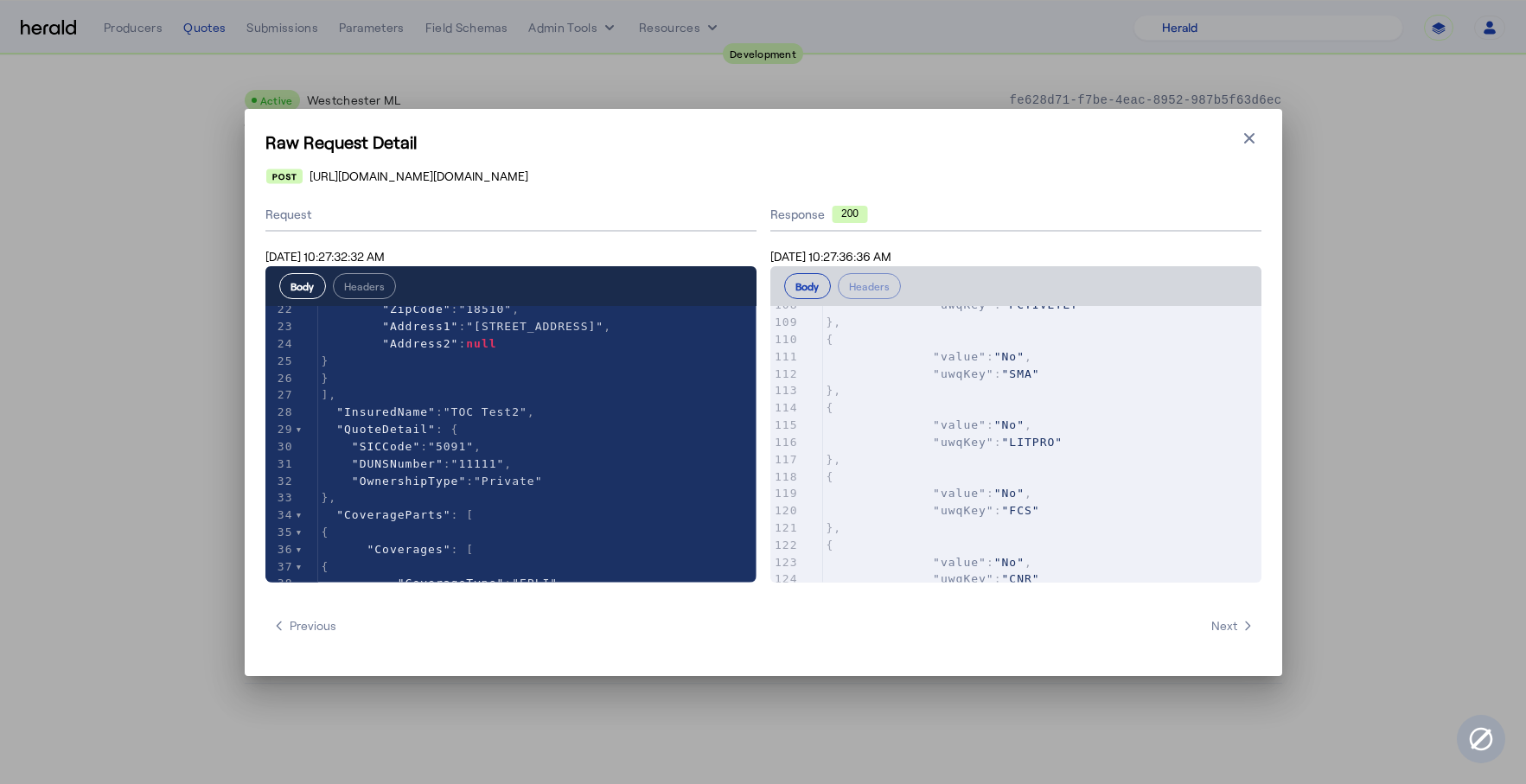
scroll to position [2259, 0]
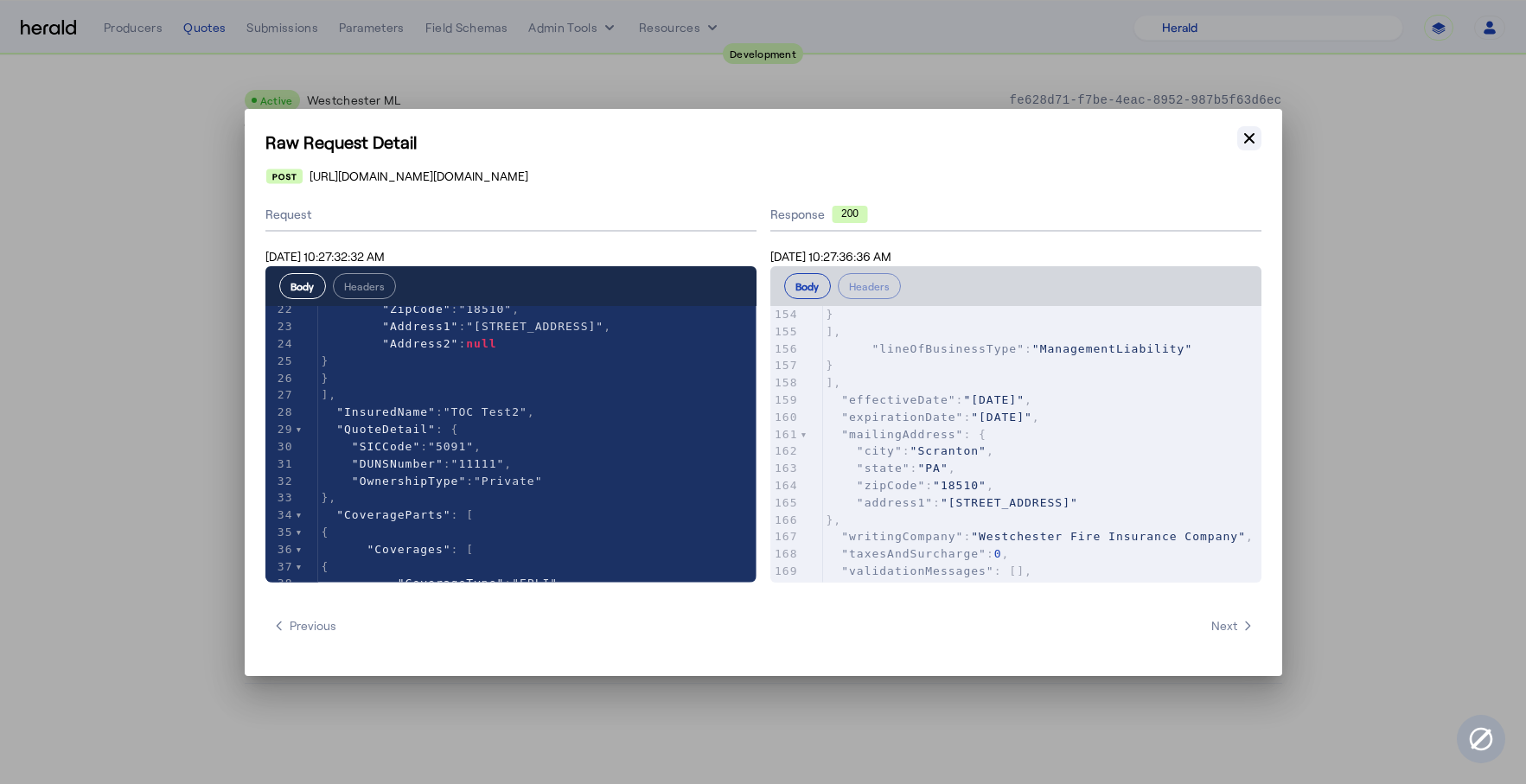
click at [1249, 144] on icon "button" at bounding box center [1250, 138] width 17 height 17
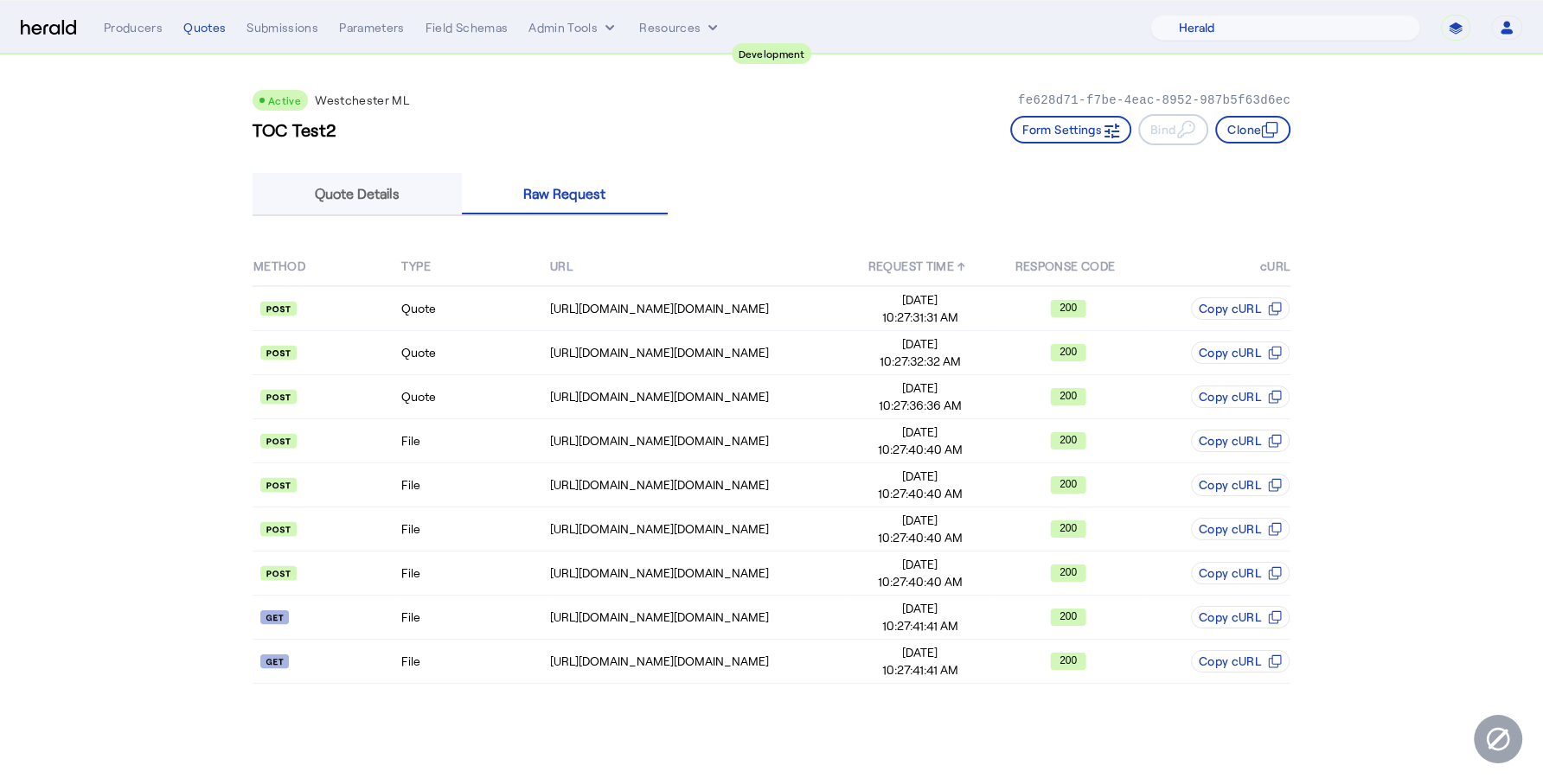
click at [352, 197] on span "Quote Details" at bounding box center [357, 194] width 85 height 14
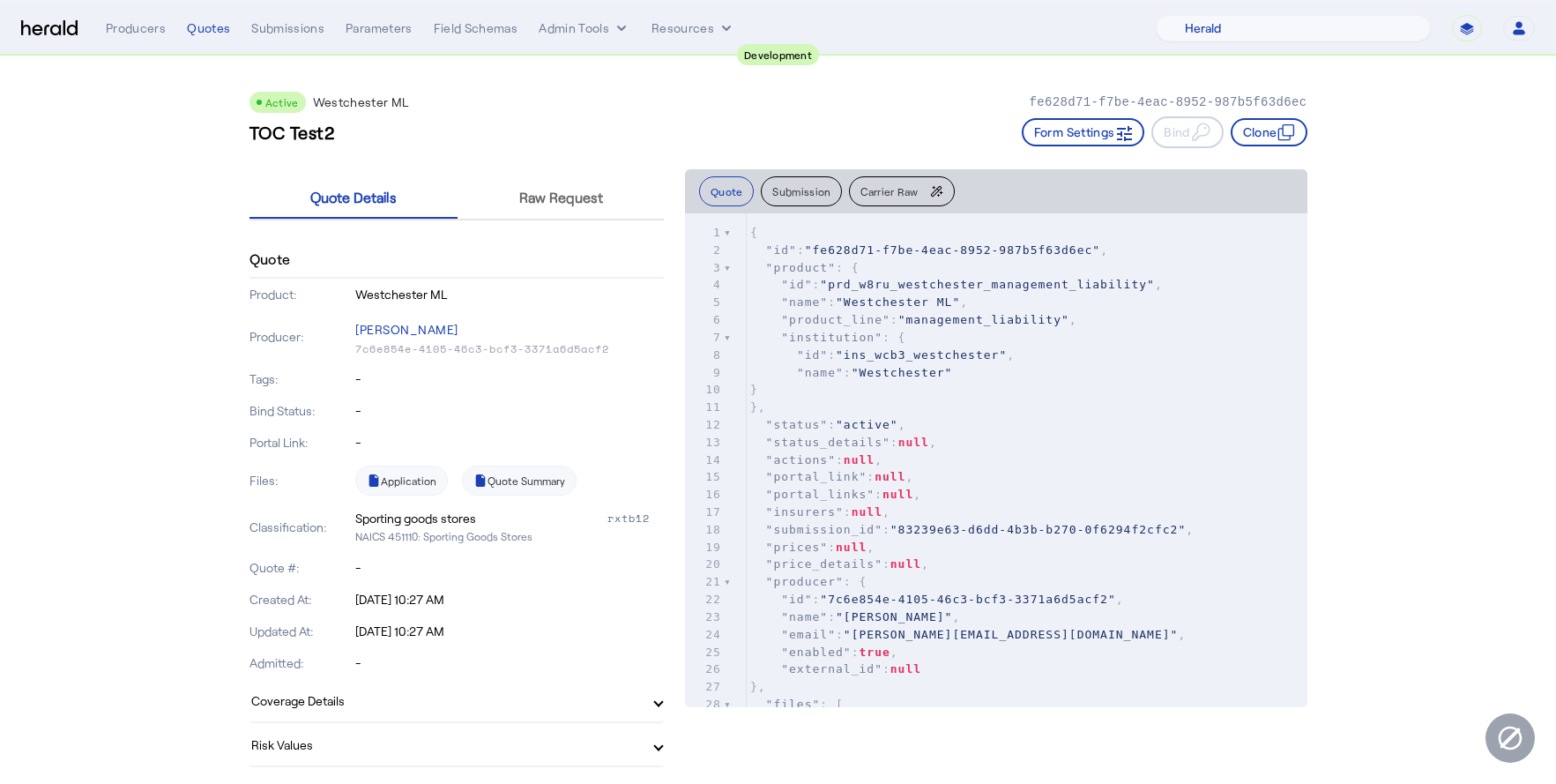
click at [353, 438] on p "Portal Link:" at bounding box center [301, 442] width 104 height 17
click at [367, 434] on p "-" at bounding box center [510, 442] width 309 height 17
drag, startPoint x: 253, startPoint y: 433, endPoint x: 585, endPoint y: 435, distance: 332.0
click at [470, 436] on p "-" at bounding box center [510, 442] width 309 height 17
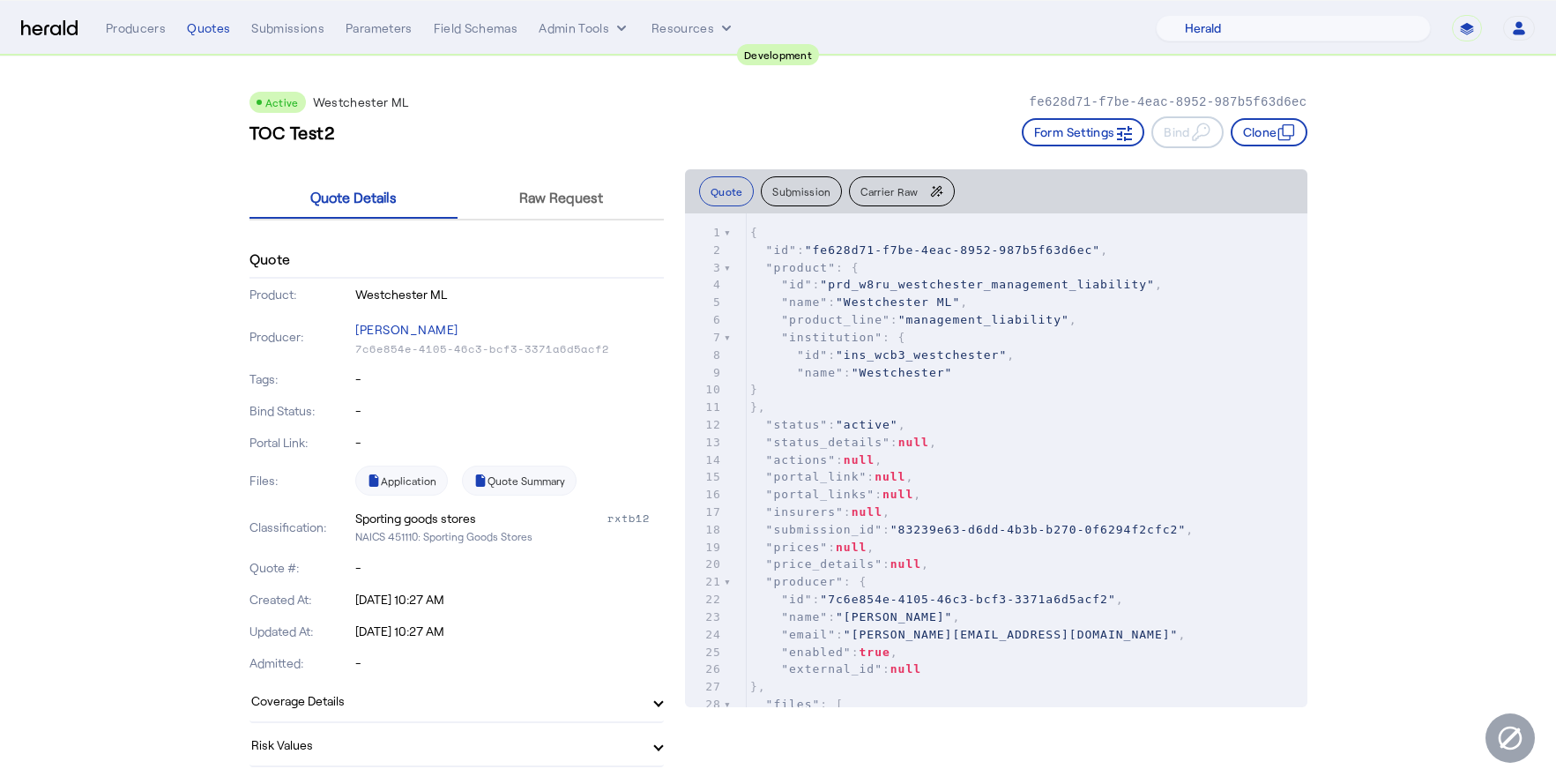
click at [367, 441] on p "-" at bounding box center [510, 442] width 309 height 17
drag, startPoint x: 363, startPoint y: 441, endPoint x: 536, endPoint y: 445, distance: 173.0
click at [536, 445] on p "-" at bounding box center [510, 442] width 309 height 17
drag, startPoint x: 596, startPoint y: 450, endPoint x: 249, endPoint y: 433, distance: 347.4
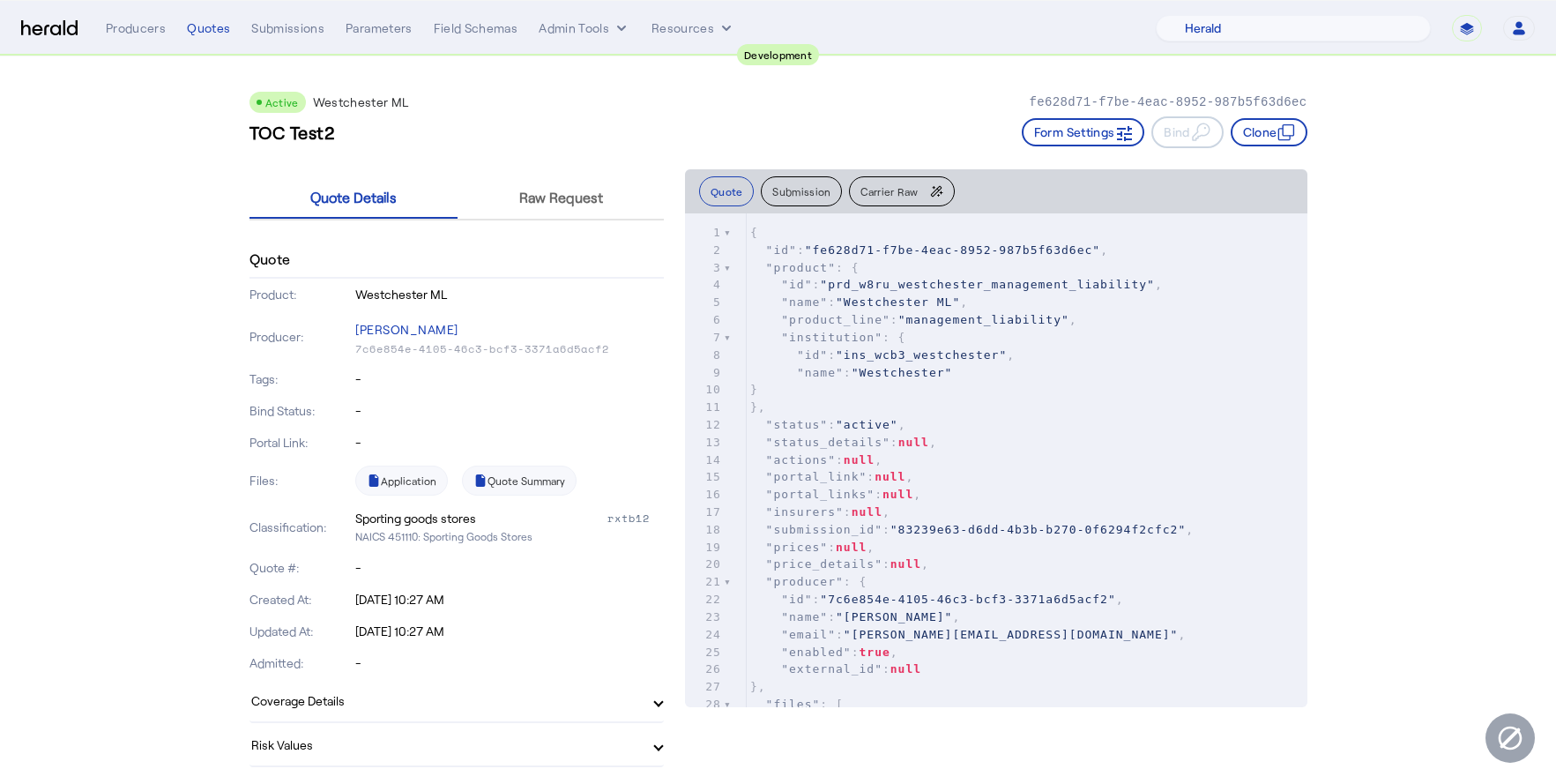
click at [495, 444] on p "-" at bounding box center [510, 442] width 309 height 17
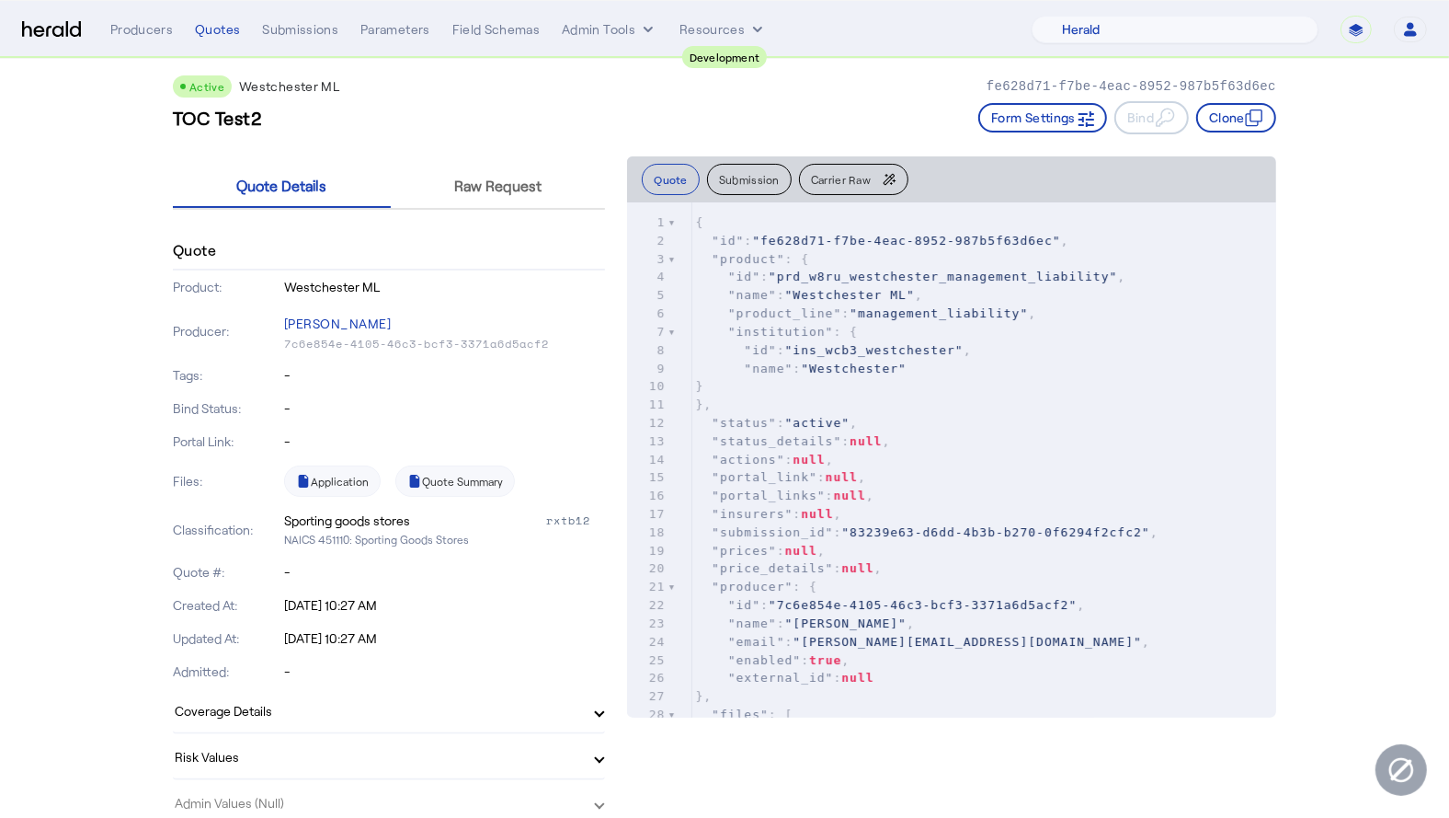
scroll to position [0, 0]
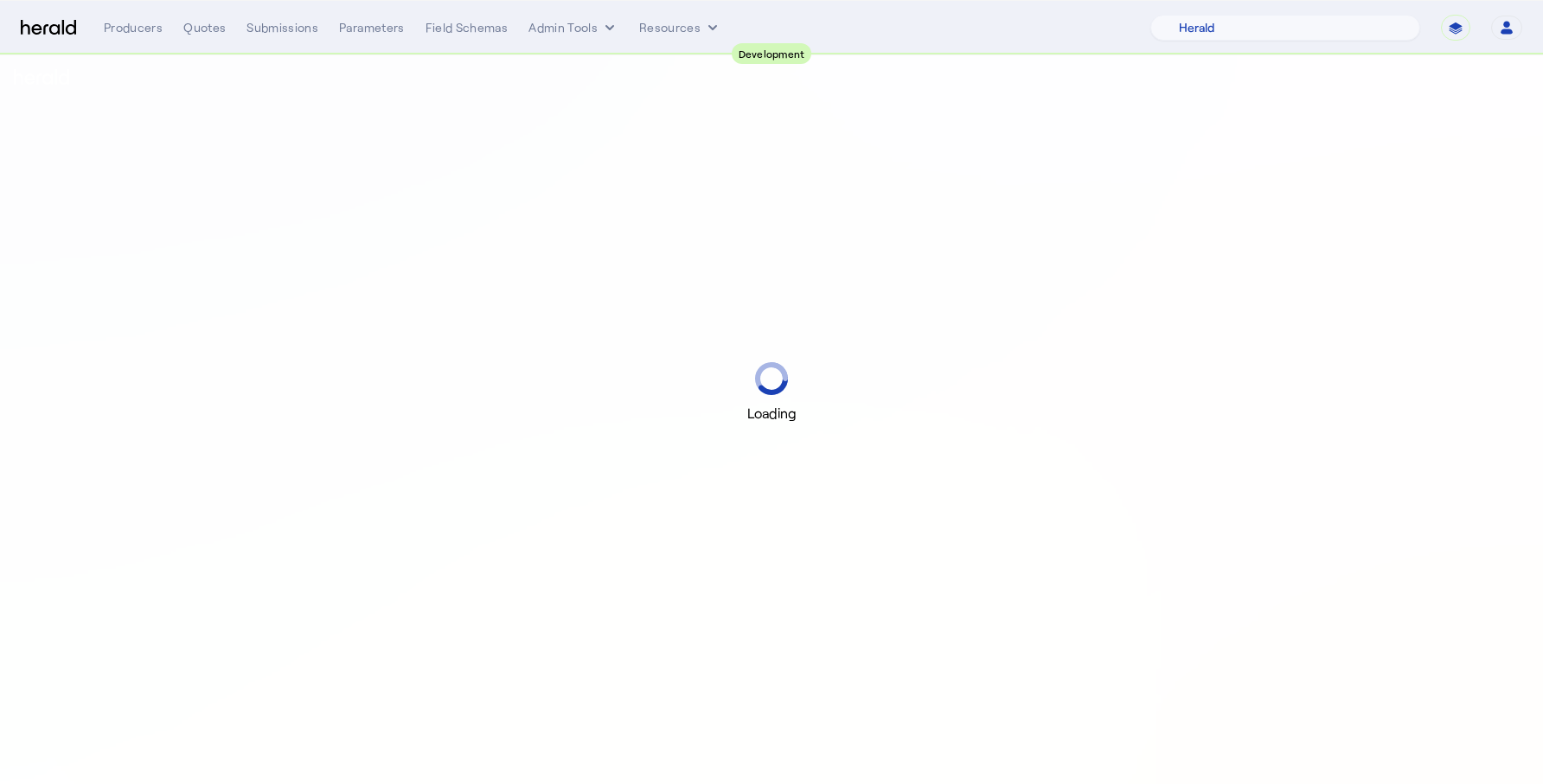
select select "pfm_2v8p_herald_api"
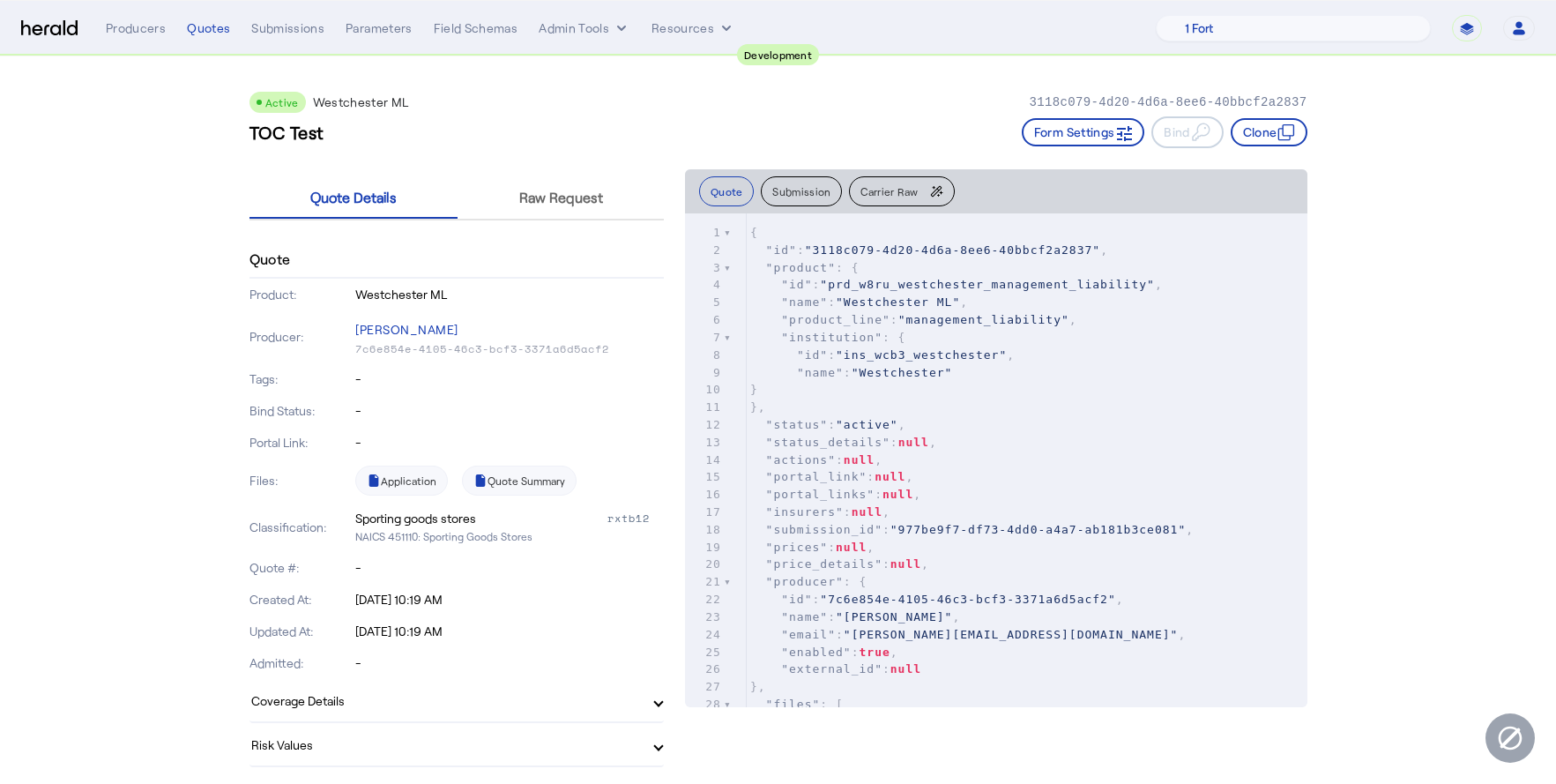
click at [615, 128] on div "TOC Test Form Settings Bind Clone" at bounding box center [778, 131] width 1058 height 32
click at [592, 193] on span "Raw Request" at bounding box center [561, 197] width 83 height 14
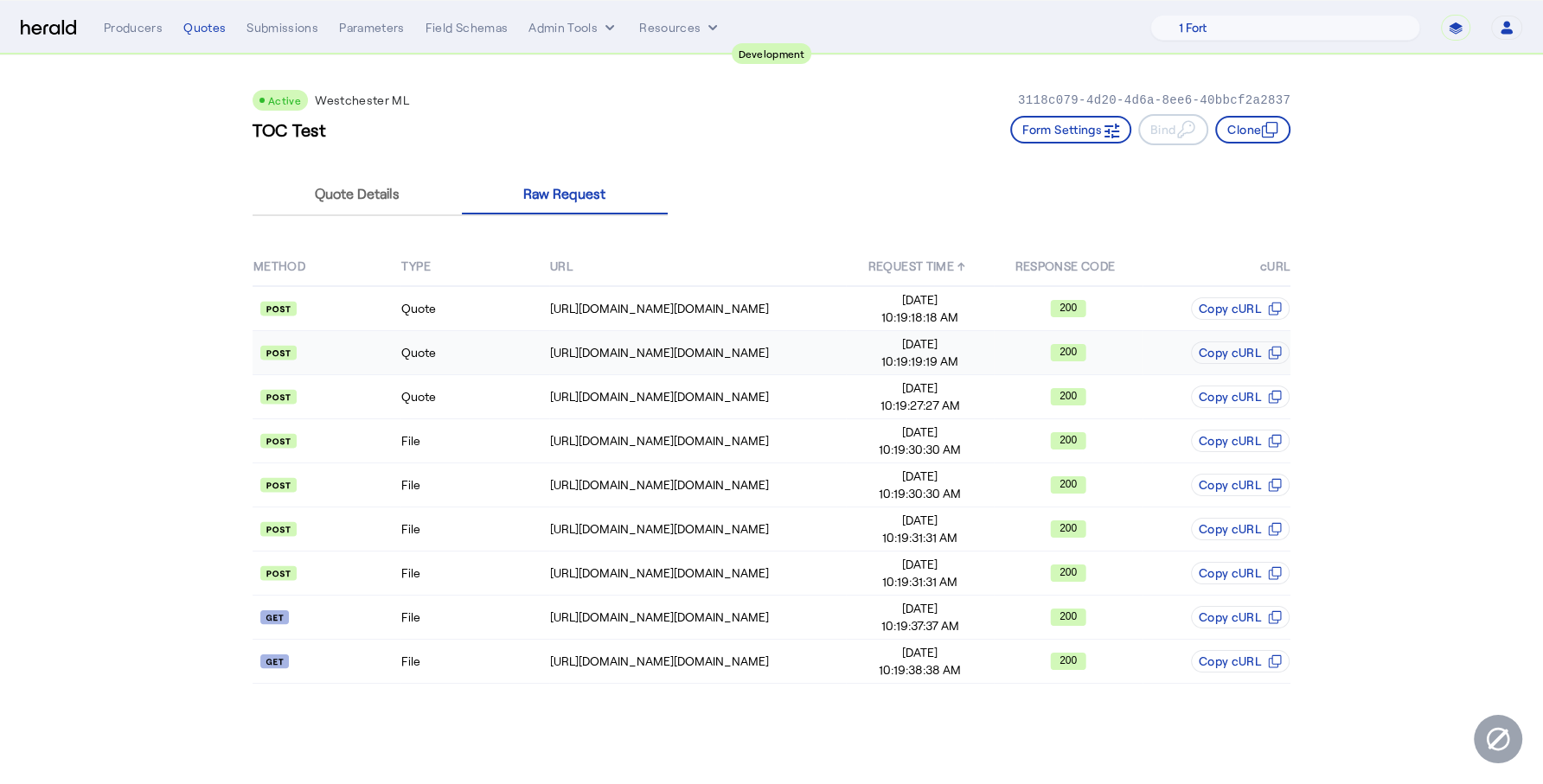
click at [478, 354] on td "Quote" at bounding box center [474, 353] width 148 height 44
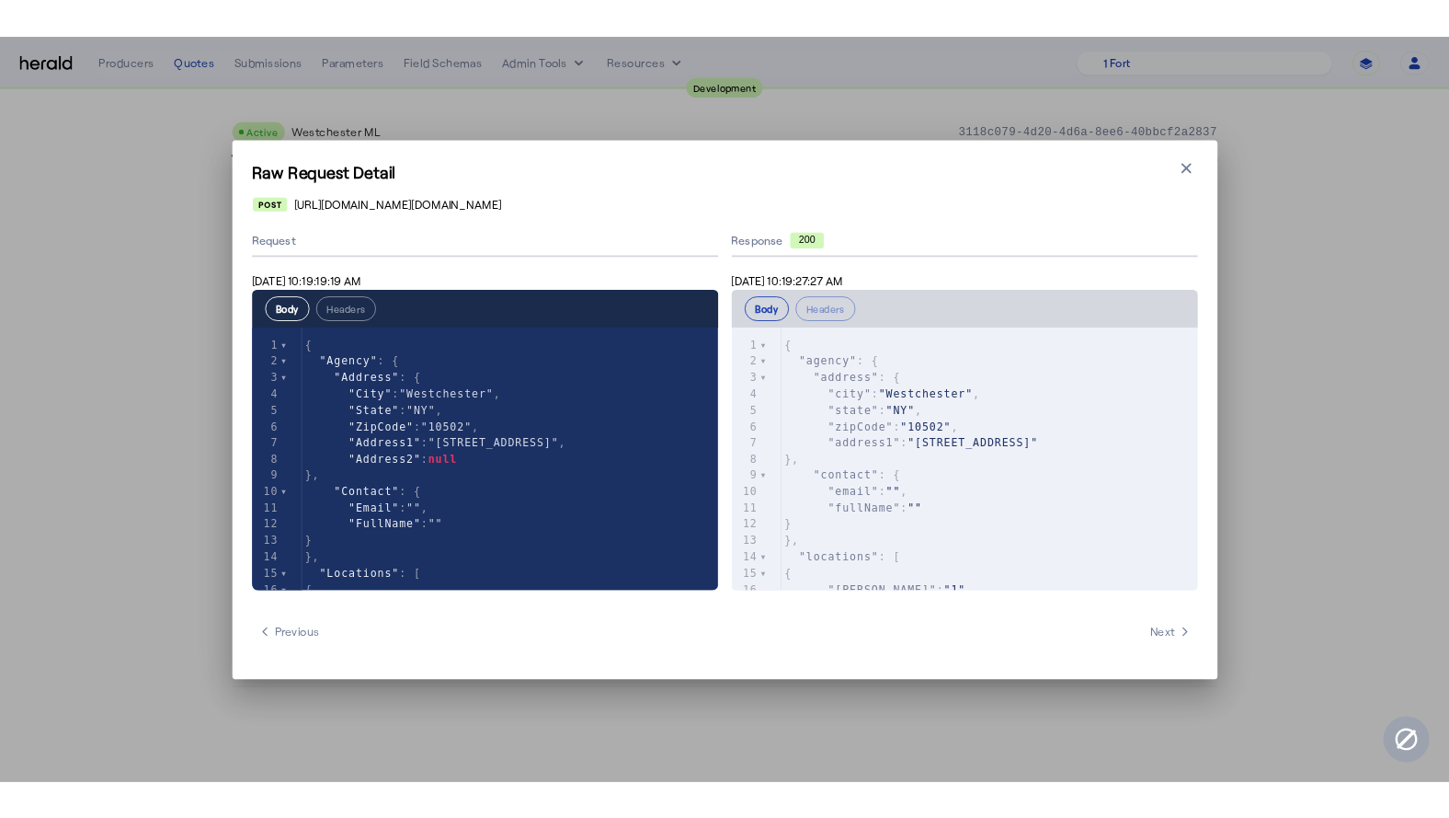
scroll to position [17, 0]
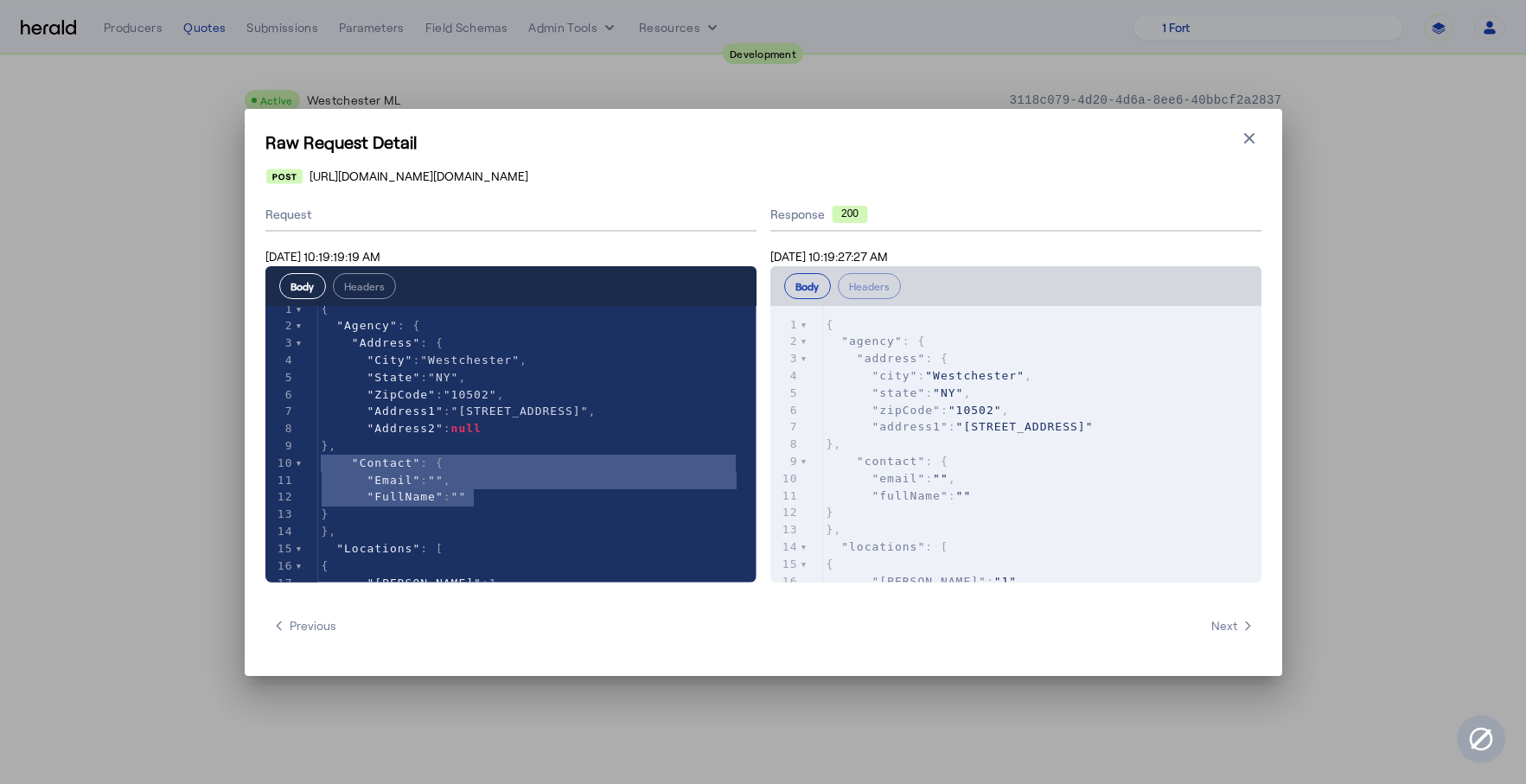
type textarea "**********"
drag, startPoint x: 497, startPoint y: 498, endPoint x: 305, endPoint y: 447, distance: 198.7
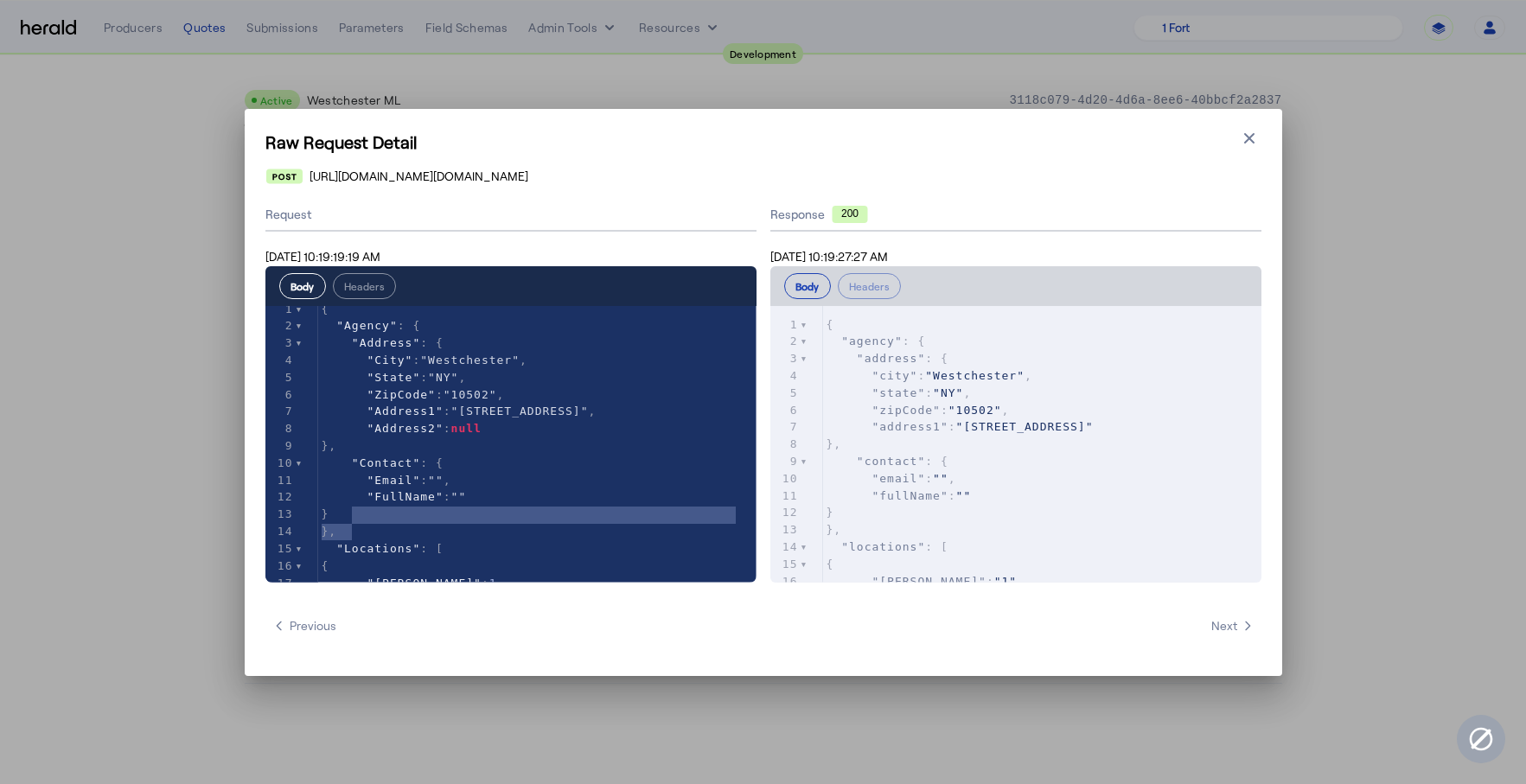
type textarea "**********"
drag, startPoint x: 358, startPoint y: 524, endPoint x: 338, endPoint y: 492, distance: 37.7
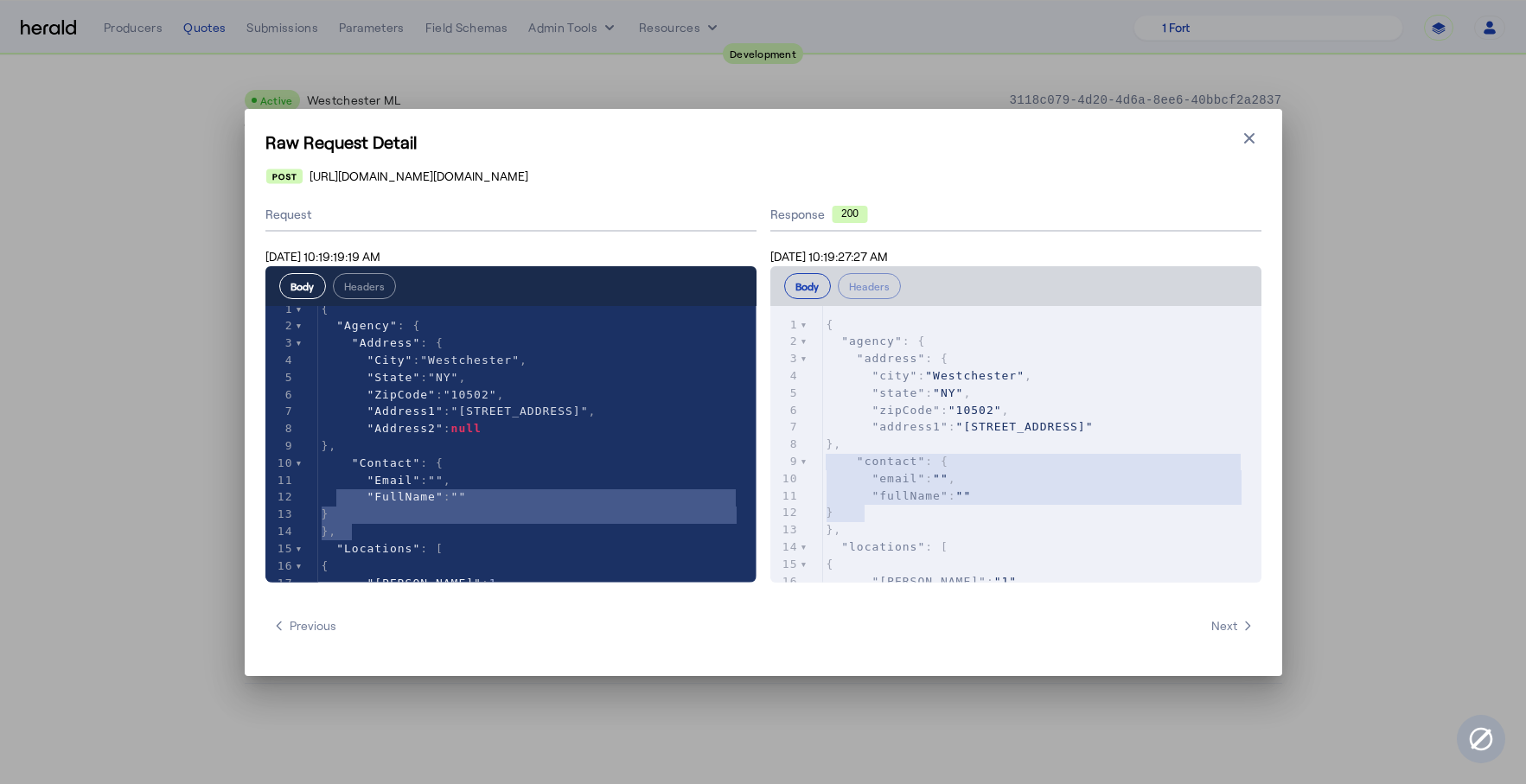
type textarea "**********"
drag, startPoint x: 946, startPoint y: 522, endPoint x: 819, endPoint y: 446, distance: 148.0
click at [819, 446] on div "x 1 { 2 "agency" : { 3 "address" : { 4 "city" : "[GEOGRAPHIC_DATA]" , 5 "state"…" at bounding box center [1037, 466] width 534 height 320
click at [1248, 144] on icon "button" at bounding box center [1250, 138] width 17 height 17
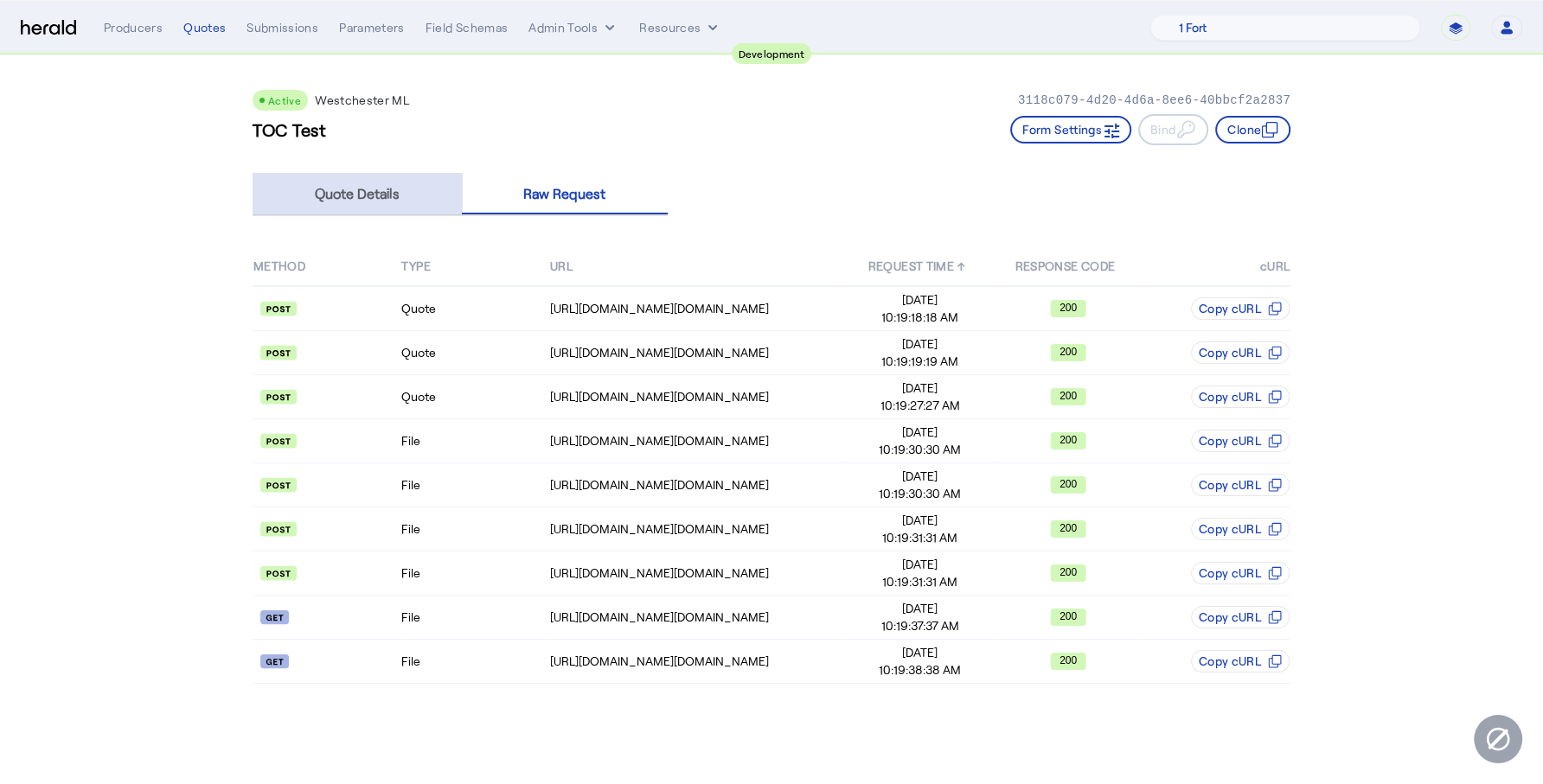
click at [392, 192] on span "Quote Details" at bounding box center [357, 194] width 85 height 14
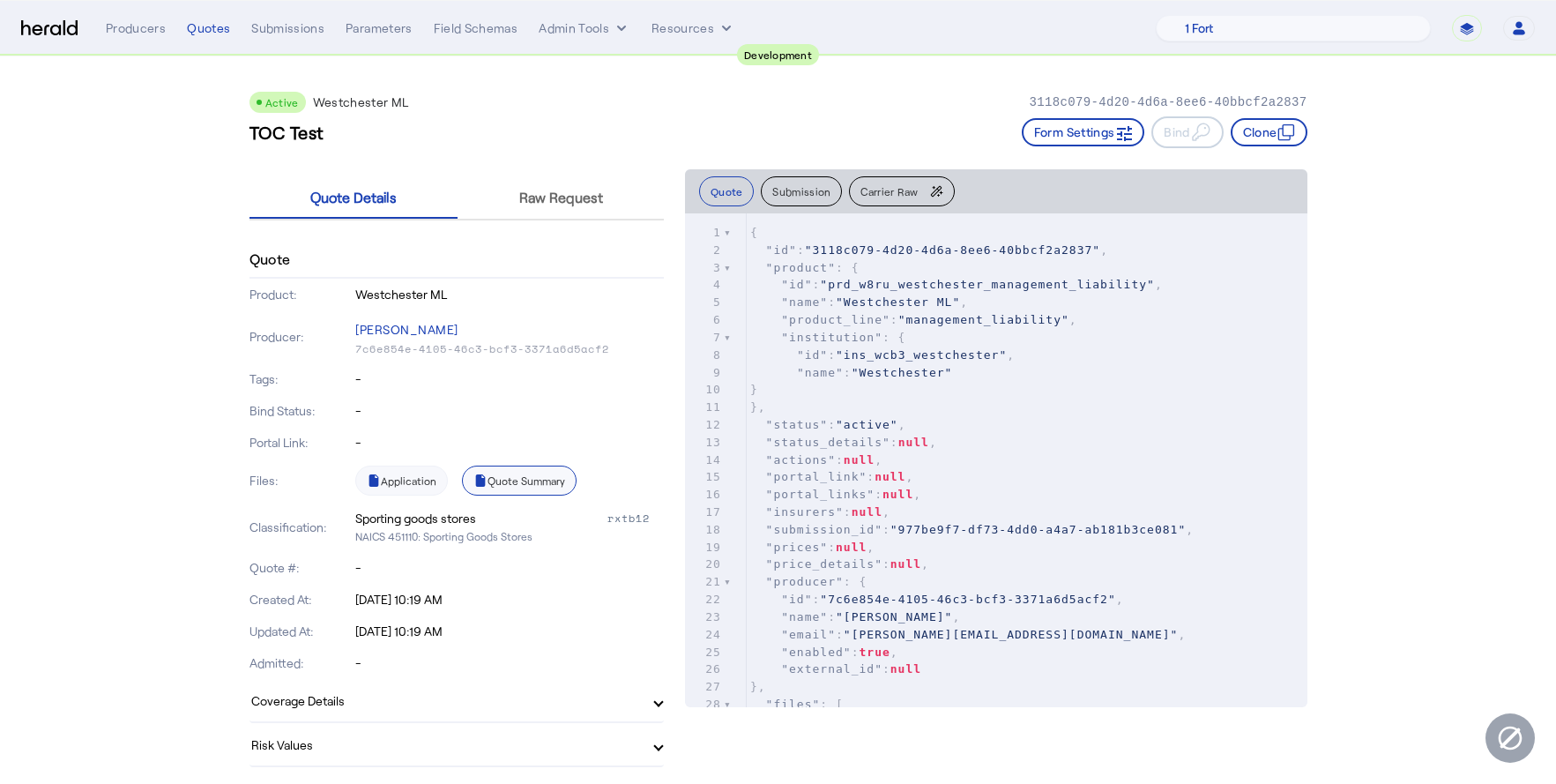
click at [553, 477] on link "Quote Summary" at bounding box center [520, 480] width 115 height 30
